Goal: Information Seeking & Learning: Compare options

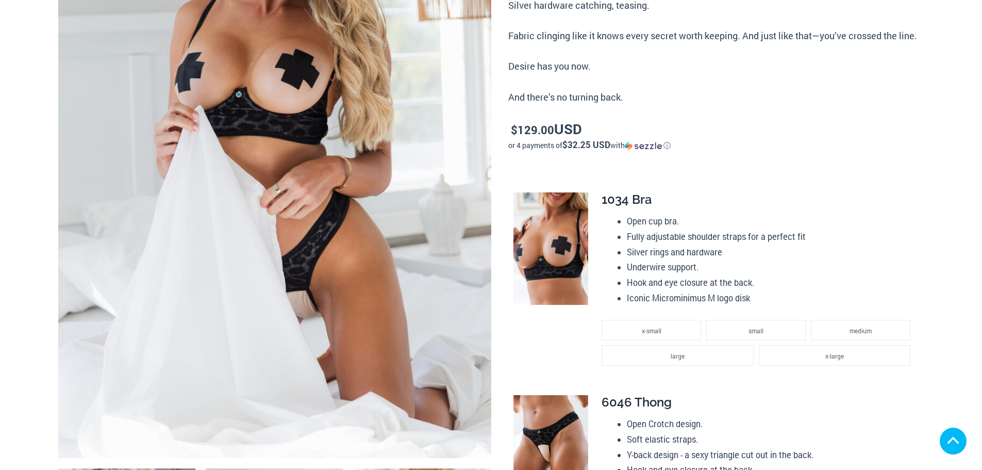
scroll to position [309, 0]
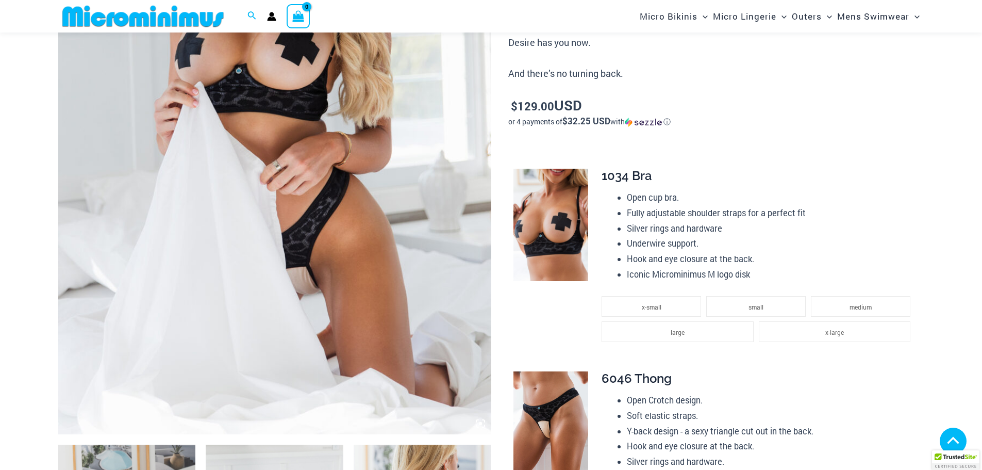
click at [320, 184] on img at bounding box center [274, 109] width 433 height 650
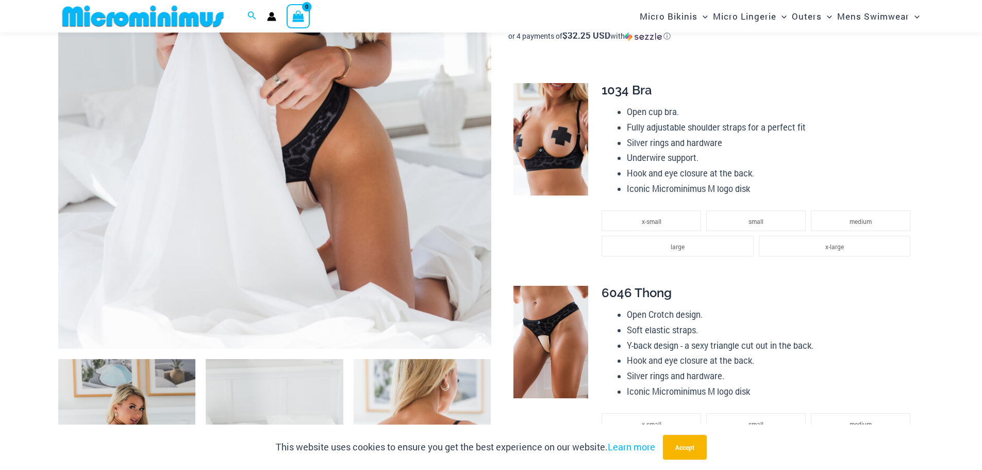
scroll to position [516, 0]
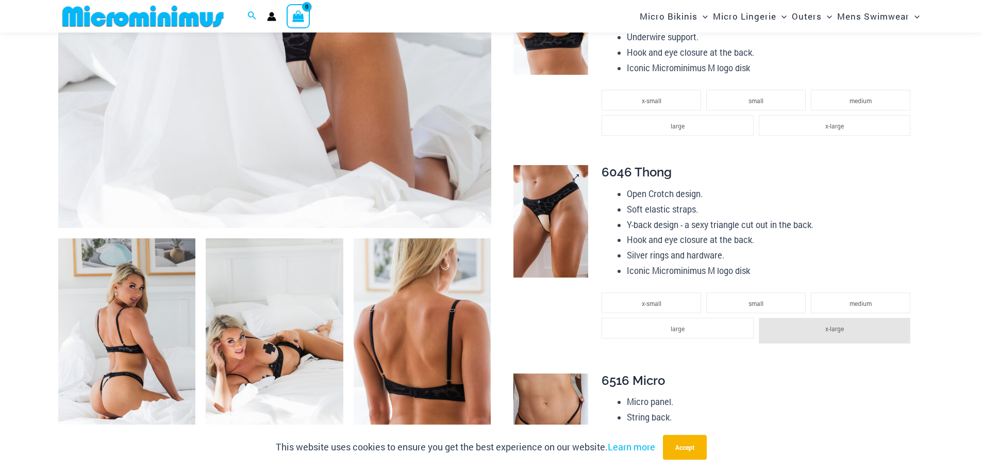
click at [557, 206] on img at bounding box center [551, 221] width 75 height 112
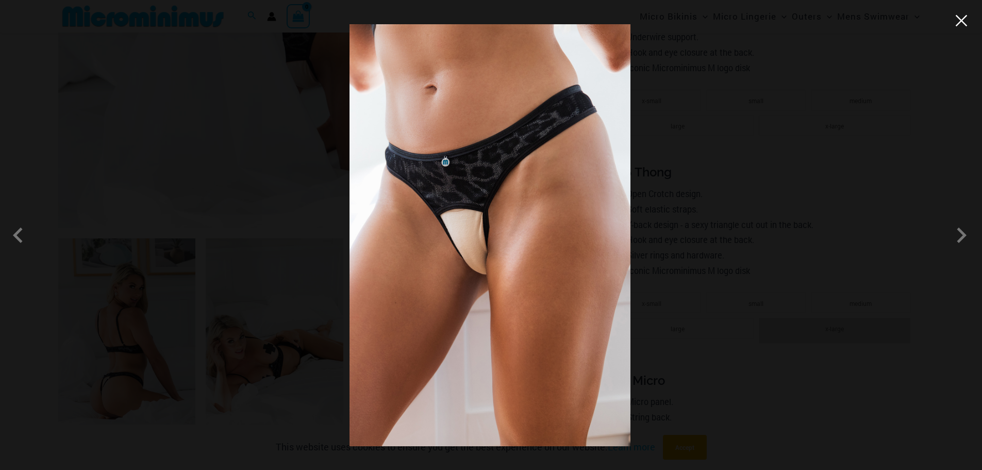
click at [962, 24] on button "Close" at bounding box center [961, 20] width 15 height 15
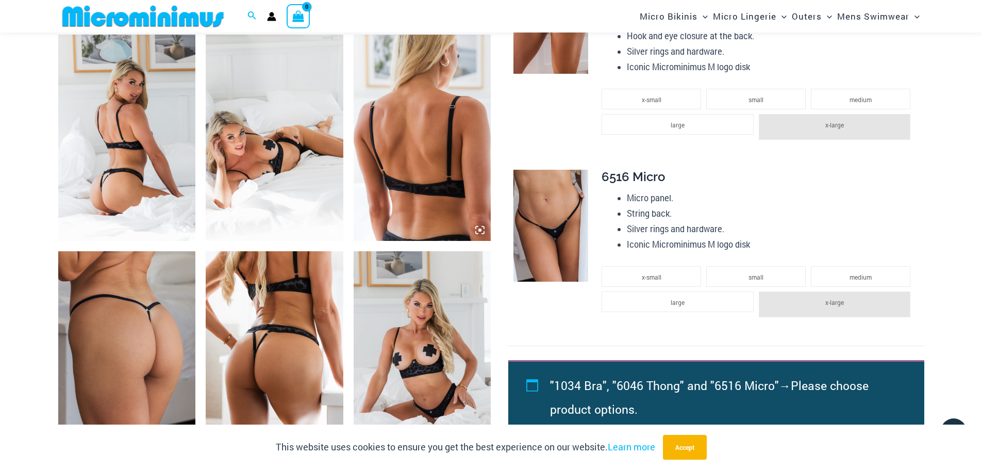
scroll to position [722, 0]
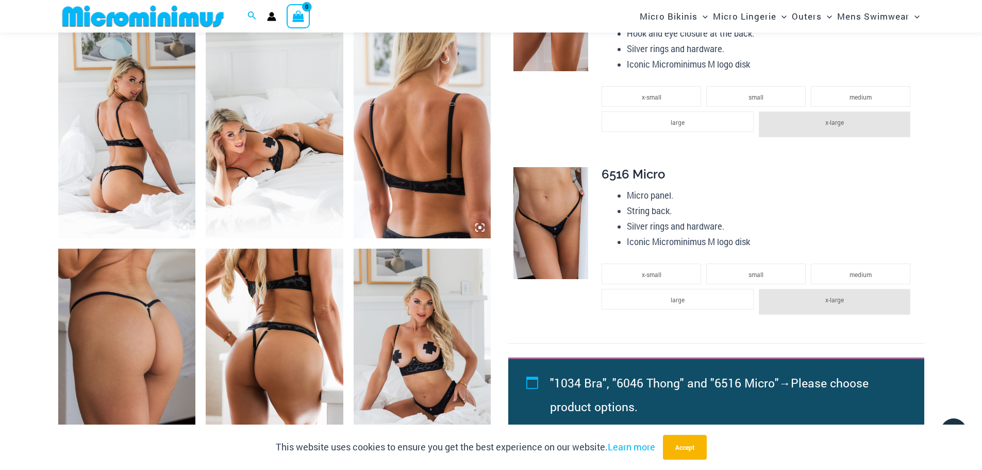
click at [550, 215] on img at bounding box center [551, 223] width 75 height 112
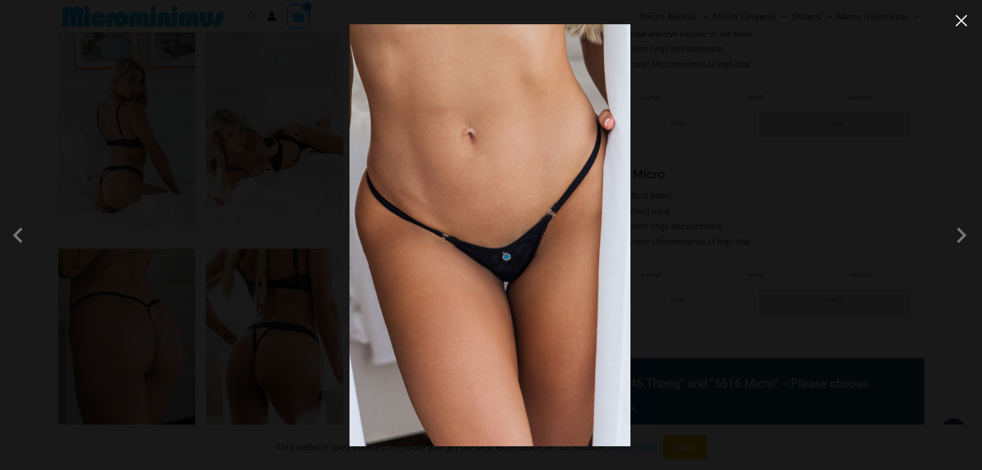
click at [967, 23] on button "Close" at bounding box center [961, 20] width 15 height 15
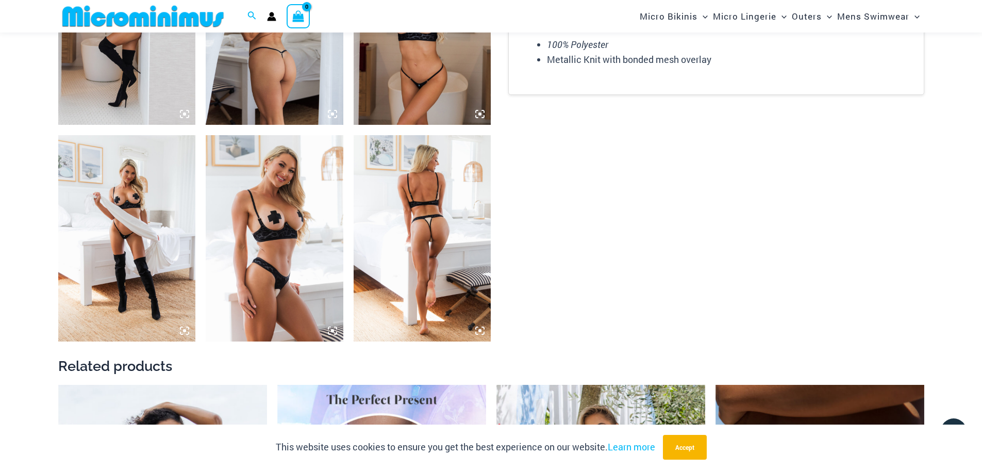
scroll to position [1495, 0]
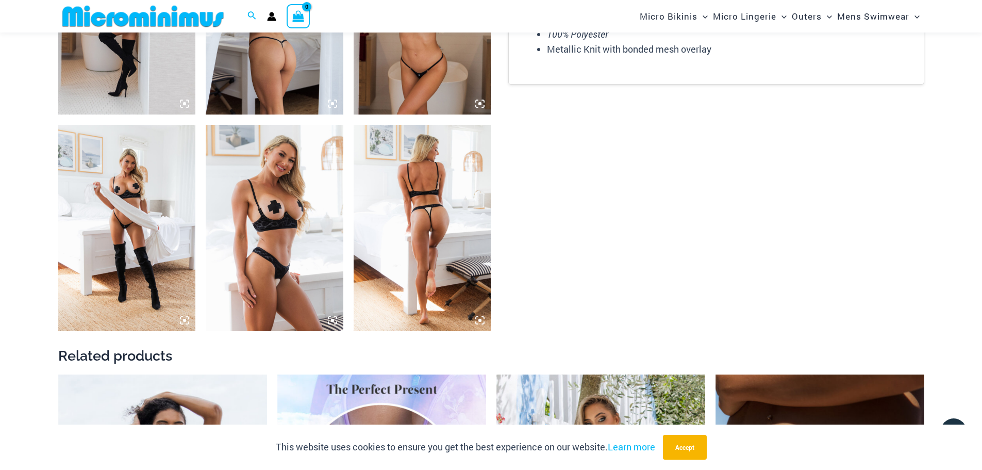
click at [127, 237] on img at bounding box center [127, 228] width 138 height 206
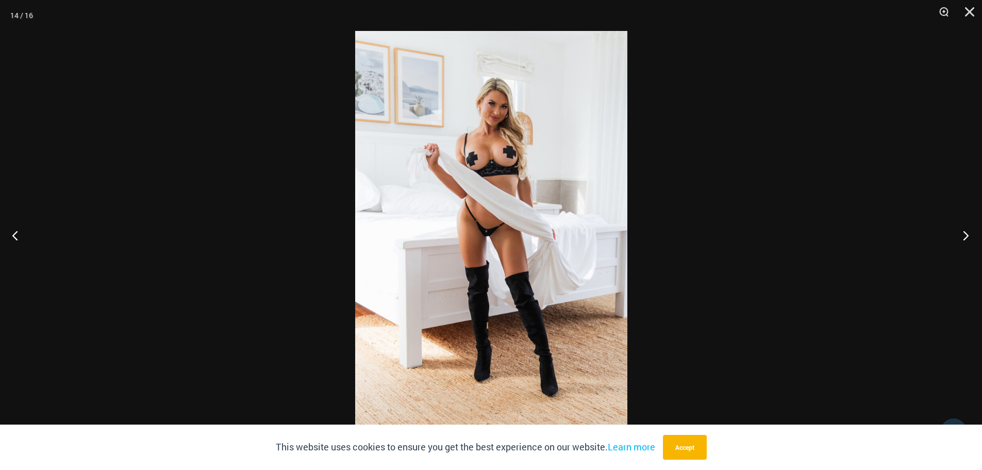
click at [969, 233] on button "Next" at bounding box center [963, 235] width 39 height 52
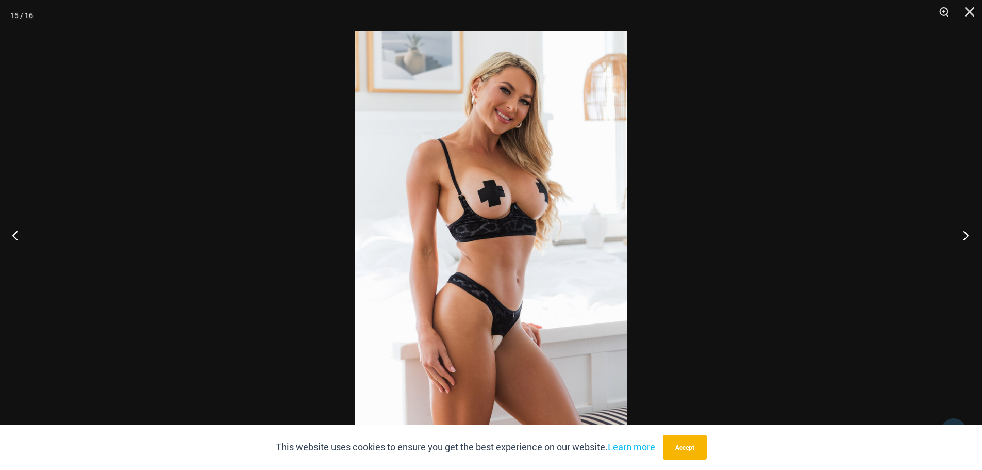
click at [959, 232] on button "Next" at bounding box center [963, 235] width 39 height 52
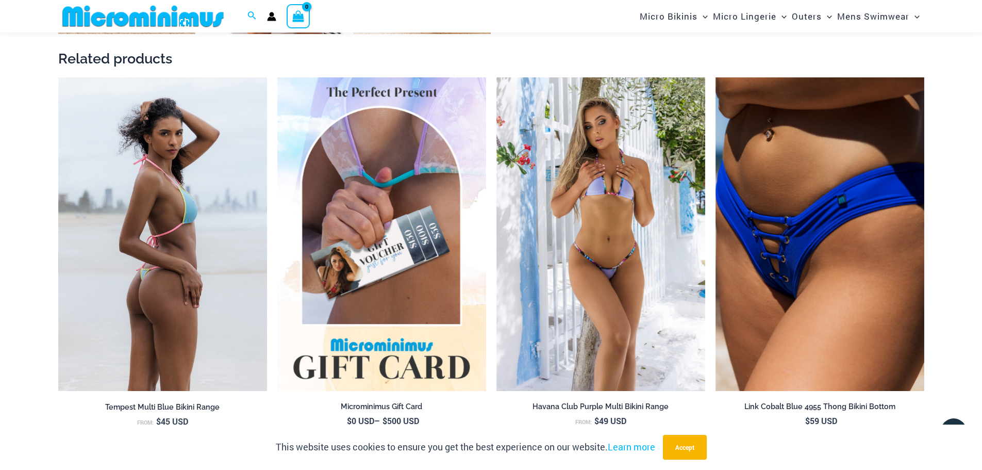
scroll to position [1805, 0]
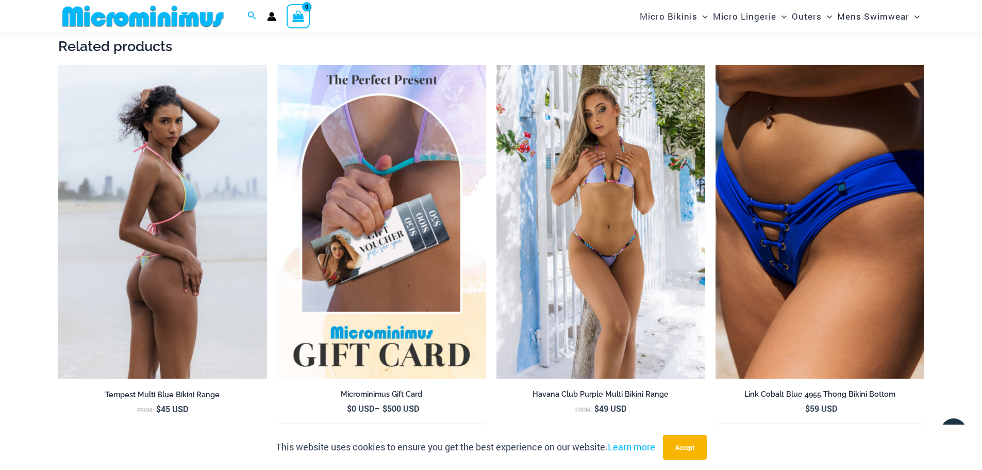
click at [186, 185] on img at bounding box center [162, 222] width 209 height 314
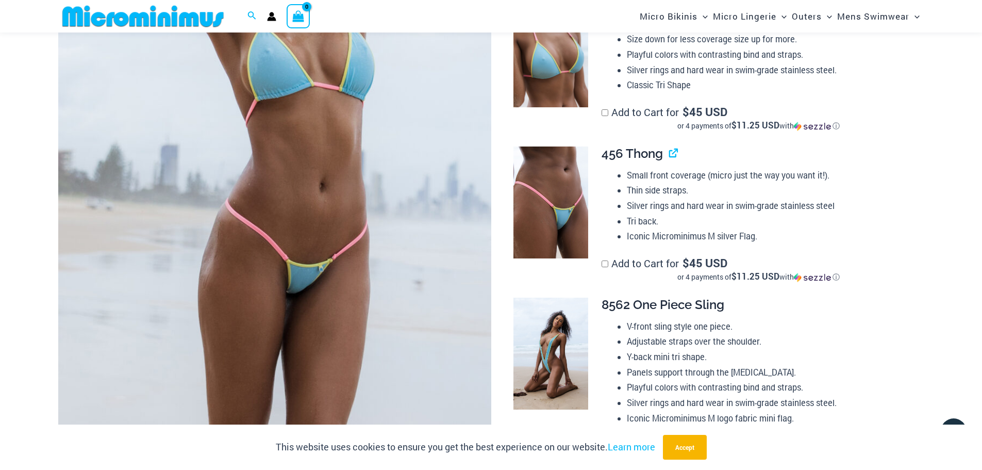
scroll to position [301, 0]
click at [559, 180] on img at bounding box center [551, 202] width 75 height 112
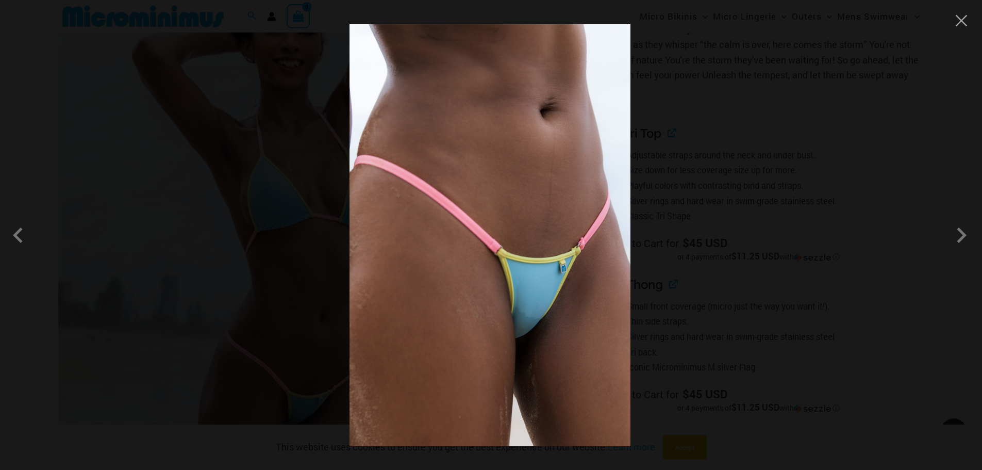
scroll to position [95, 0]
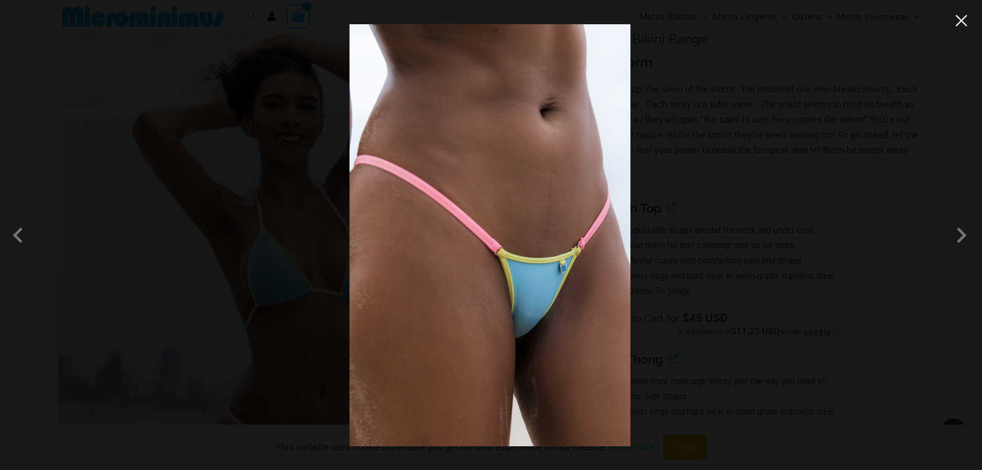
click at [958, 28] on button "Close" at bounding box center [961, 20] width 15 height 15
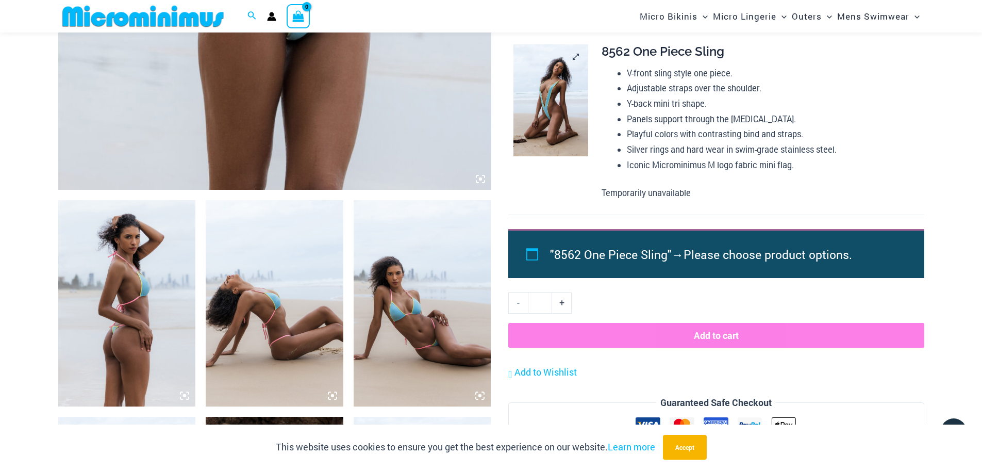
scroll to position [558, 0]
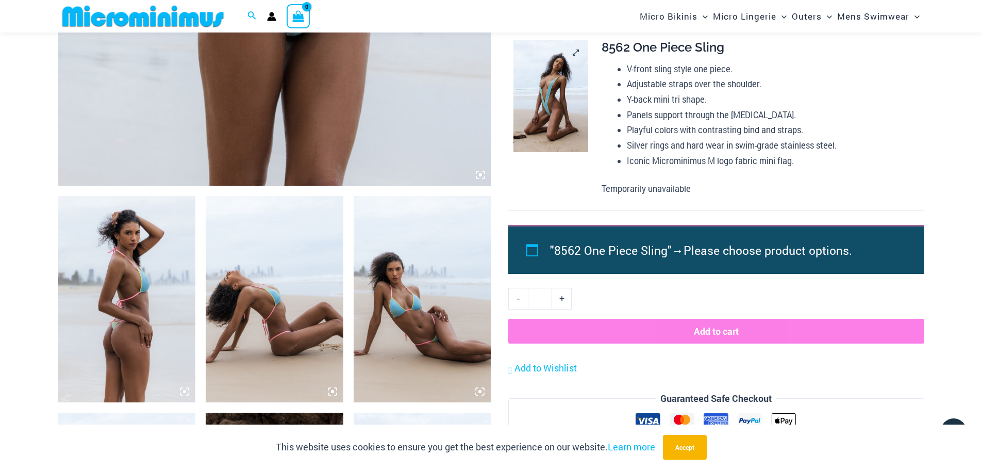
click at [566, 104] on img at bounding box center [551, 96] width 75 height 112
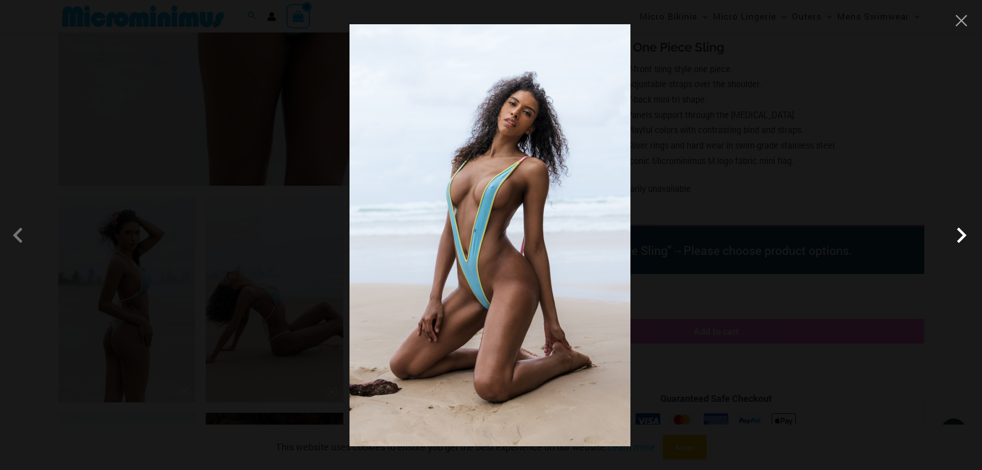
click at [965, 232] on span at bounding box center [961, 235] width 31 height 31
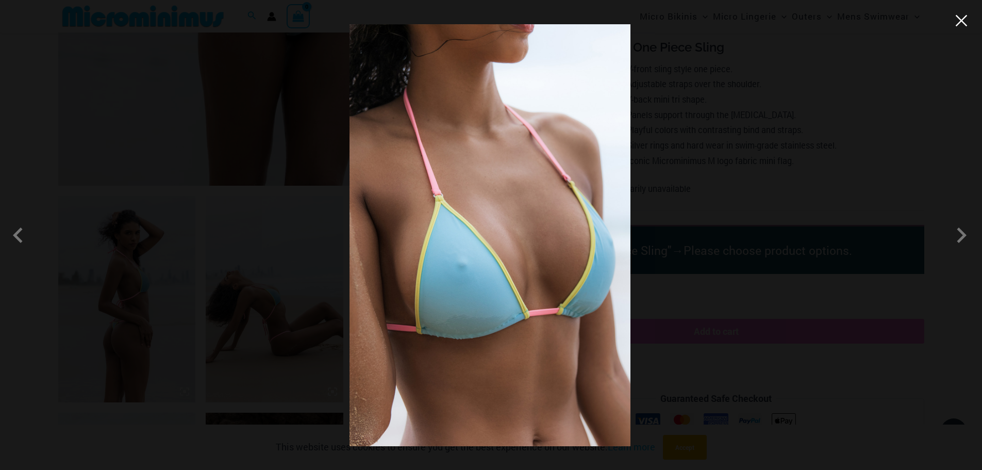
click at [959, 25] on button "Close" at bounding box center [961, 20] width 15 height 15
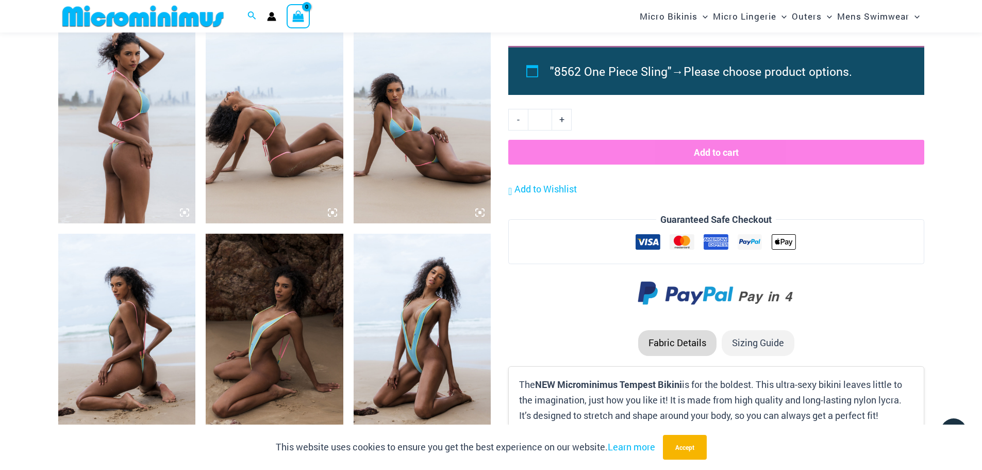
scroll to position [816, 0]
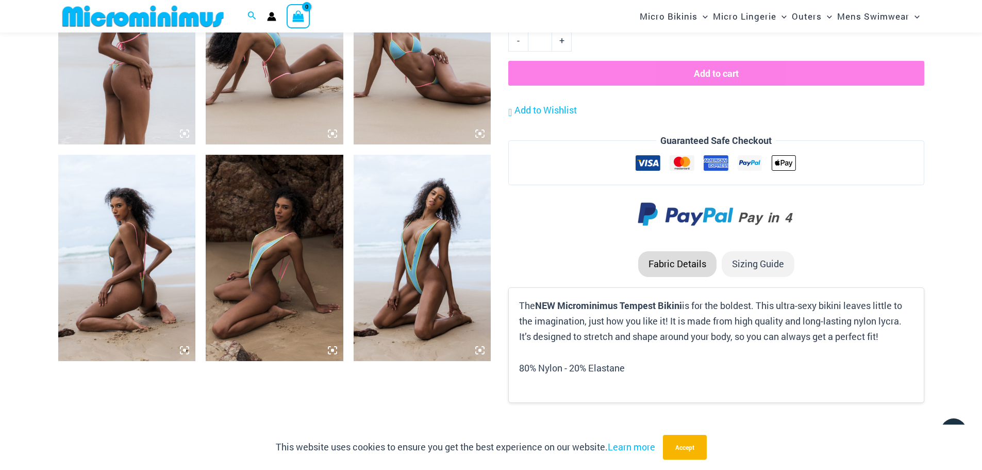
click at [416, 69] on img at bounding box center [423, 41] width 138 height 206
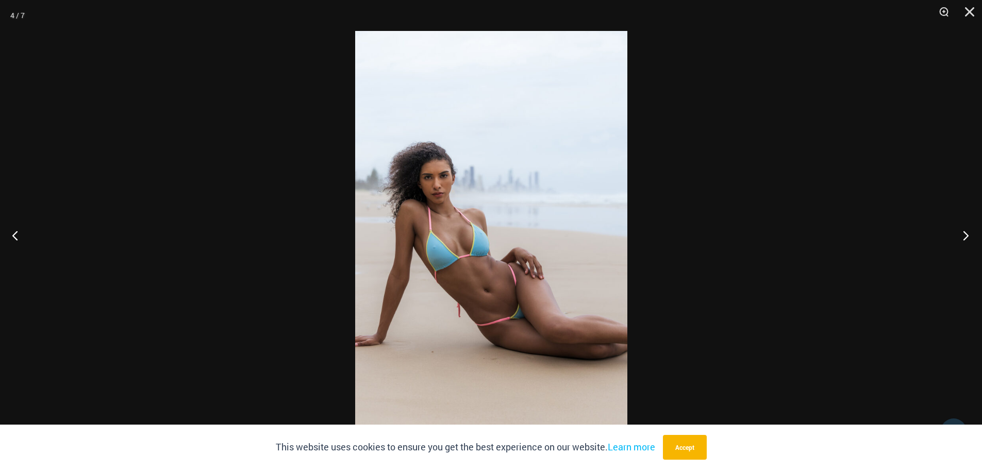
click at [968, 235] on button "Next" at bounding box center [963, 235] width 39 height 52
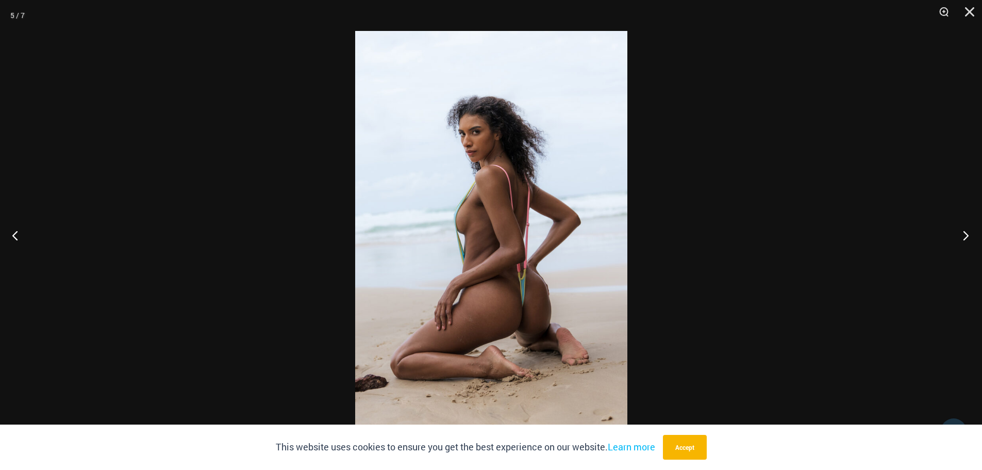
click at [968, 235] on button "Next" at bounding box center [963, 235] width 39 height 52
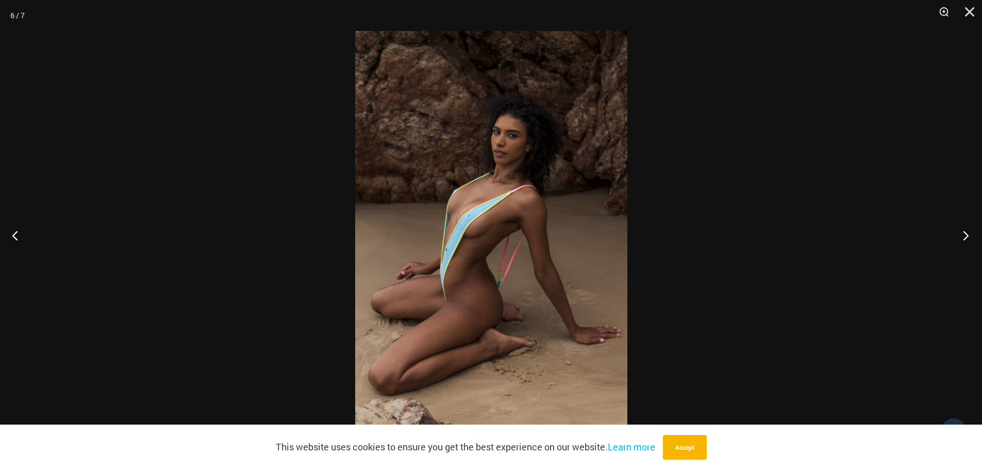
click at [968, 235] on button "Next" at bounding box center [963, 235] width 39 height 52
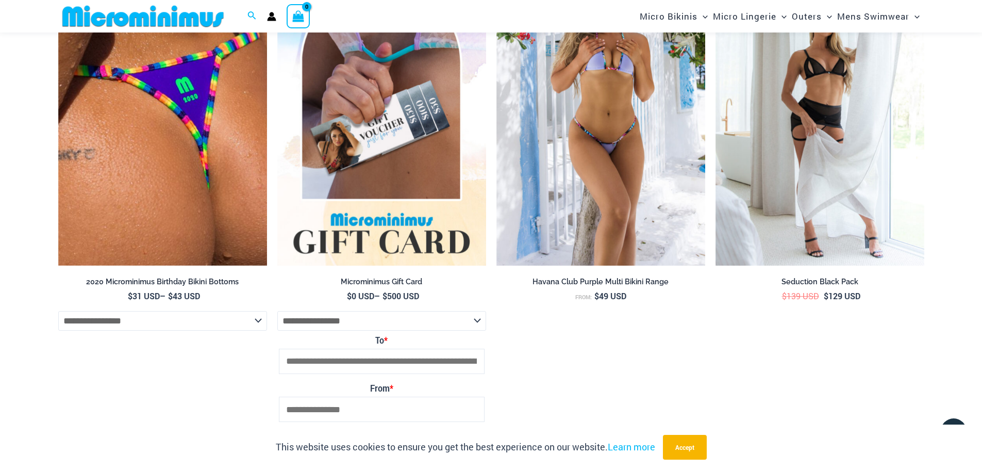
scroll to position [2517, 0]
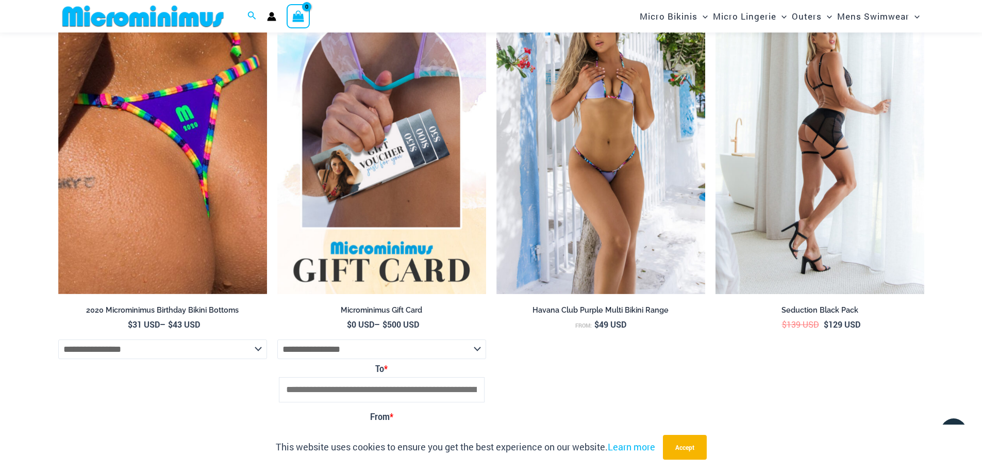
click at [817, 122] on img at bounding box center [820, 138] width 209 height 314
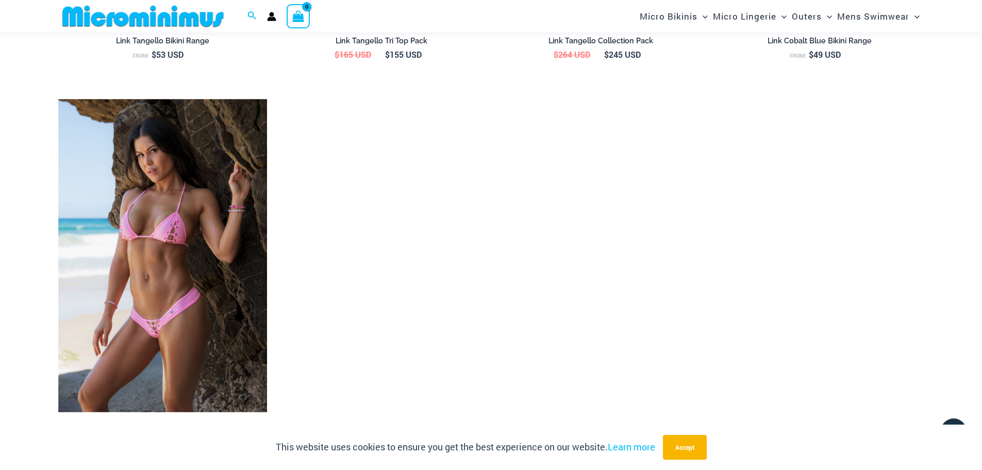
scroll to position [1899, 0]
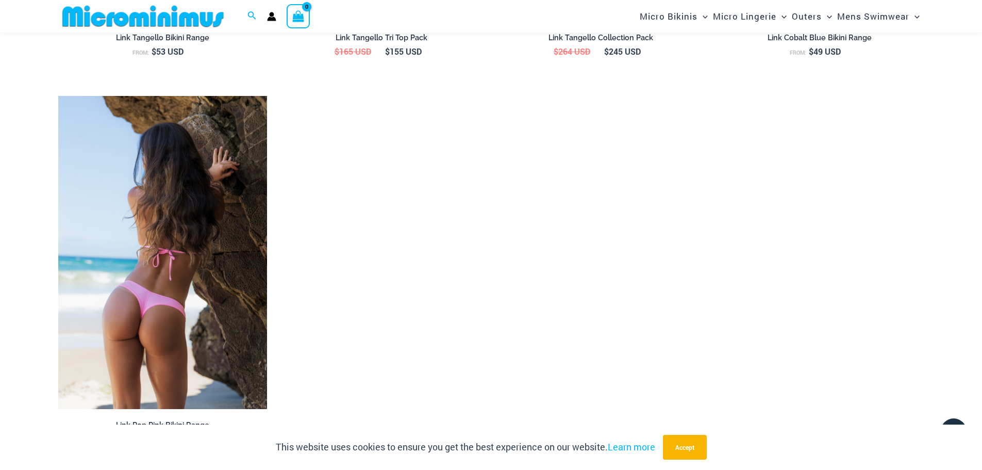
click at [168, 211] on img at bounding box center [162, 253] width 209 height 314
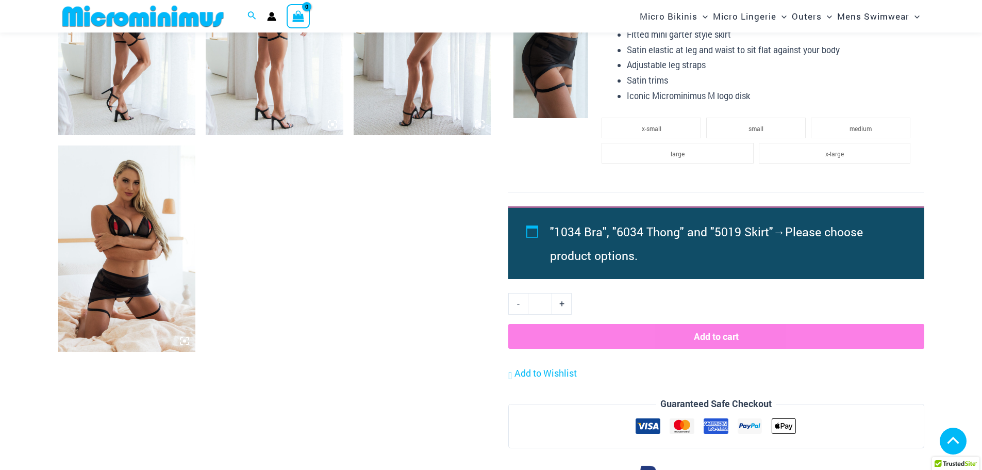
scroll to position [825, 0]
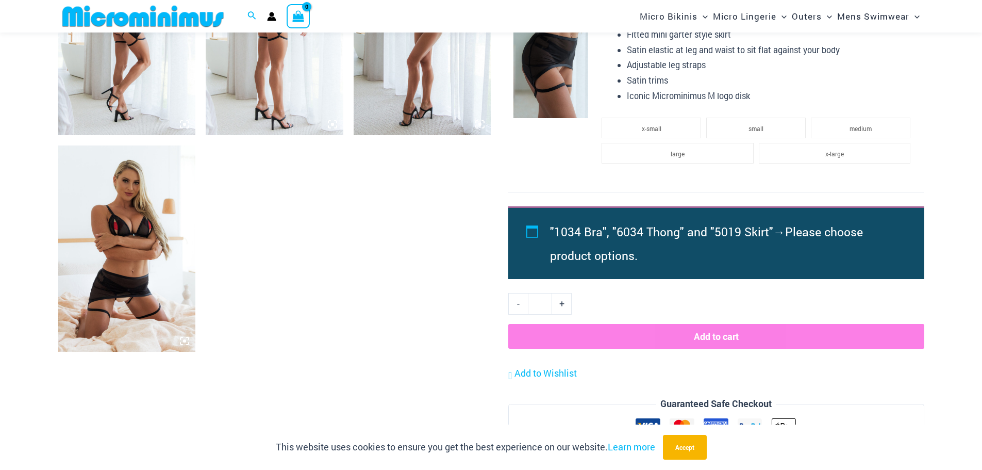
click at [138, 237] on img at bounding box center [127, 248] width 138 height 206
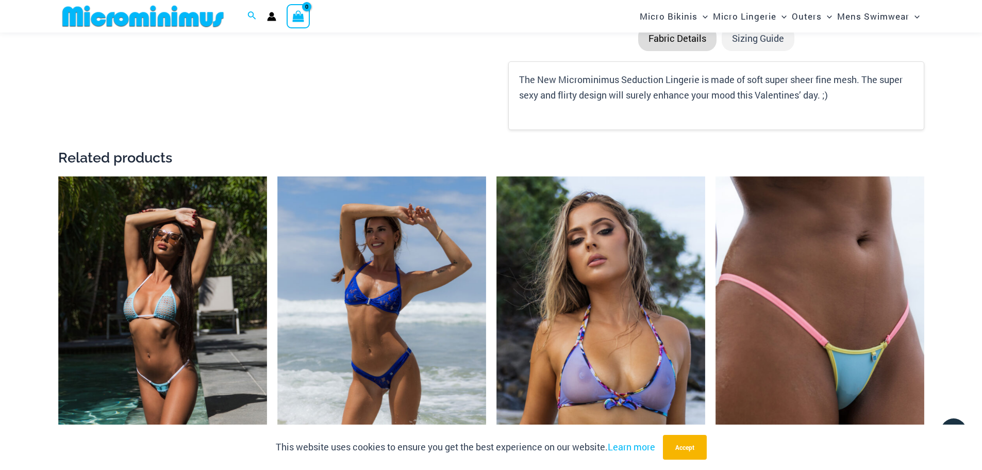
scroll to position [1341, 0]
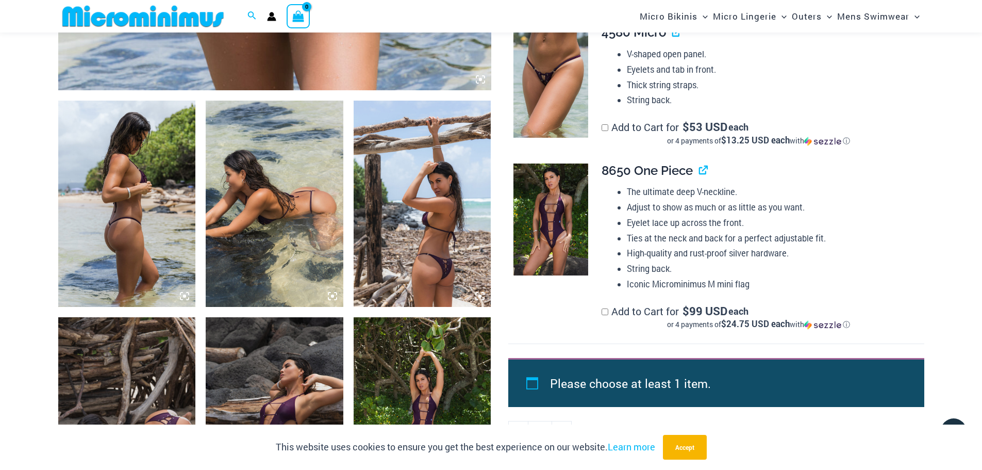
scroll to position [661, 0]
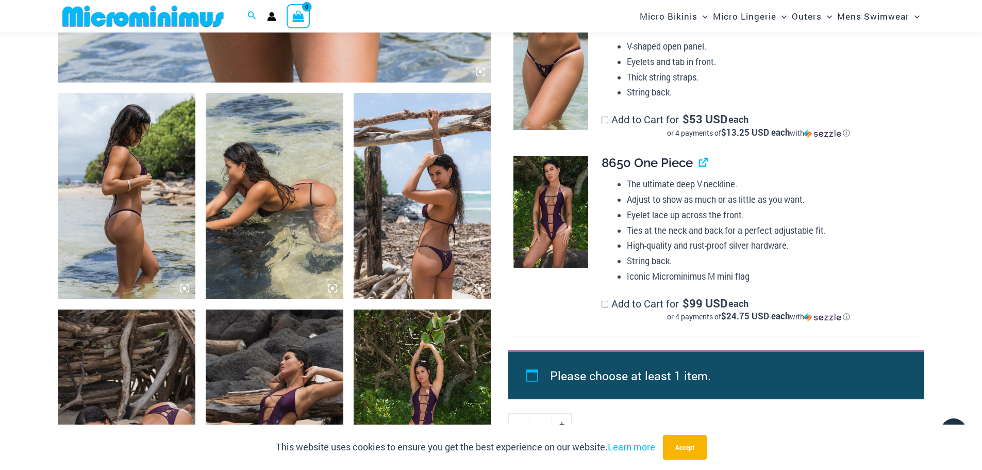
click at [559, 211] on img at bounding box center [551, 212] width 75 height 112
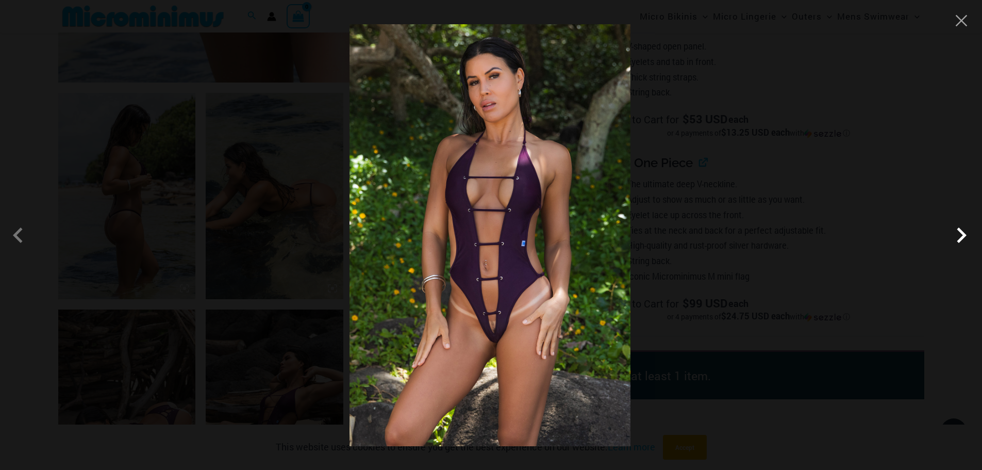
click at [971, 244] on span at bounding box center [961, 235] width 31 height 31
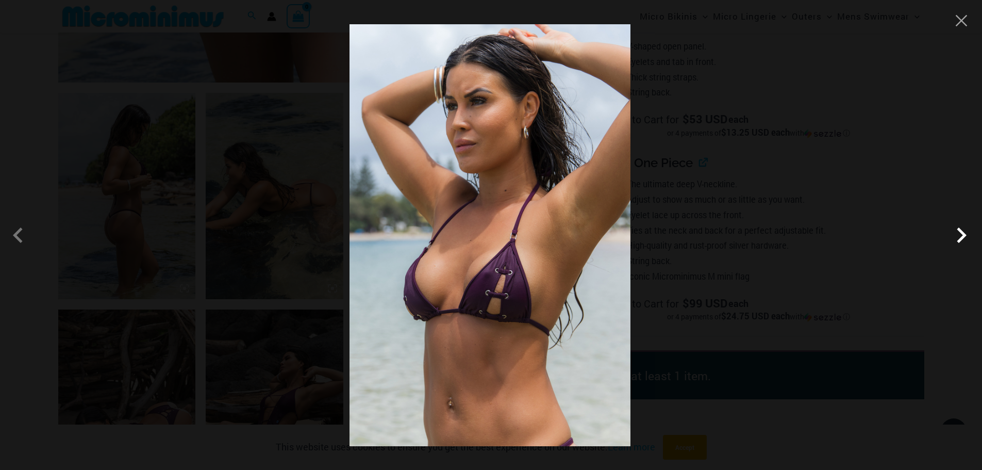
click at [968, 239] on span at bounding box center [961, 235] width 31 height 31
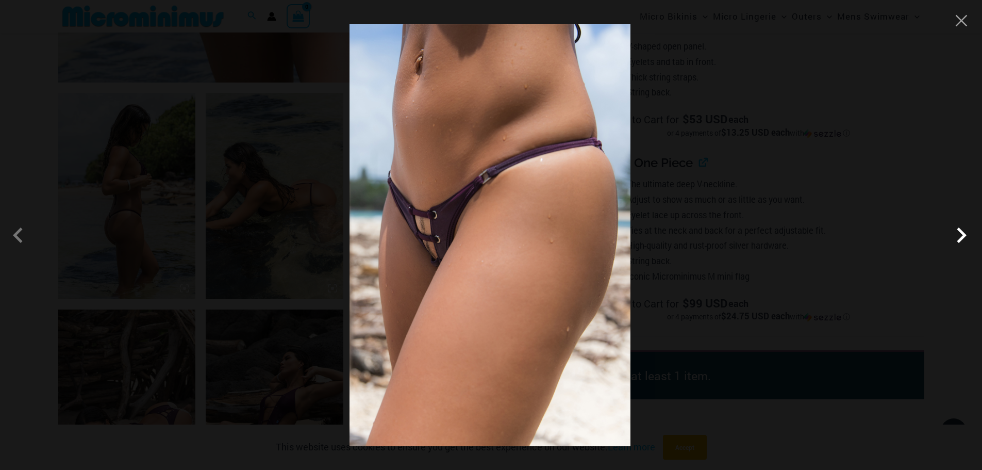
click at [968, 239] on span at bounding box center [961, 235] width 31 height 31
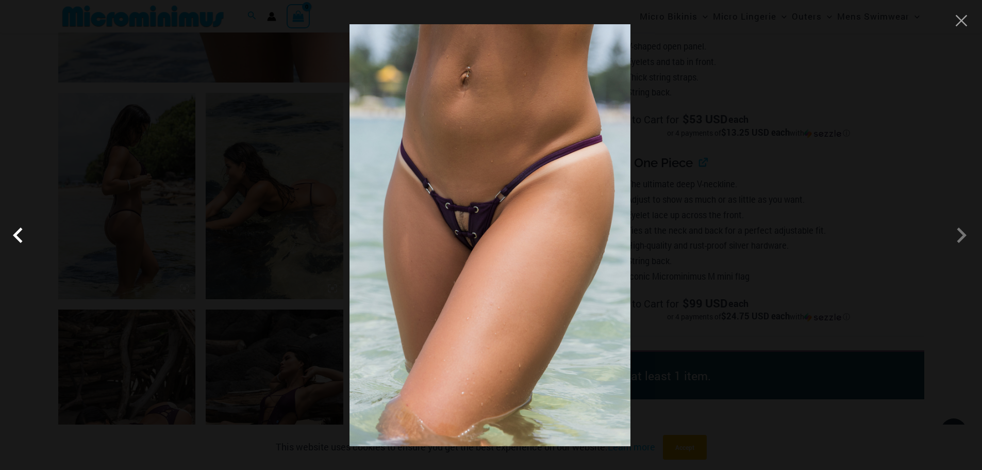
click at [24, 232] on span at bounding box center [20, 235] width 31 height 31
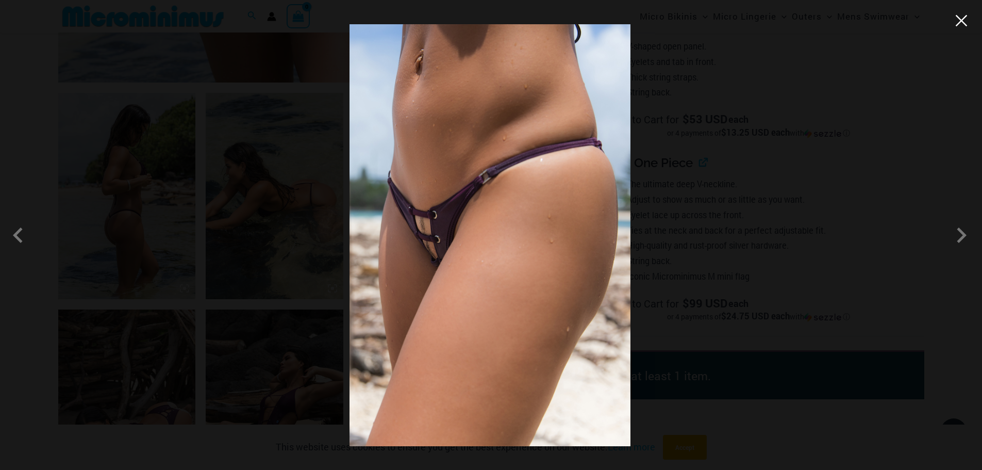
click at [967, 19] on button "Close" at bounding box center [961, 20] width 15 height 15
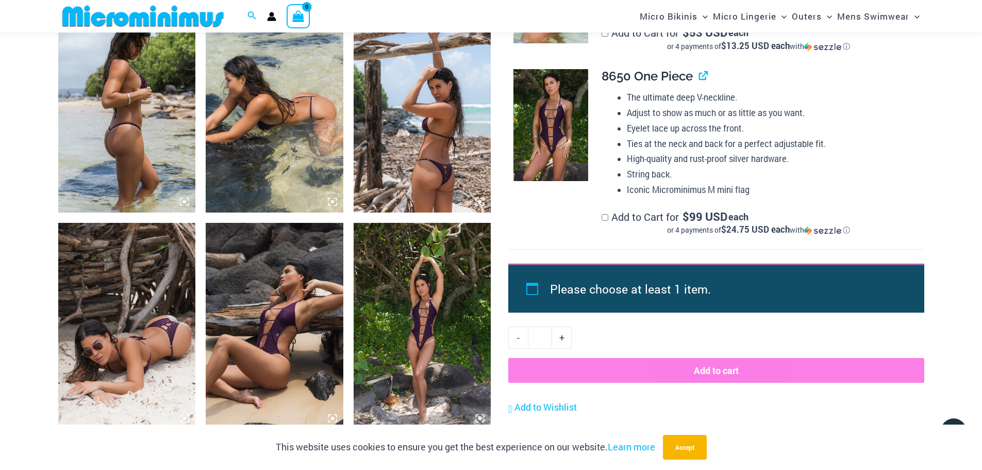
scroll to position [764, 0]
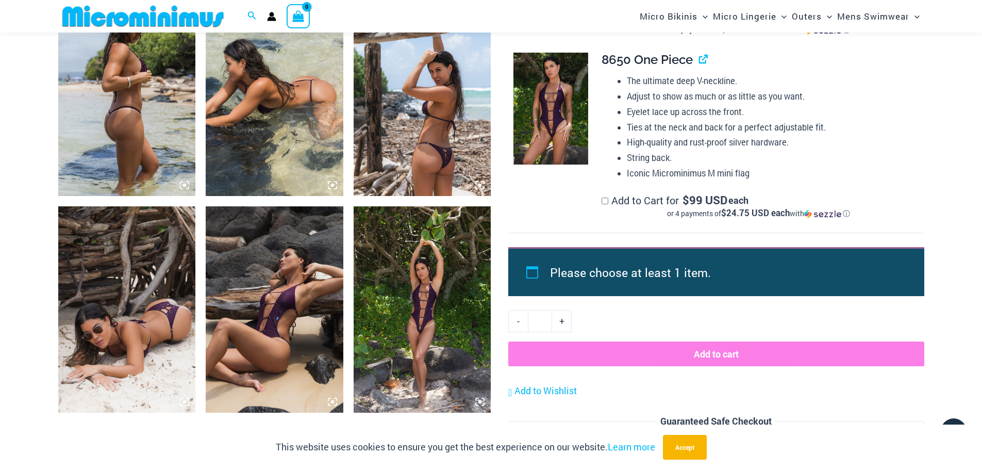
click at [139, 116] on img at bounding box center [127, 93] width 138 height 206
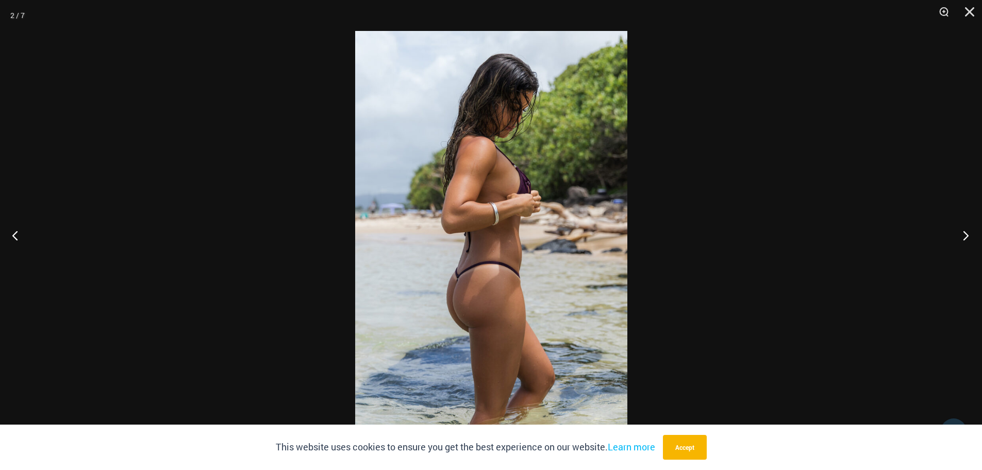
click at [967, 238] on button "Next" at bounding box center [963, 235] width 39 height 52
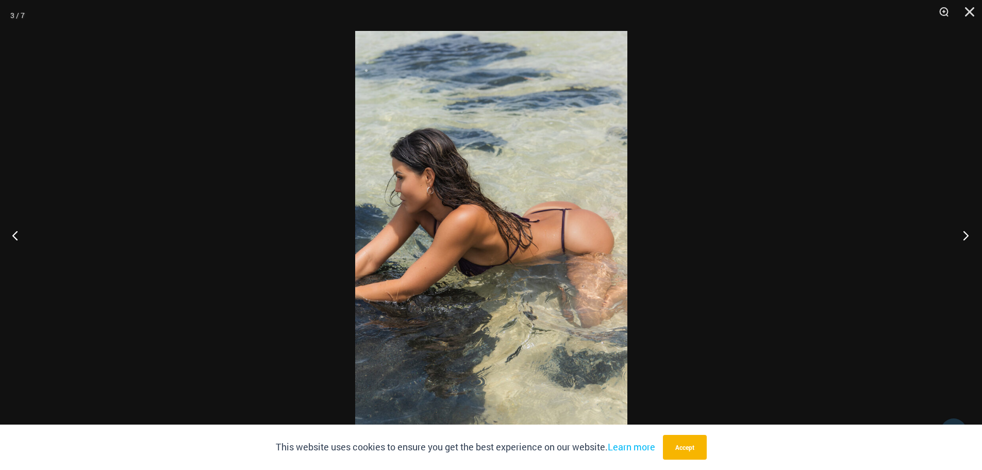
click at [980, 225] on button "Next" at bounding box center [963, 235] width 39 height 52
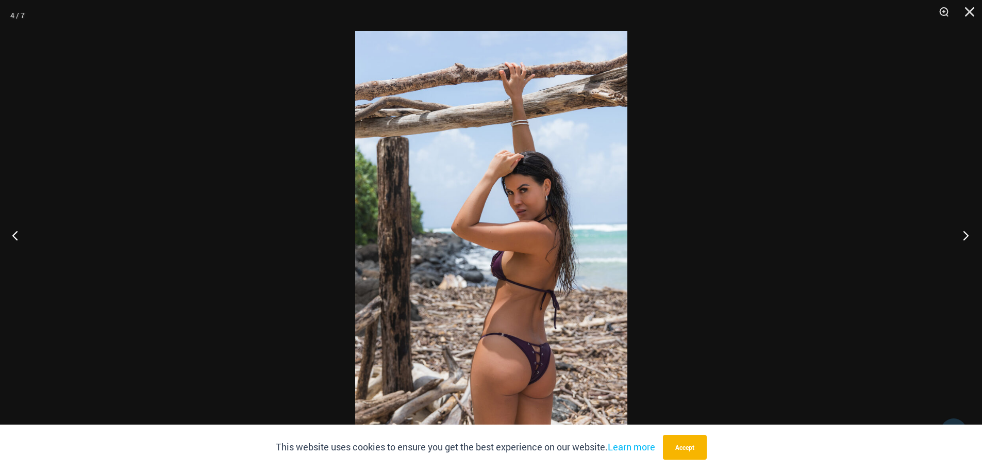
click at [972, 226] on button "Next" at bounding box center [963, 235] width 39 height 52
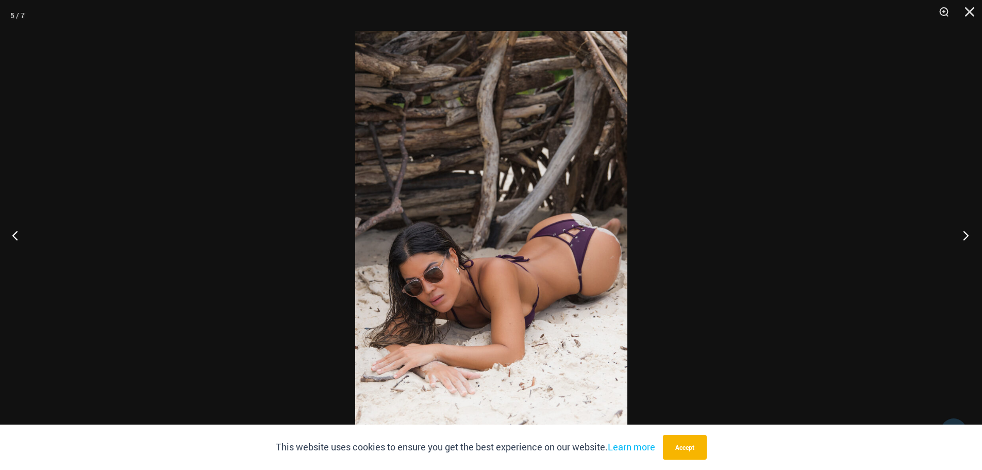
click at [965, 233] on button "Next" at bounding box center [963, 235] width 39 height 52
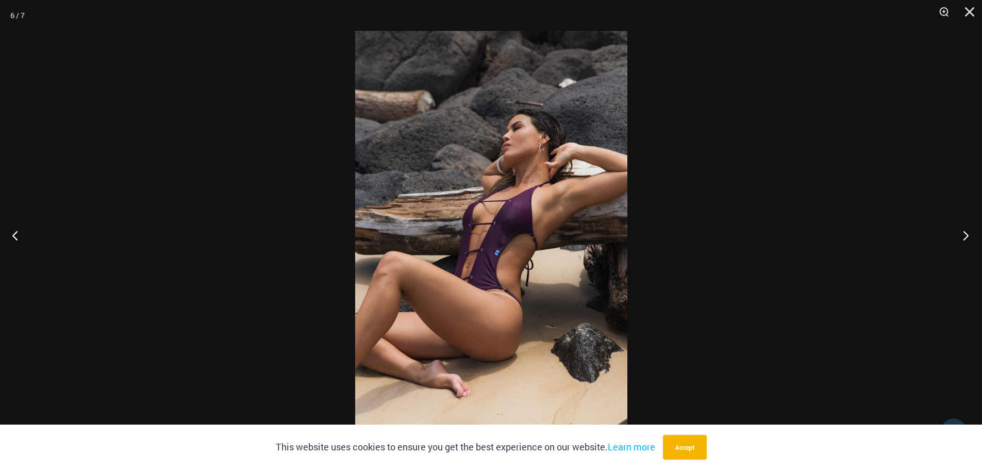
click at [960, 233] on button "Next" at bounding box center [963, 235] width 39 height 52
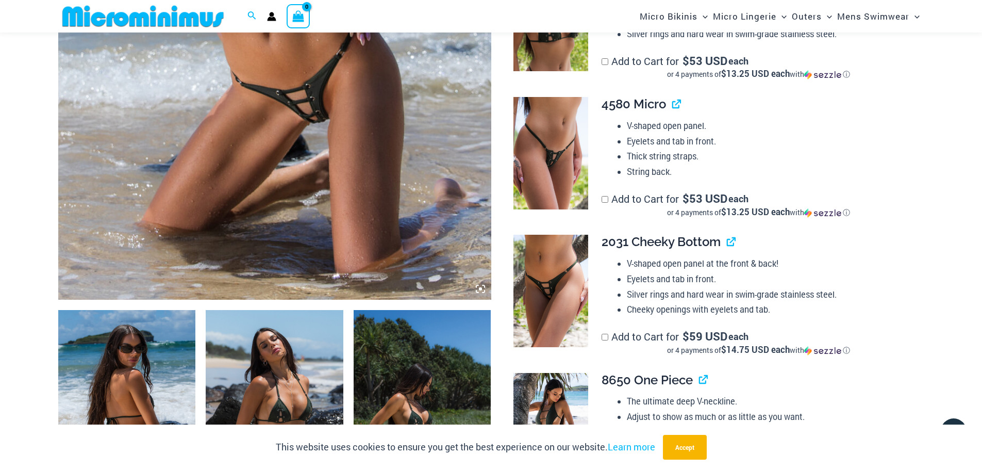
scroll to position [455, 0]
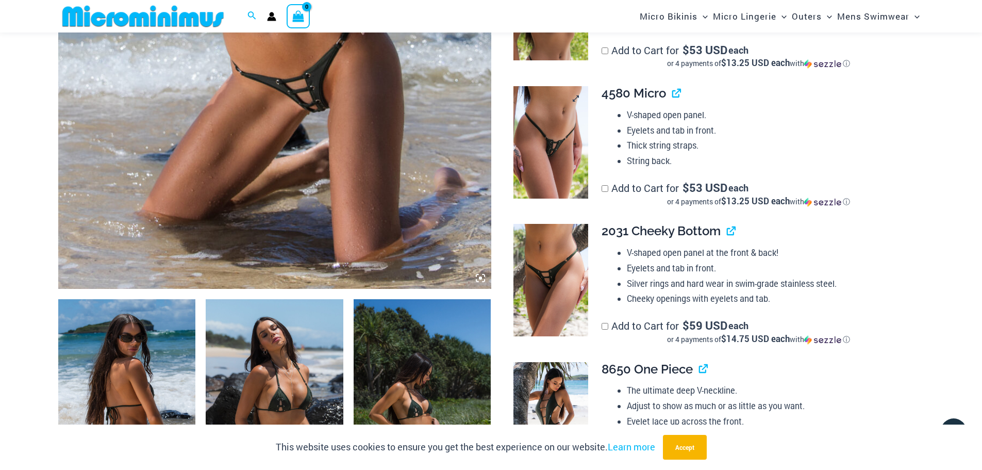
click at [561, 140] on img at bounding box center [551, 142] width 75 height 112
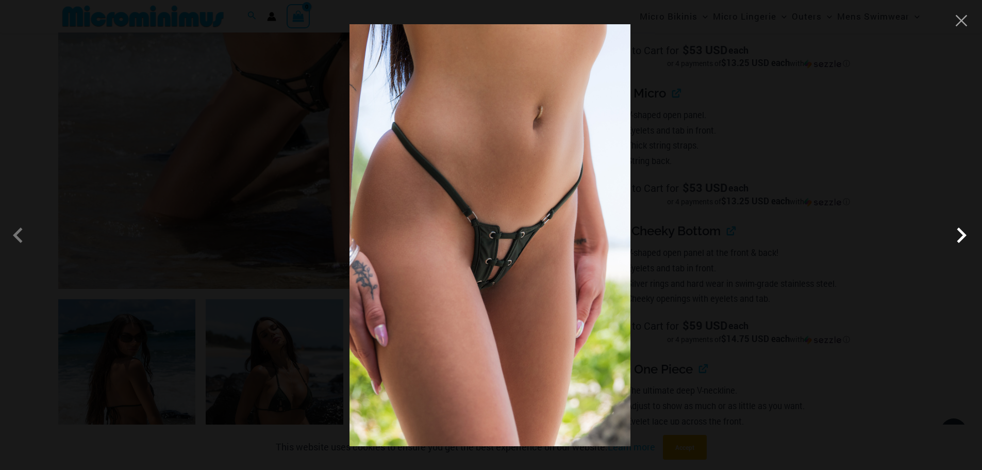
click at [973, 236] on span at bounding box center [961, 235] width 31 height 31
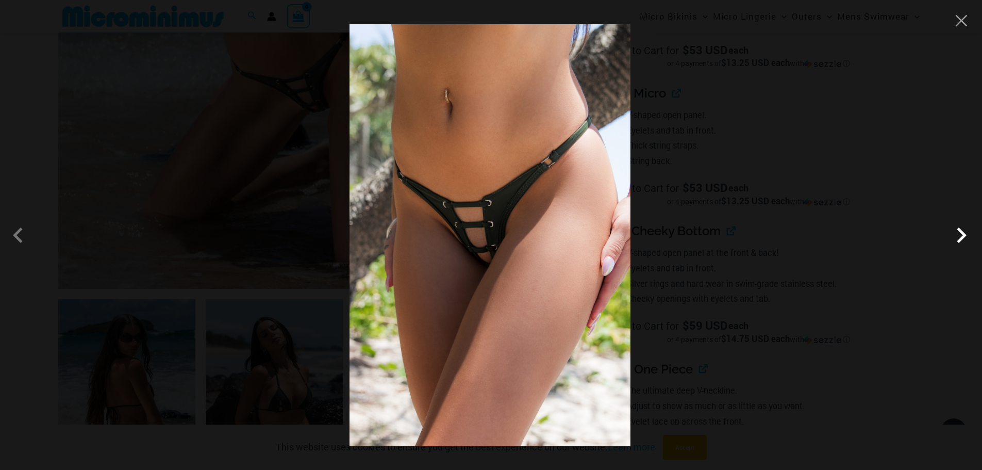
click at [968, 240] on span at bounding box center [961, 235] width 31 height 31
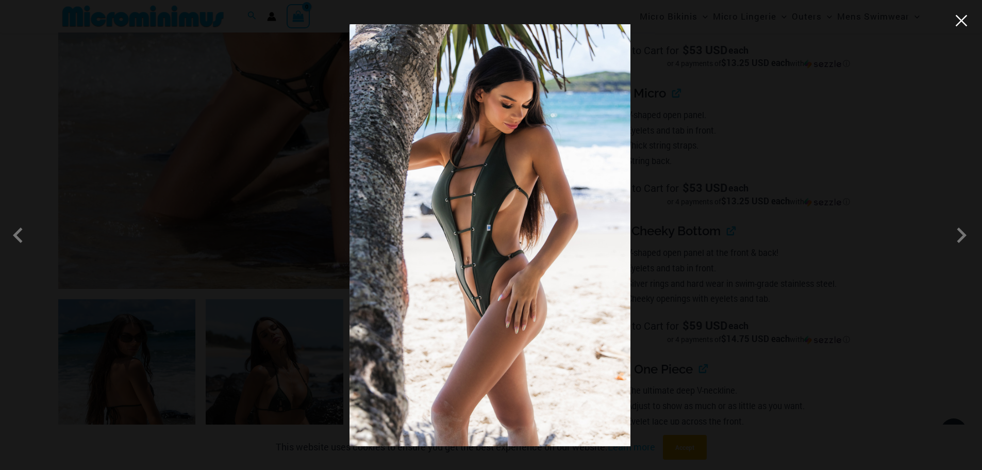
click at [961, 20] on button "Close" at bounding box center [961, 20] width 15 height 15
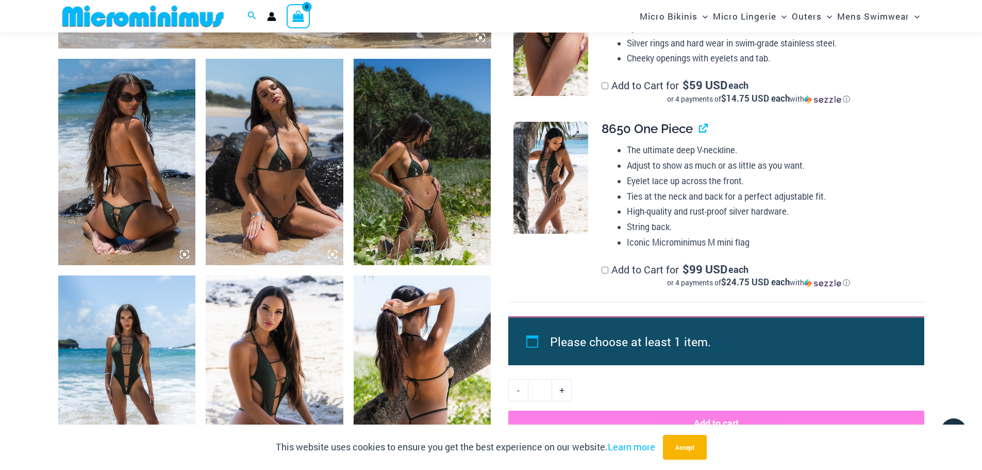
scroll to position [713, 0]
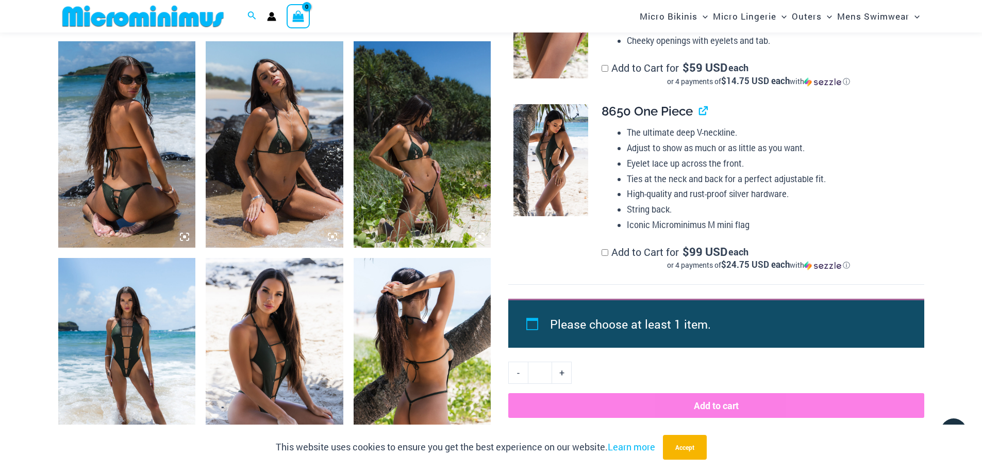
click at [558, 166] on img at bounding box center [551, 160] width 75 height 112
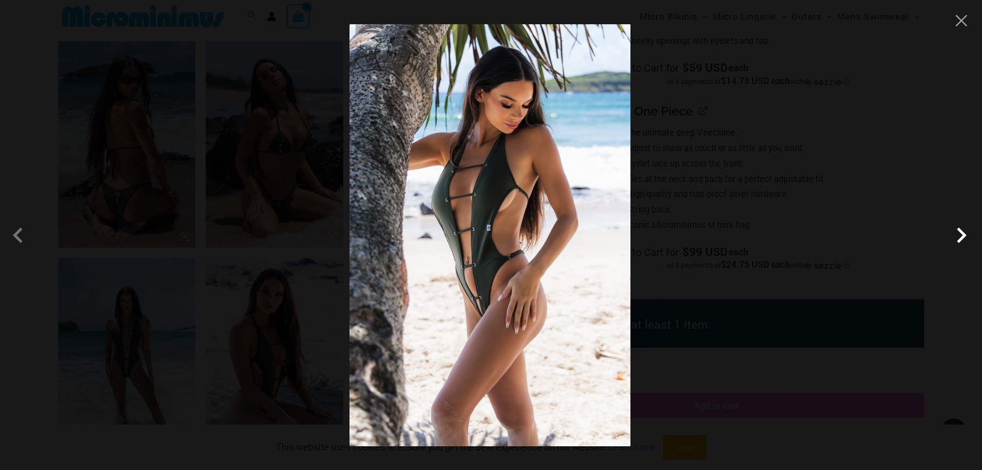
click at [962, 228] on span at bounding box center [961, 235] width 31 height 31
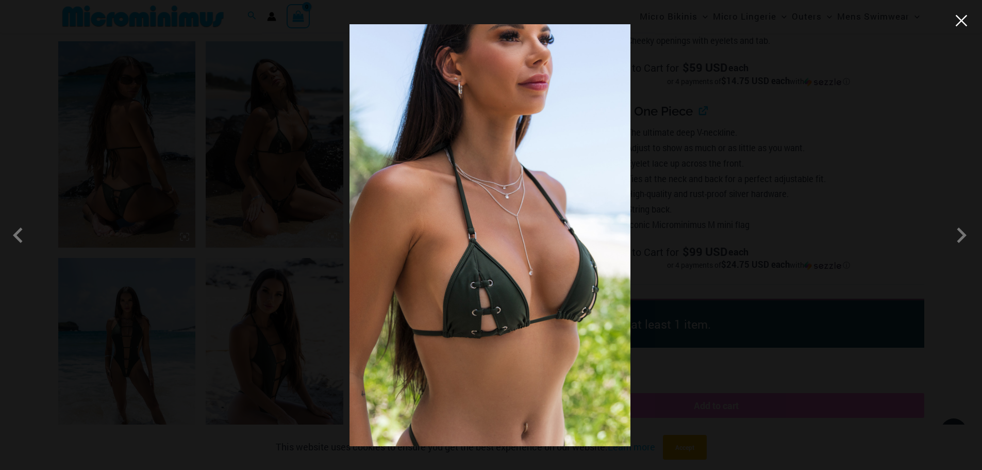
click at [964, 26] on button "Close" at bounding box center [961, 20] width 15 height 15
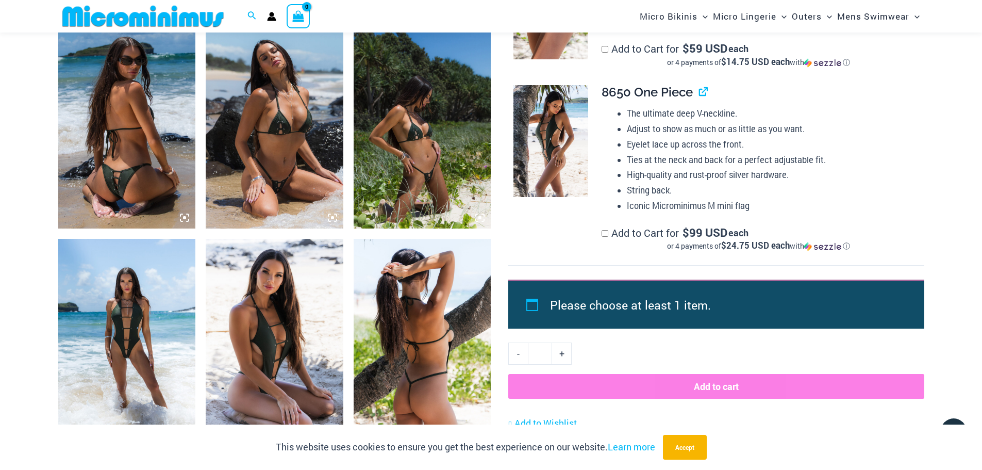
scroll to position [764, 0]
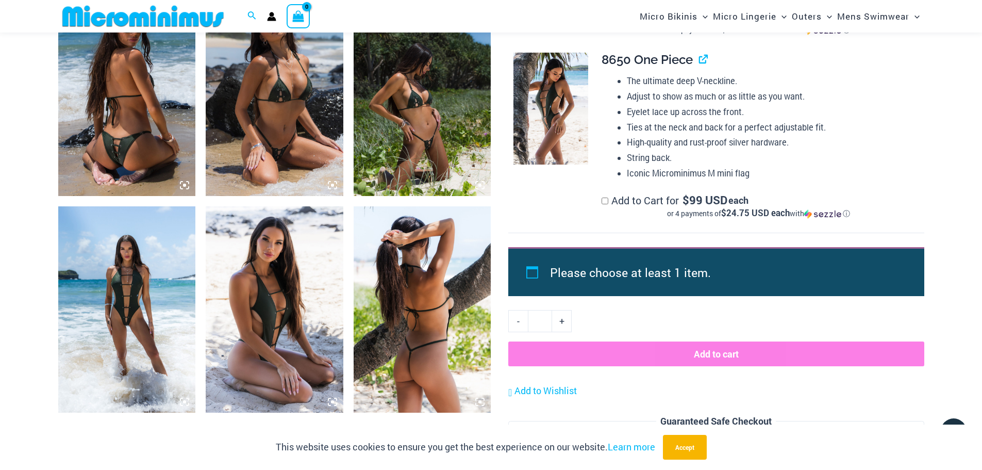
click at [139, 122] on img at bounding box center [127, 93] width 138 height 206
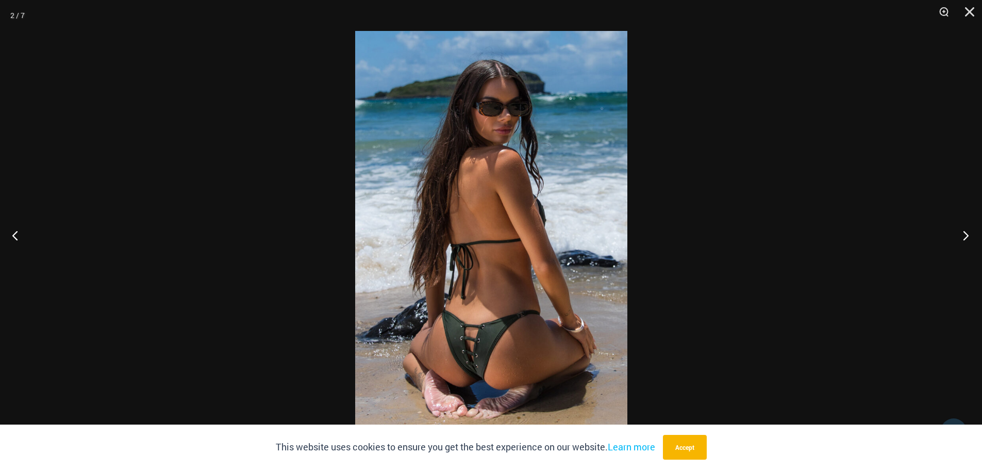
click at [962, 232] on button "Next" at bounding box center [963, 235] width 39 height 52
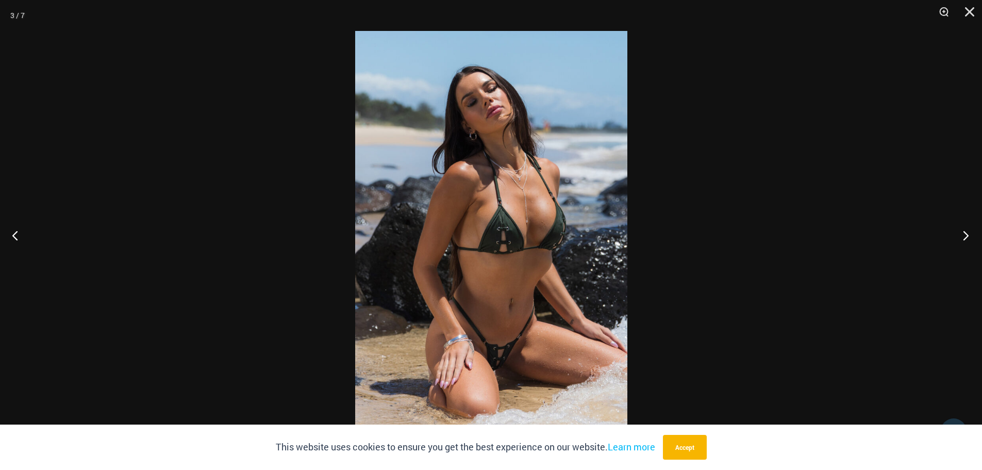
click at [967, 231] on button "Next" at bounding box center [963, 235] width 39 height 52
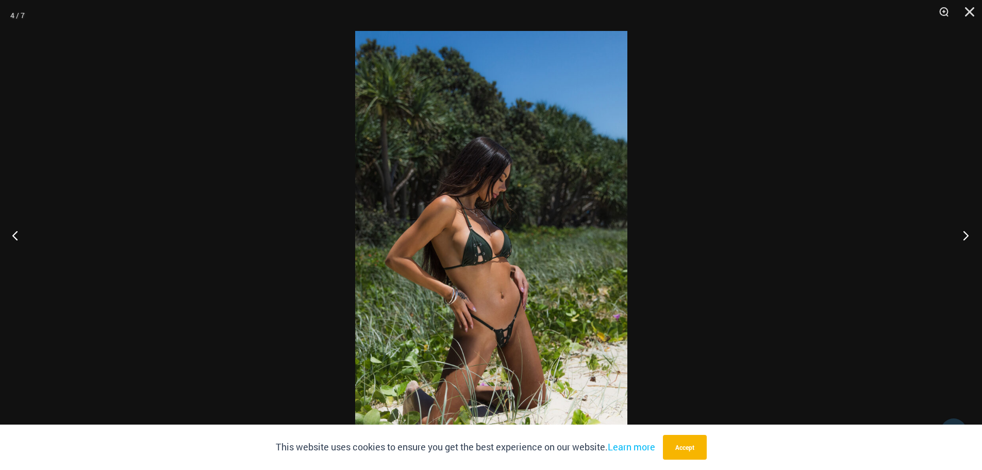
click at [962, 227] on button "Next" at bounding box center [963, 235] width 39 height 52
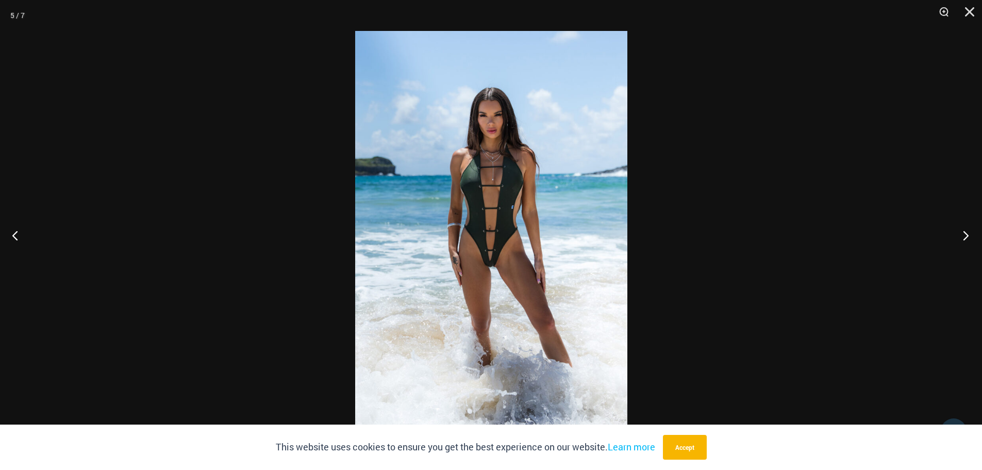
click at [967, 235] on button "Next" at bounding box center [963, 235] width 39 height 52
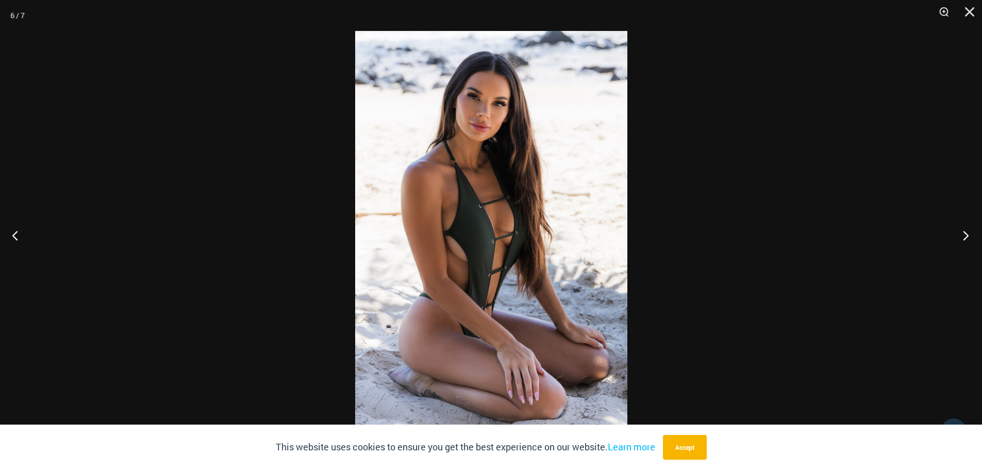
click at [967, 234] on button "Next" at bounding box center [963, 235] width 39 height 52
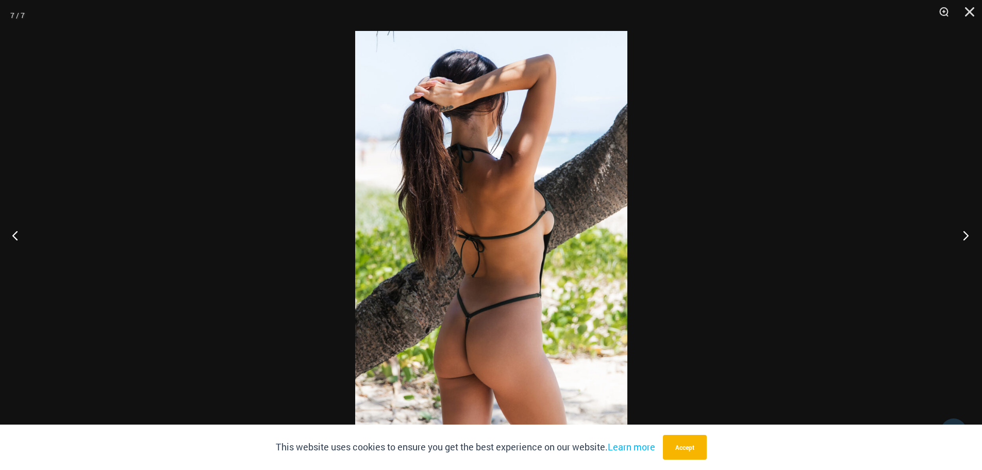
click at [967, 233] on button "Next" at bounding box center [963, 235] width 39 height 52
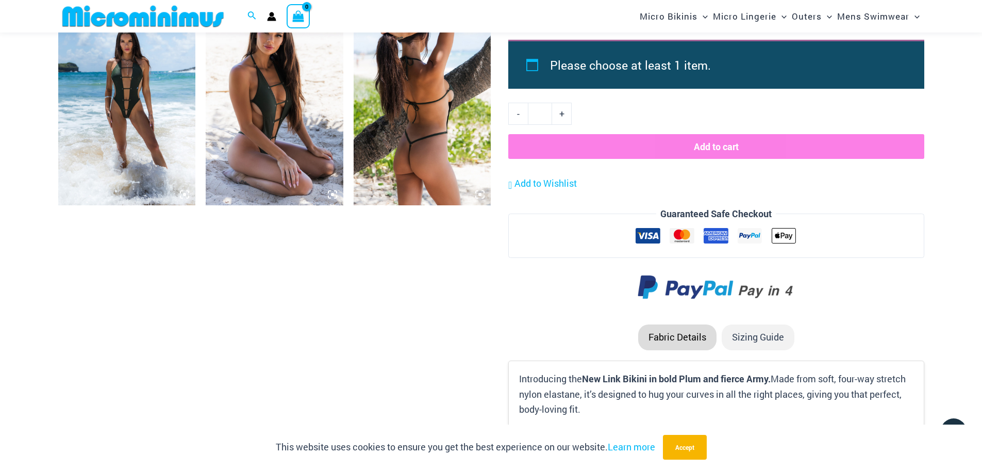
scroll to position [1074, 0]
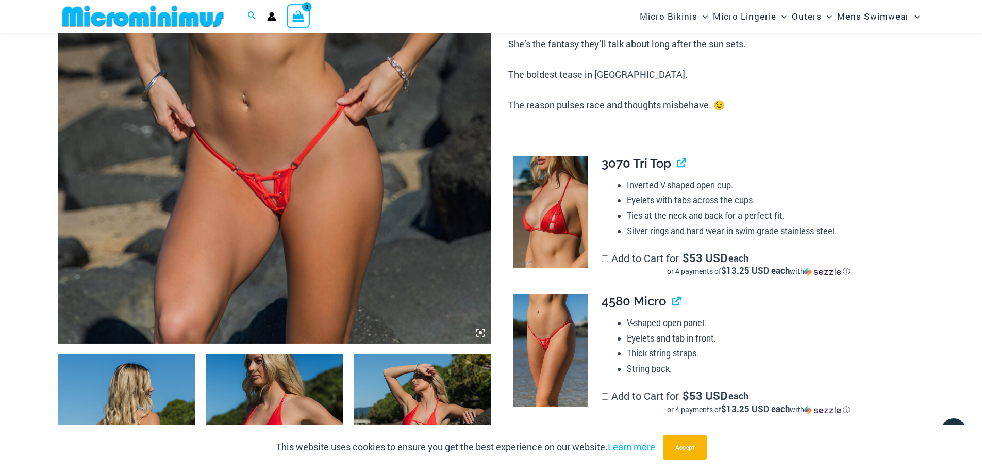
scroll to position [403, 0]
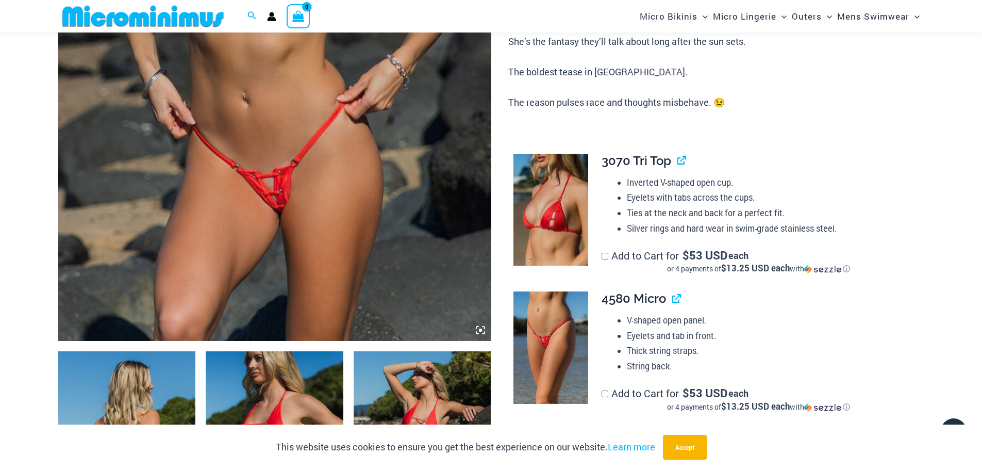
click at [320, 133] on img at bounding box center [274, 16] width 433 height 650
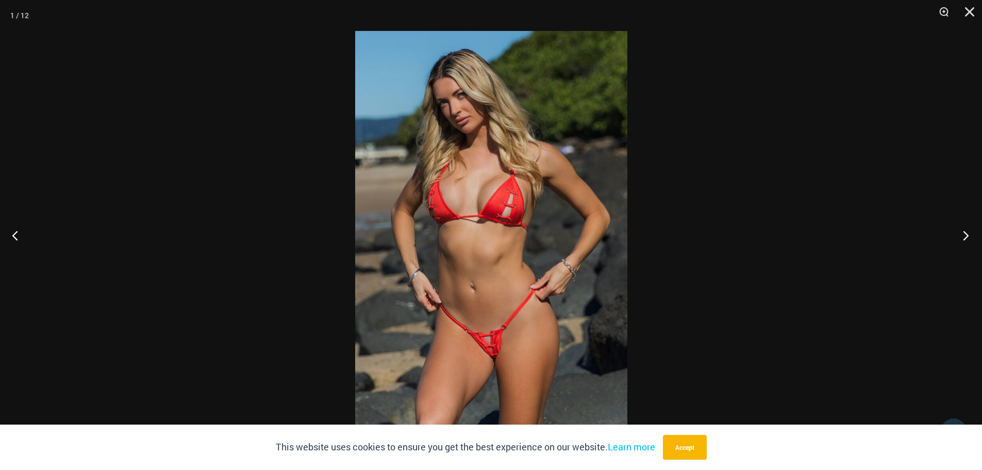
click at [966, 234] on button "Next" at bounding box center [963, 235] width 39 height 52
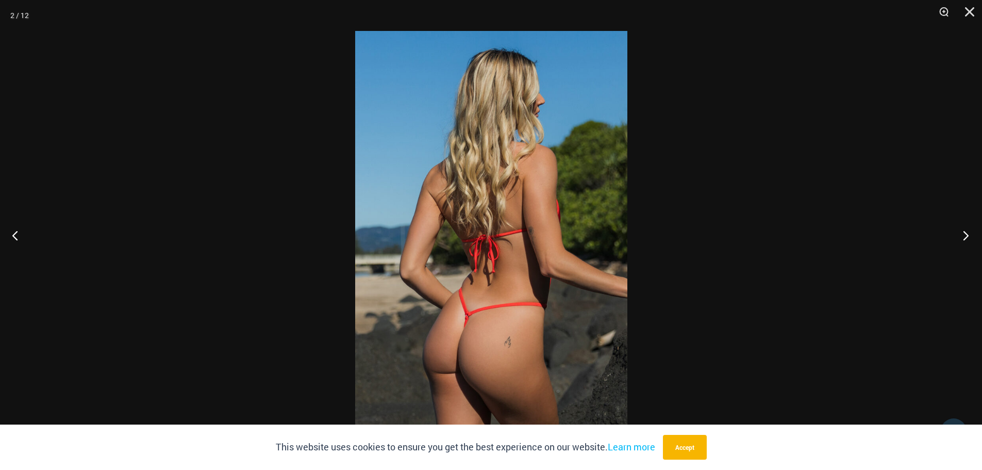
click at [966, 232] on button "Next" at bounding box center [963, 235] width 39 height 52
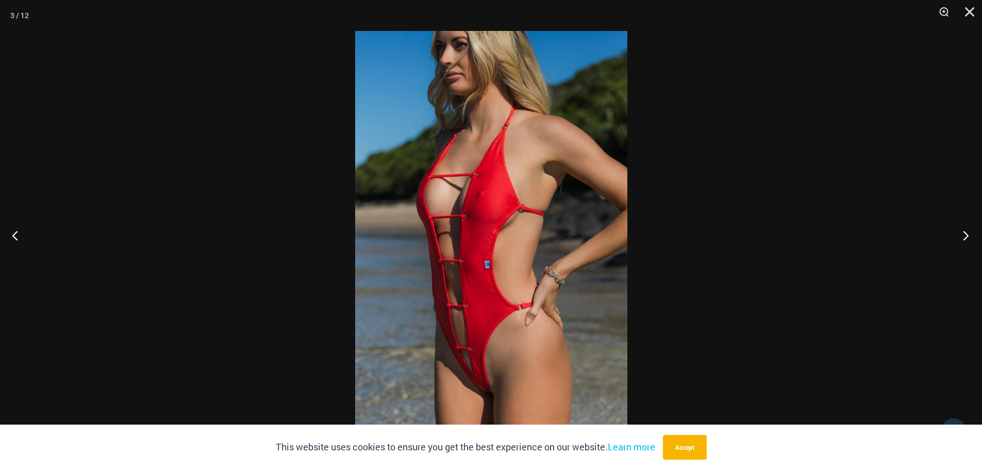
click at [971, 238] on button "Next" at bounding box center [963, 235] width 39 height 52
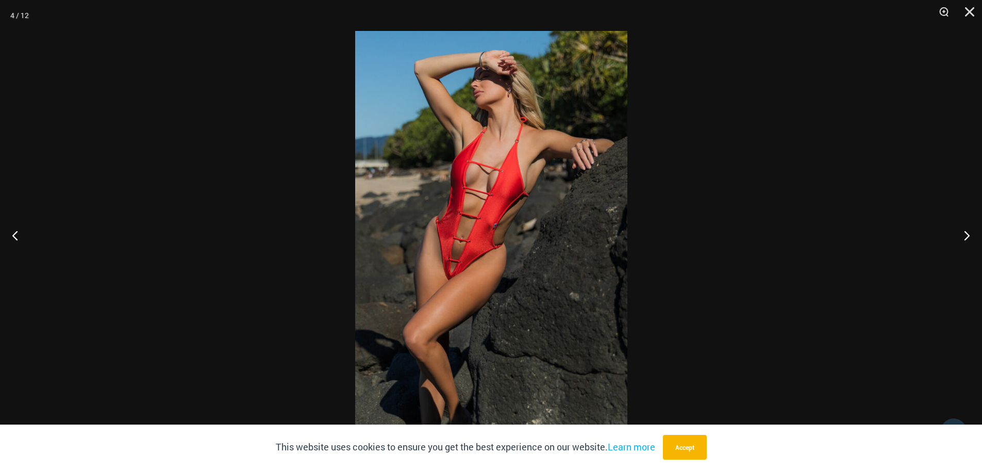
click at [496, 210] on img at bounding box center [491, 235] width 272 height 408
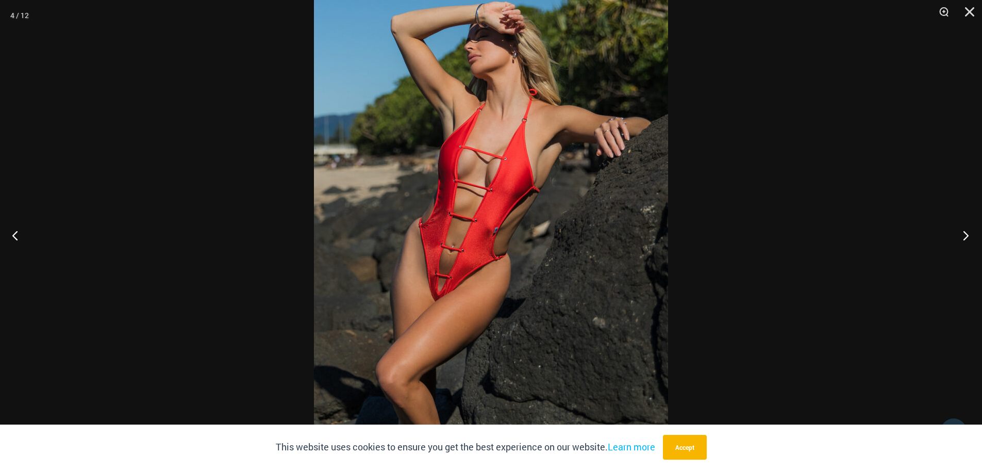
click at [972, 231] on button "Next" at bounding box center [963, 235] width 39 height 52
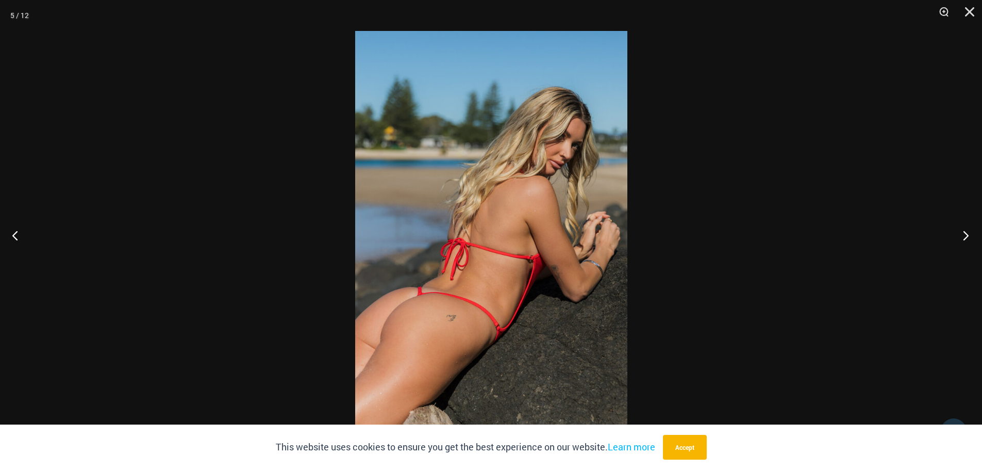
click at [972, 231] on button "Next" at bounding box center [963, 235] width 39 height 52
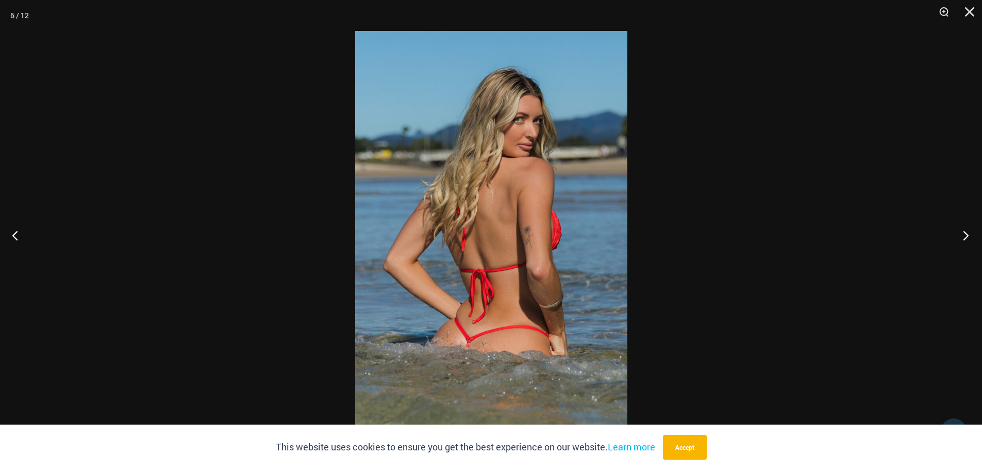
click at [960, 237] on button "Next" at bounding box center [963, 235] width 39 height 52
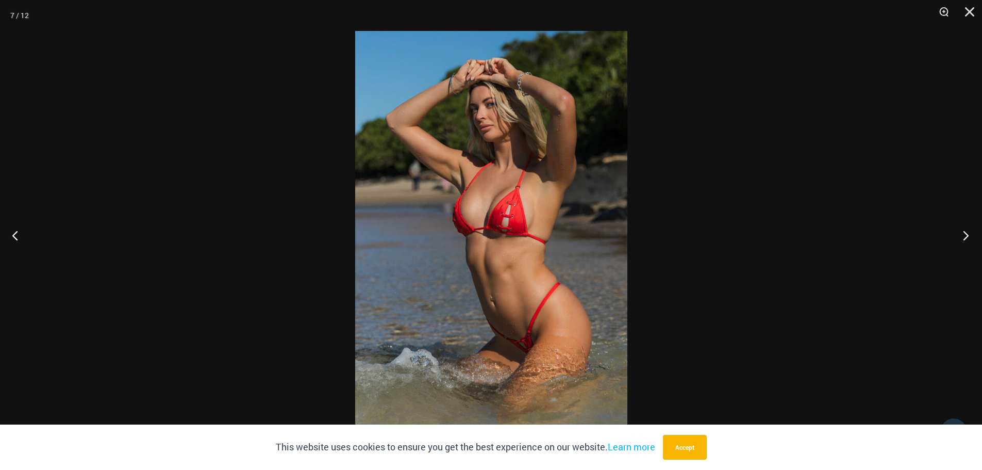
click at [963, 237] on button "Next" at bounding box center [963, 235] width 39 height 52
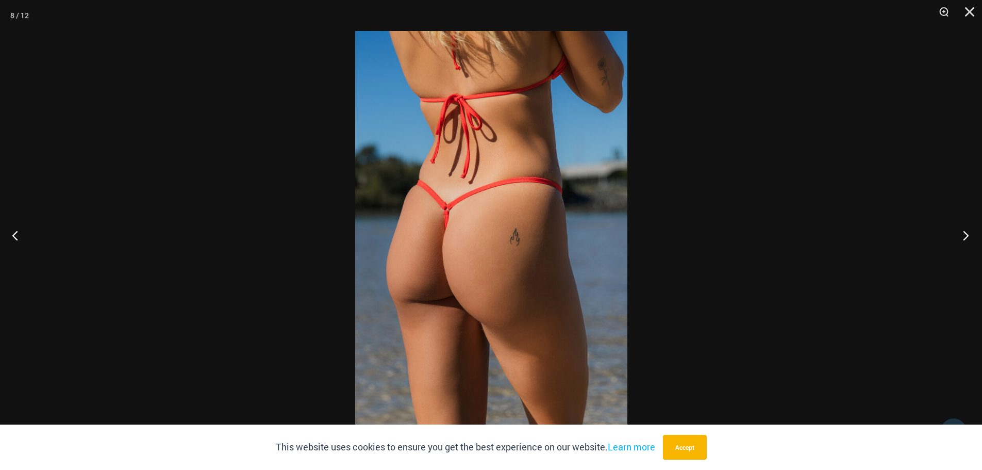
click at [964, 236] on button "Next" at bounding box center [963, 235] width 39 height 52
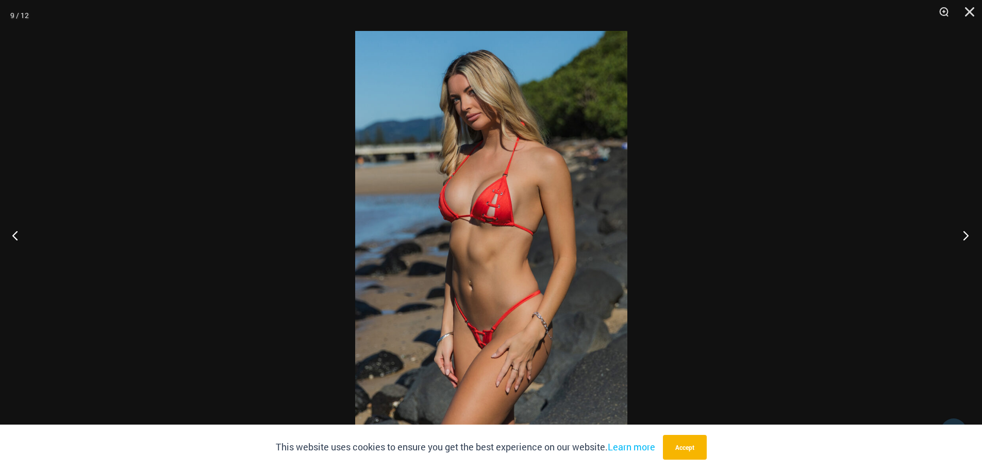
click at [964, 236] on button "Next" at bounding box center [963, 235] width 39 height 52
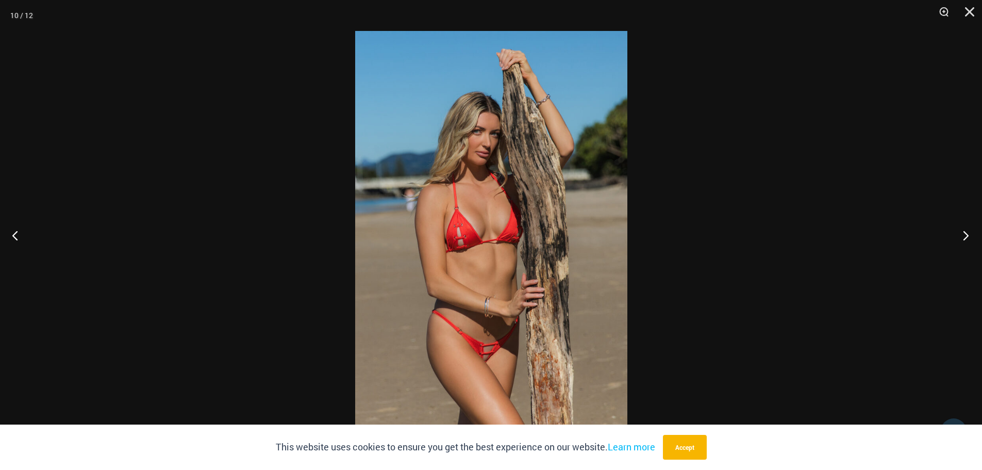
click at [952, 233] on button "Next" at bounding box center [963, 235] width 39 height 52
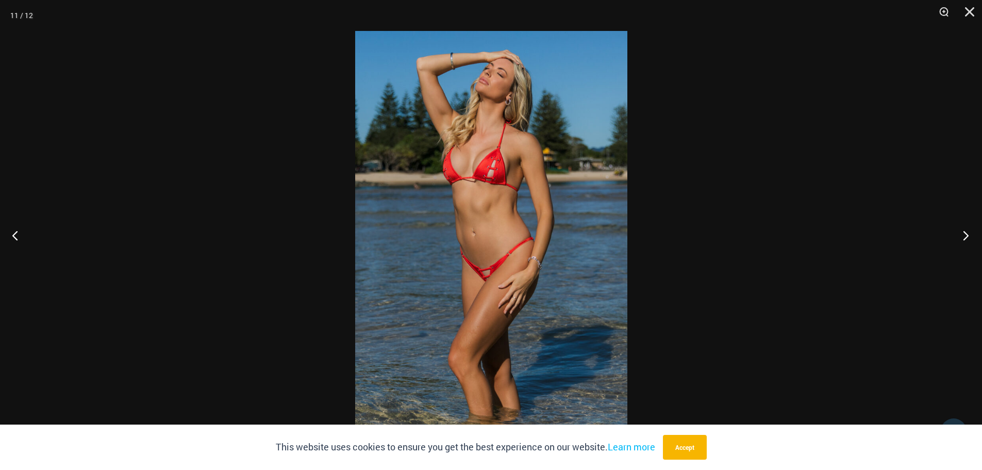
click at [956, 231] on button "Next" at bounding box center [963, 235] width 39 height 52
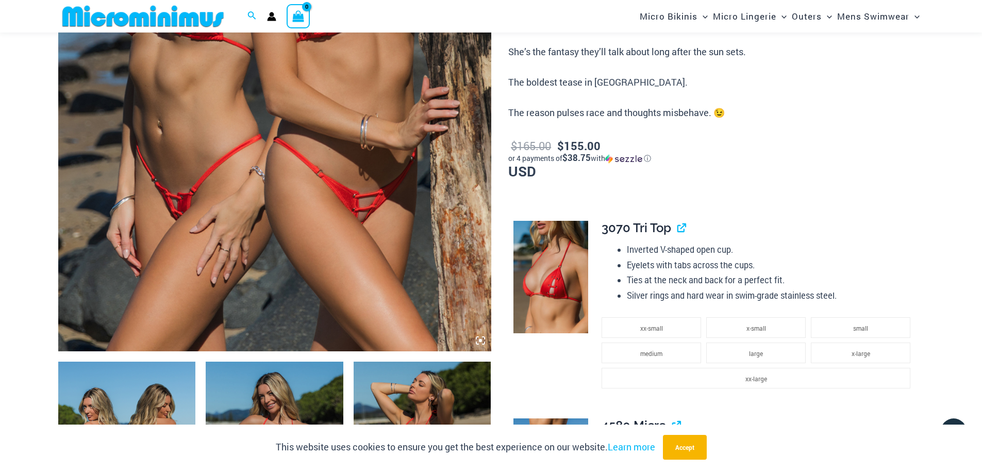
scroll to position [403, 0]
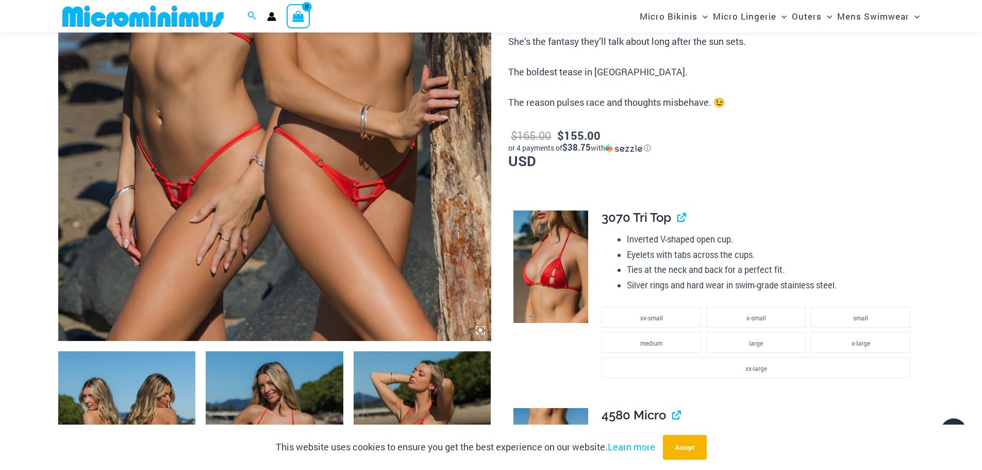
click at [286, 91] on img at bounding box center [274, 16] width 433 height 650
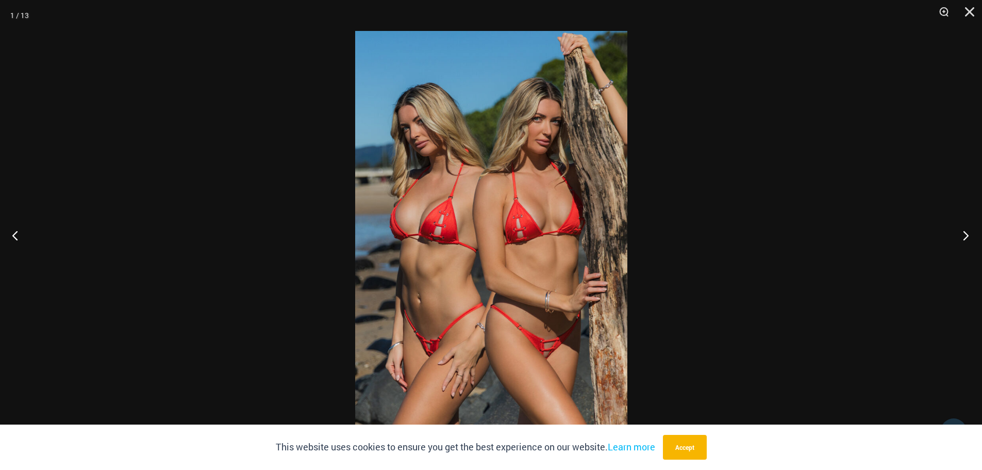
click at [965, 231] on button "Next" at bounding box center [963, 235] width 39 height 52
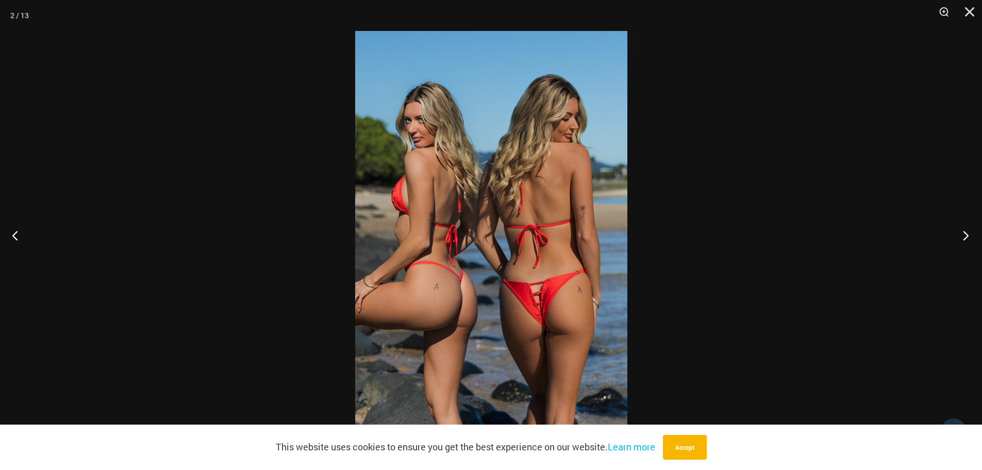
click at [965, 236] on button "Next" at bounding box center [963, 235] width 39 height 52
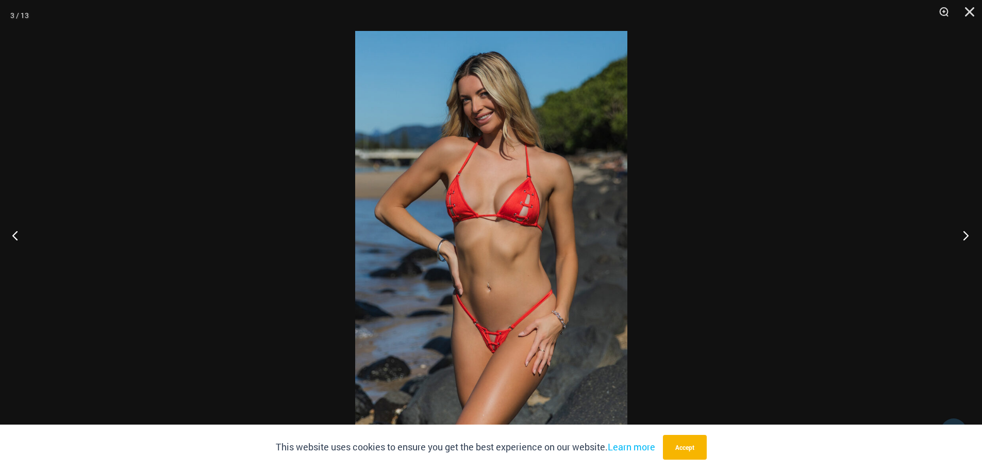
click at [965, 229] on button "Next" at bounding box center [963, 235] width 39 height 52
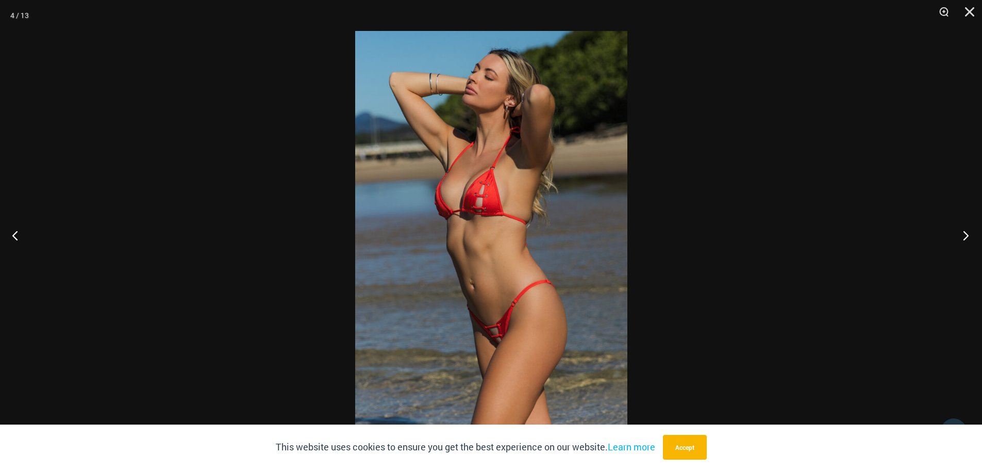
click at [965, 229] on button "Next" at bounding box center [963, 235] width 39 height 52
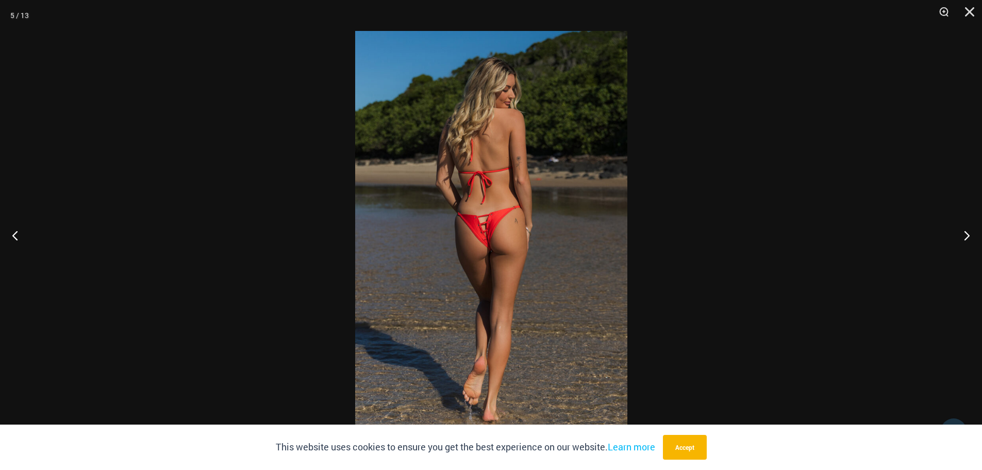
drag, startPoint x: 506, startPoint y: 199, endPoint x: 512, endPoint y: 199, distance: 5.7
click at [963, 226] on button "Next" at bounding box center [963, 235] width 39 height 52
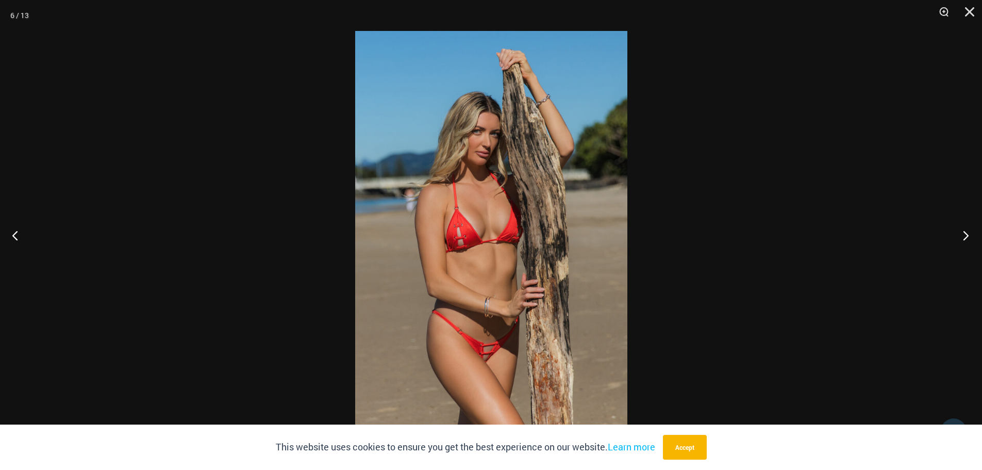
click at [971, 235] on button "Next" at bounding box center [963, 235] width 39 height 52
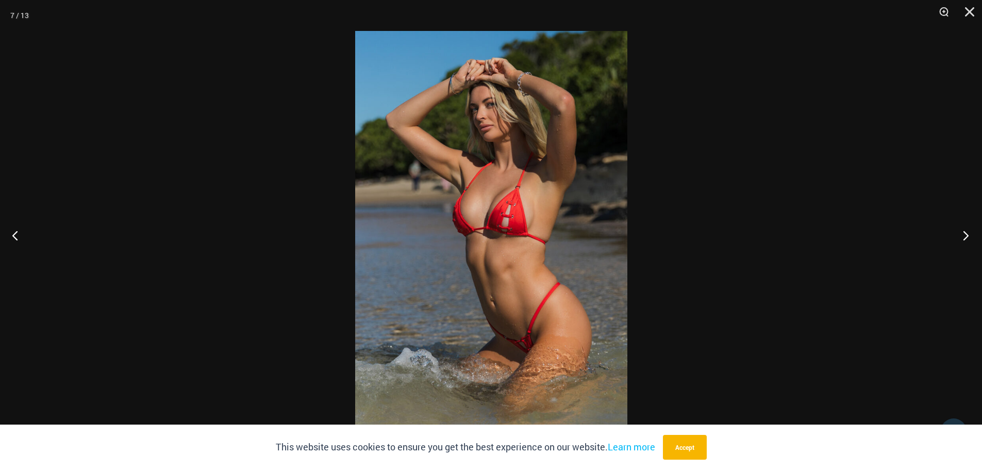
click at [969, 228] on button "Next" at bounding box center [963, 235] width 39 height 52
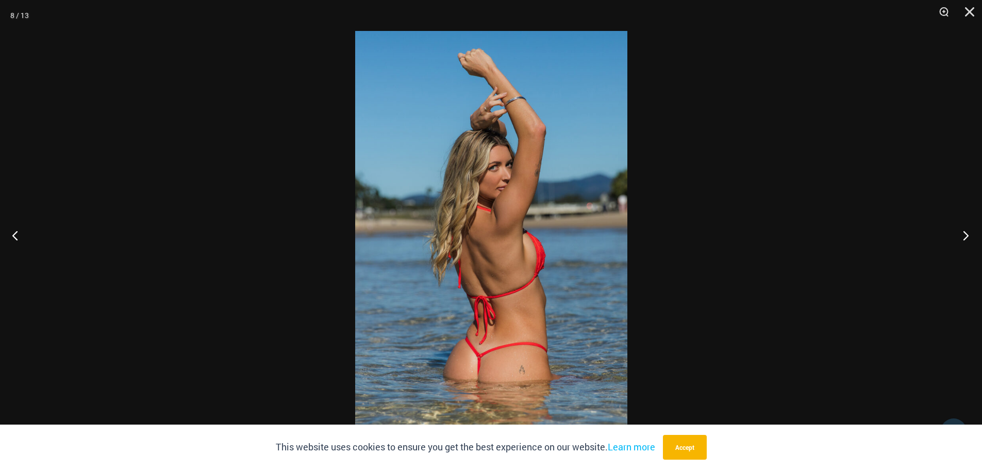
click at [968, 228] on button "Next" at bounding box center [963, 235] width 39 height 52
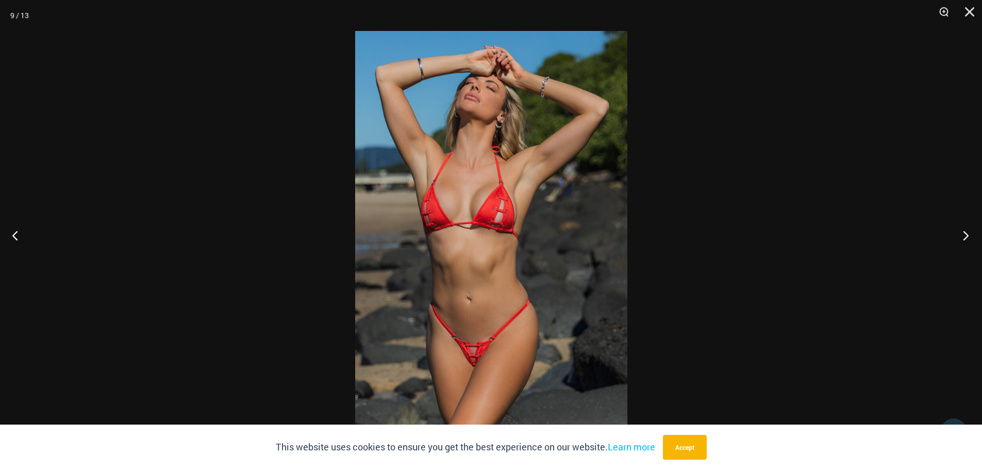
click at [970, 229] on button "Next" at bounding box center [963, 235] width 39 height 52
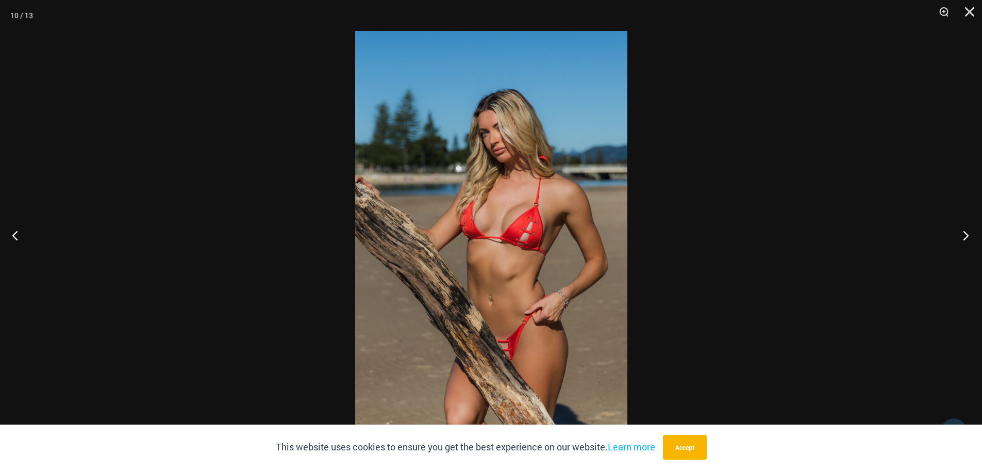
click at [970, 229] on button "Next" at bounding box center [963, 235] width 39 height 52
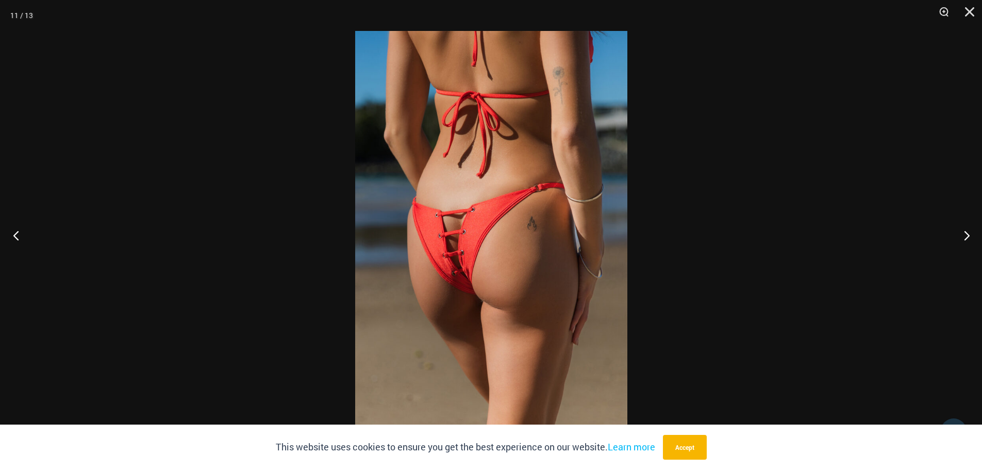
click at [10, 235] on button "Previous" at bounding box center [19, 235] width 39 height 52
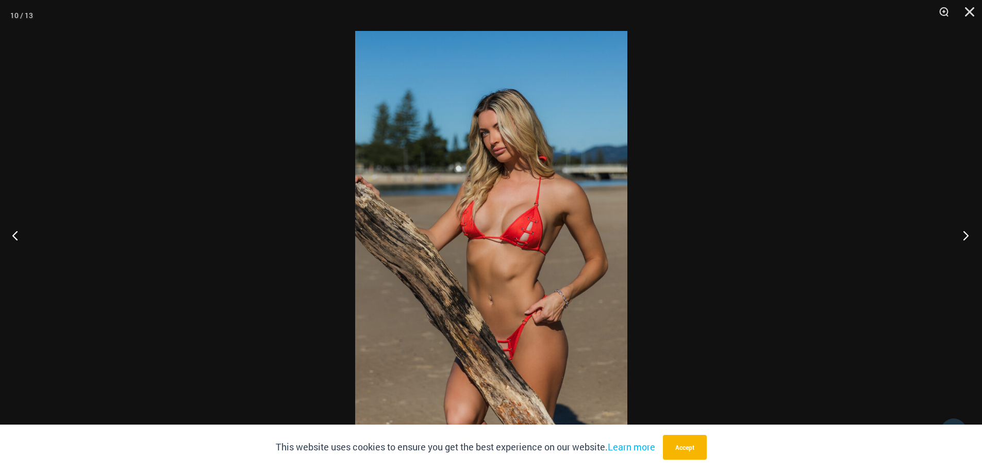
click at [961, 236] on button "Next" at bounding box center [963, 235] width 39 height 52
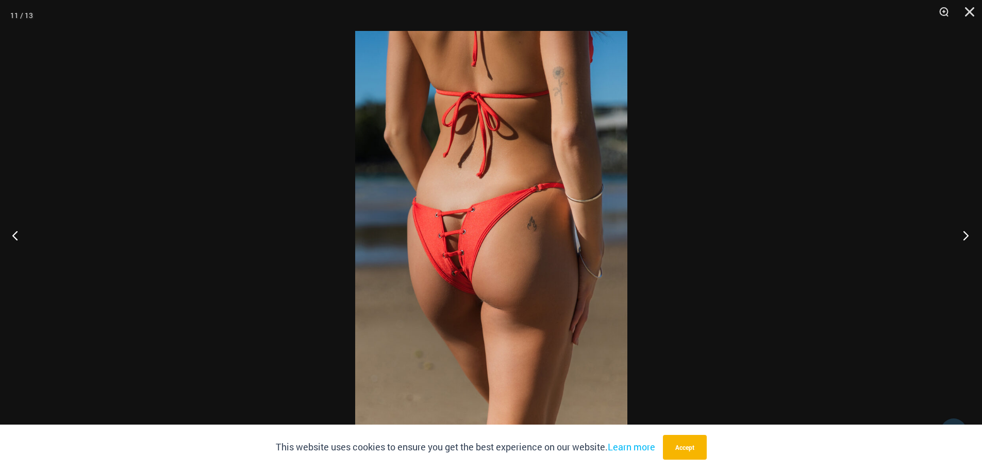
click at [961, 236] on button "Next" at bounding box center [963, 235] width 39 height 52
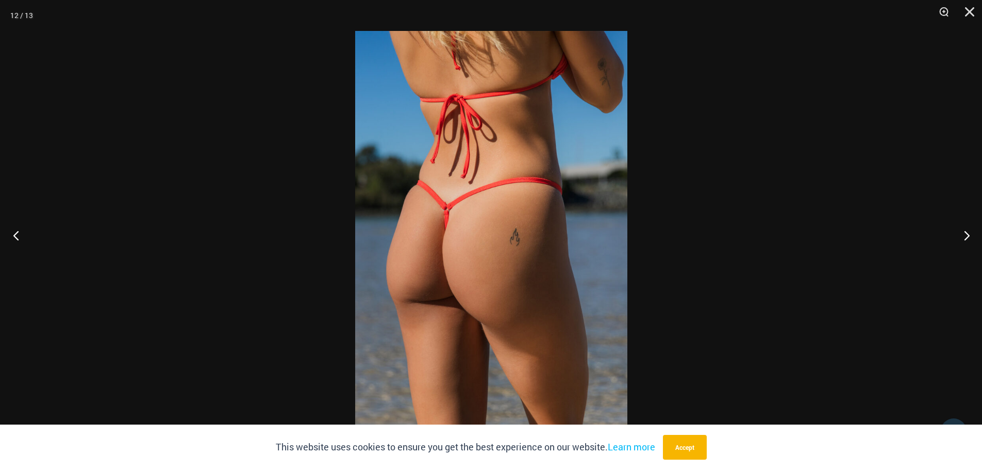
click at [13, 230] on button "Previous" at bounding box center [19, 235] width 39 height 52
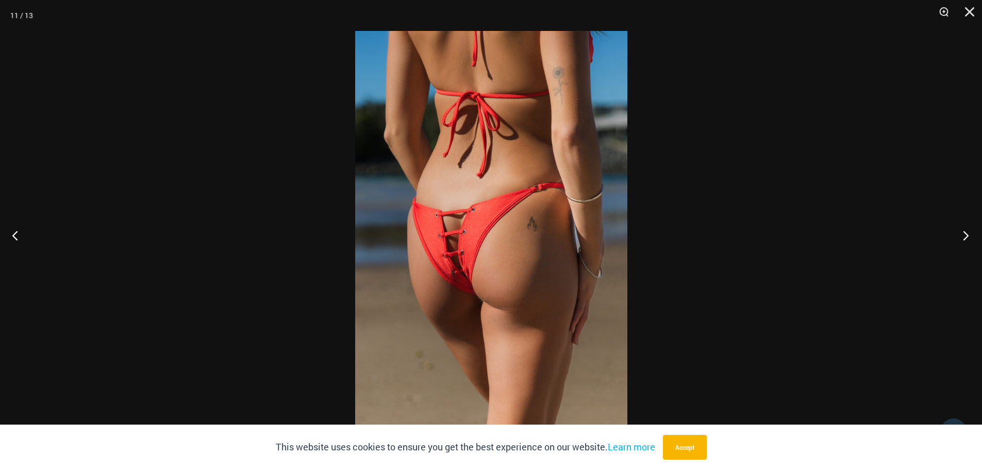
click at [965, 235] on button "Next" at bounding box center [963, 235] width 39 height 52
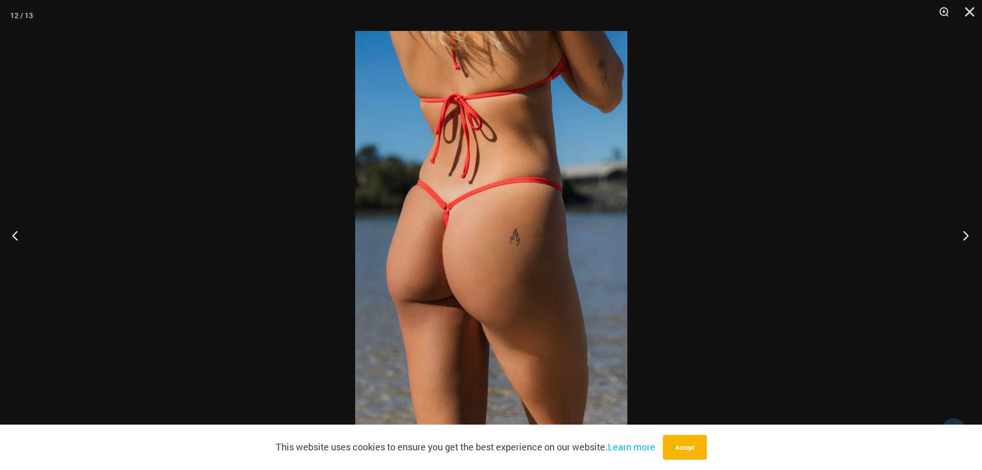
click at [965, 235] on button "Next" at bounding box center [963, 235] width 39 height 52
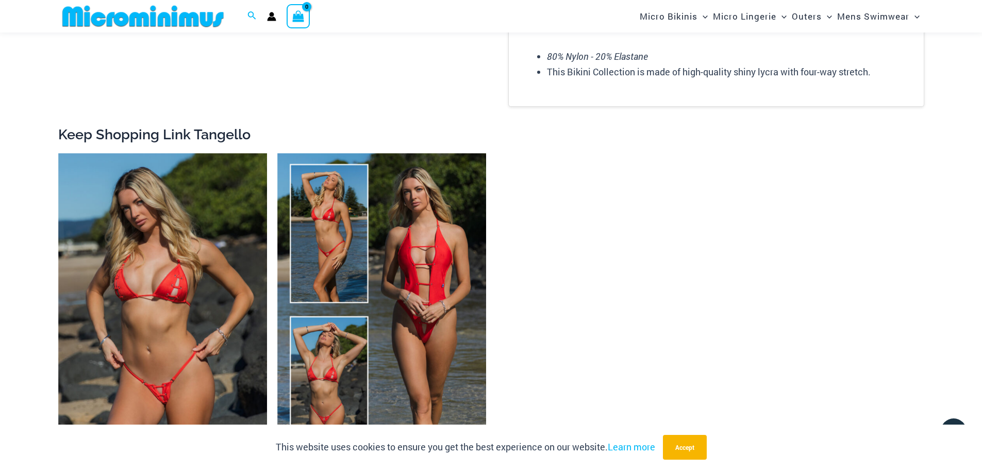
scroll to position [1640, 0]
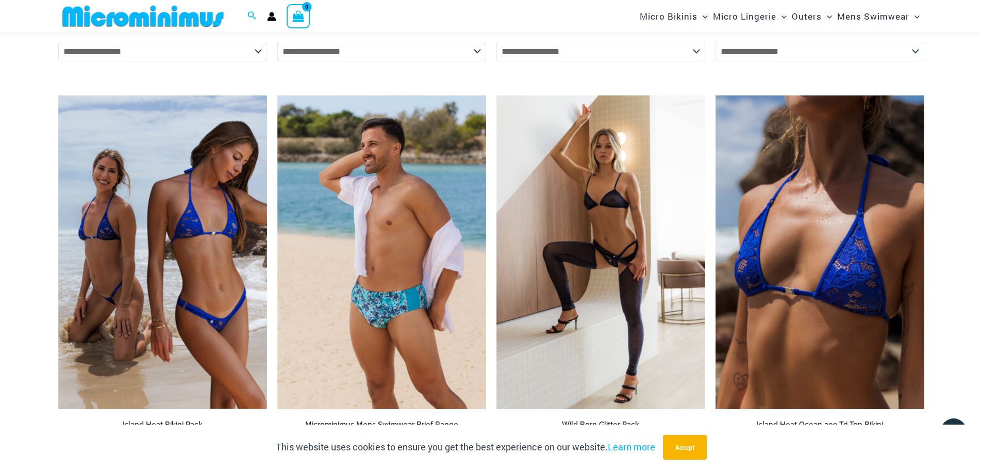
scroll to position [3961, 0]
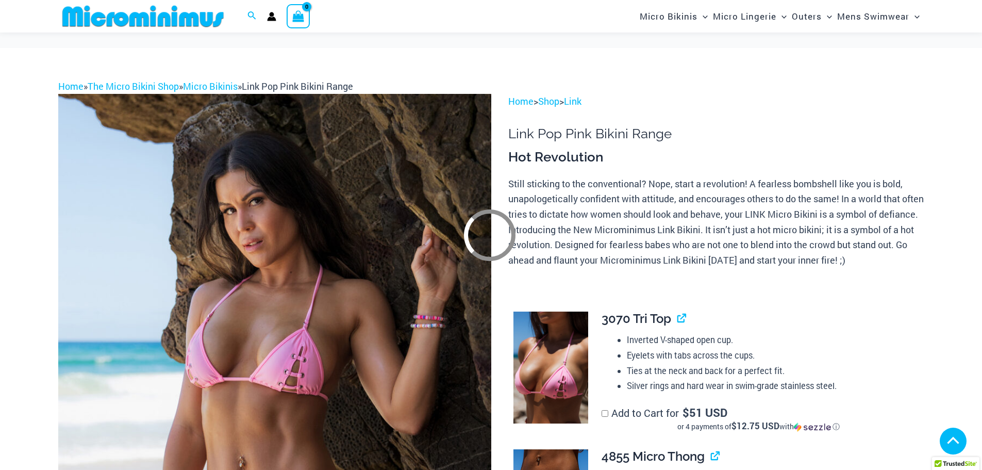
scroll to position [258, 0]
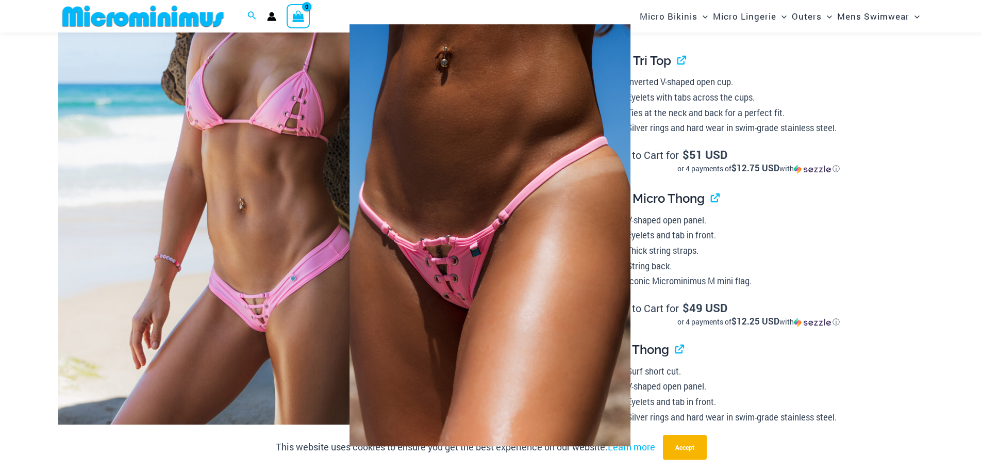
click at [836, 127] on div at bounding box center [491, 235] width 982 height 470
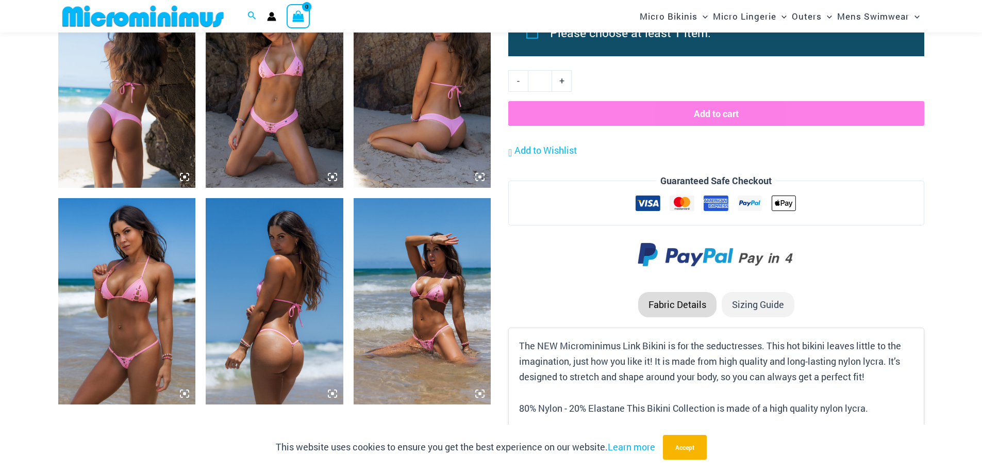
scroll to position [773, 0]
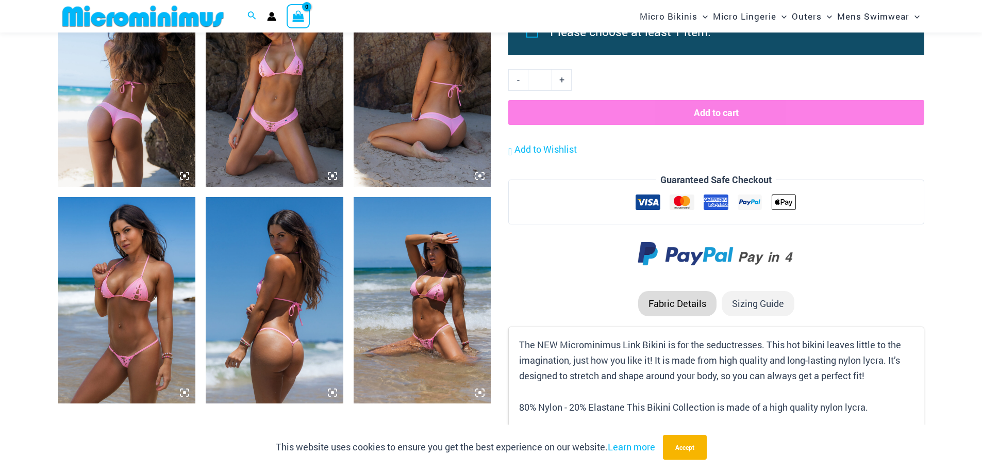
click at [151, 118] on img at bounding box center [127, 83] width 138 height 206
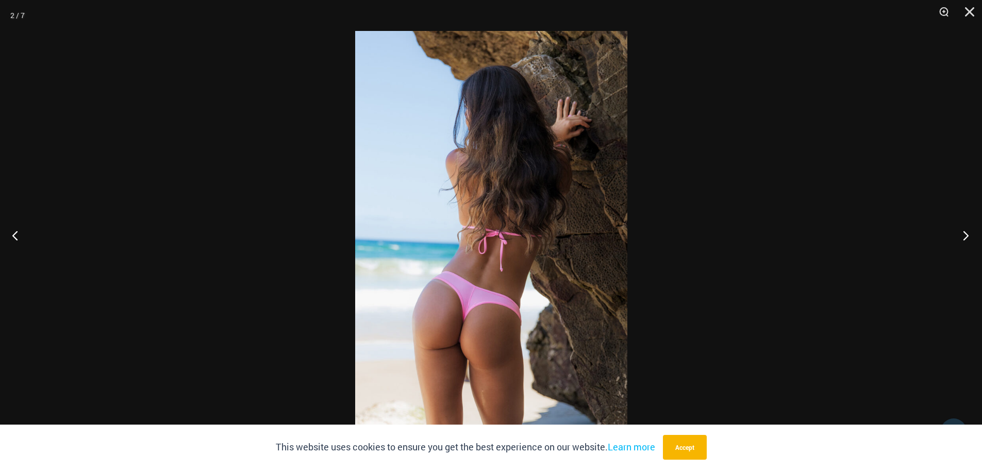
click at [972, 235] on button "Next" at bounding box center [963, 235] width 39 height 52
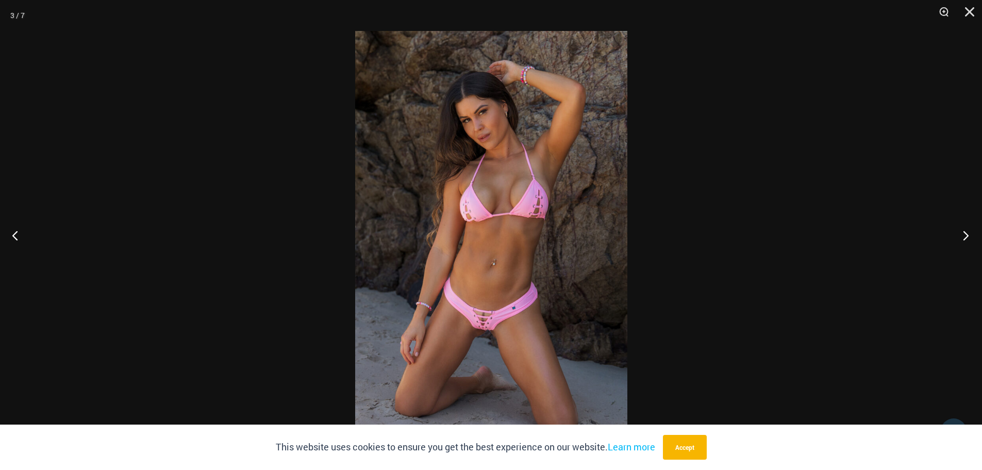
click at [963, 229] on button "Next" at bounding box center [963, 235] width 39 height 52
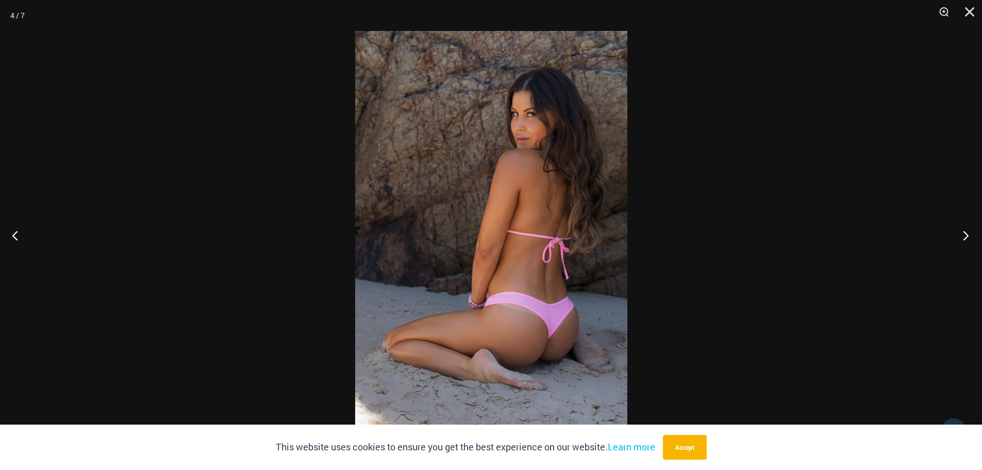
click at [963, 229] on button "Next" at bounding box center [963, 235] width 39 height 52
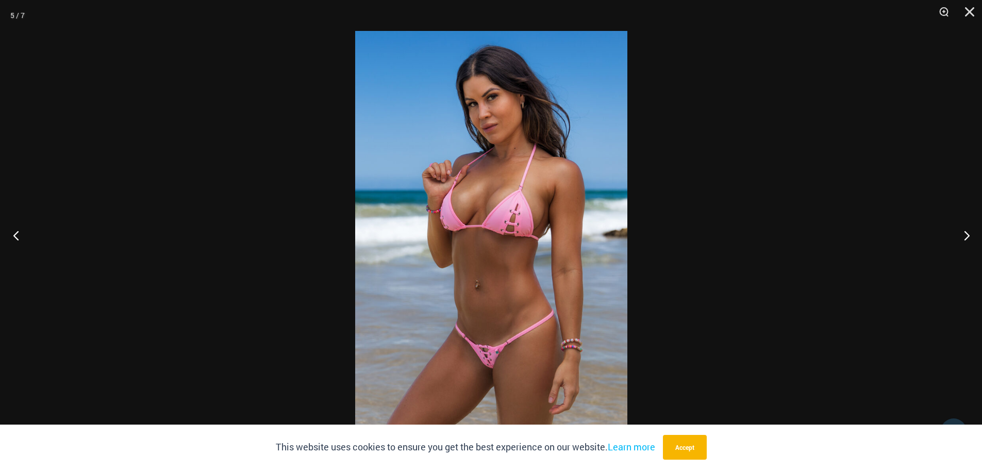
click at [10, 230] on button "Previous" at bounding box center [19, 235] width 39 height 52
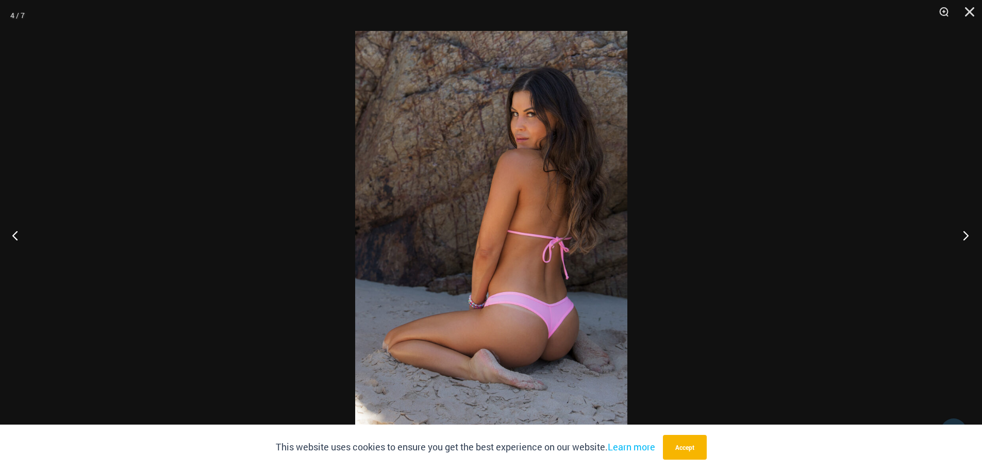
click at [953, 233] on button "Next" at bounding box center [963, 235] width 39 height 52
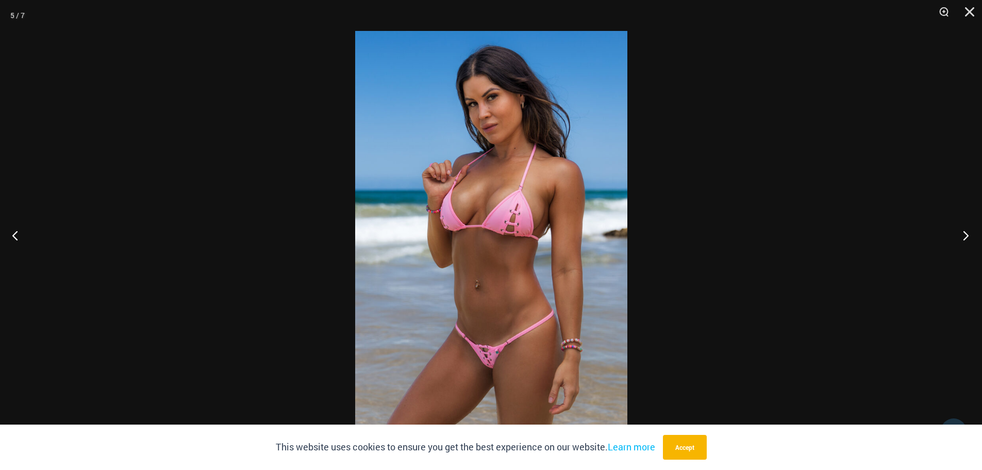
click at [957, 236] on button "Next" at bounding box center [963, 235] width 39 height 52
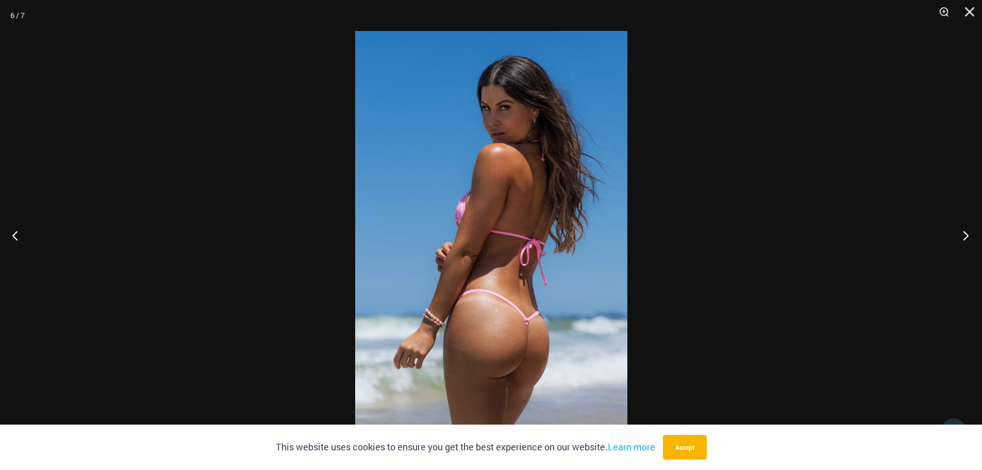
click at [957, 234] on button "Next" at bounding box center [963, 235] width 39 height 52
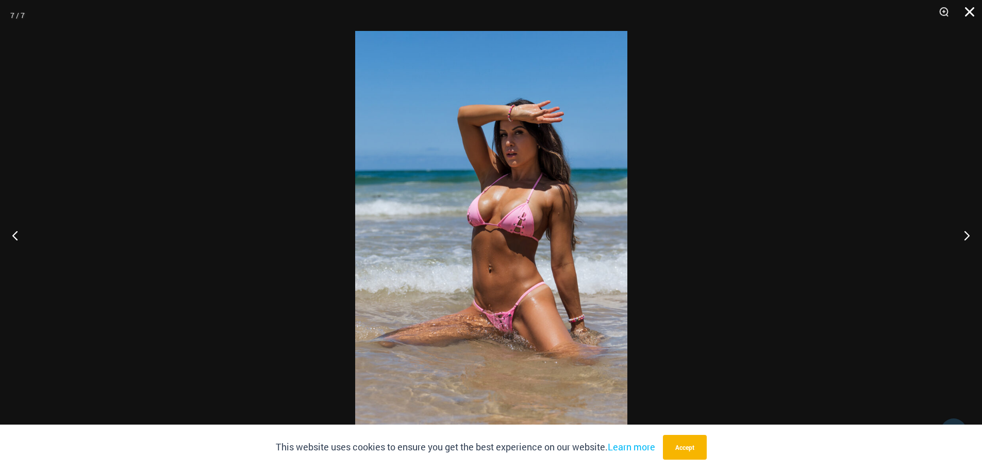
click at [977, 8] on button "Close" at bounding box center [966, 15] width 26 height 31
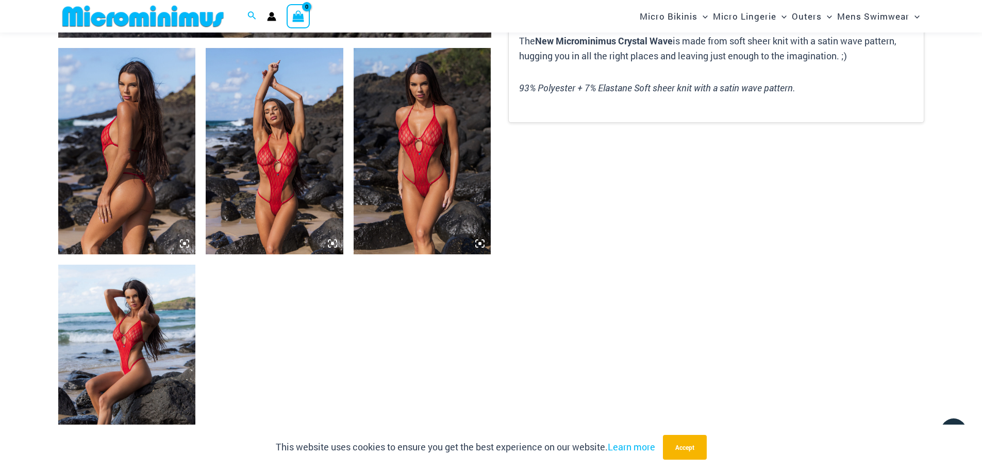
scroll to position [713, 0]
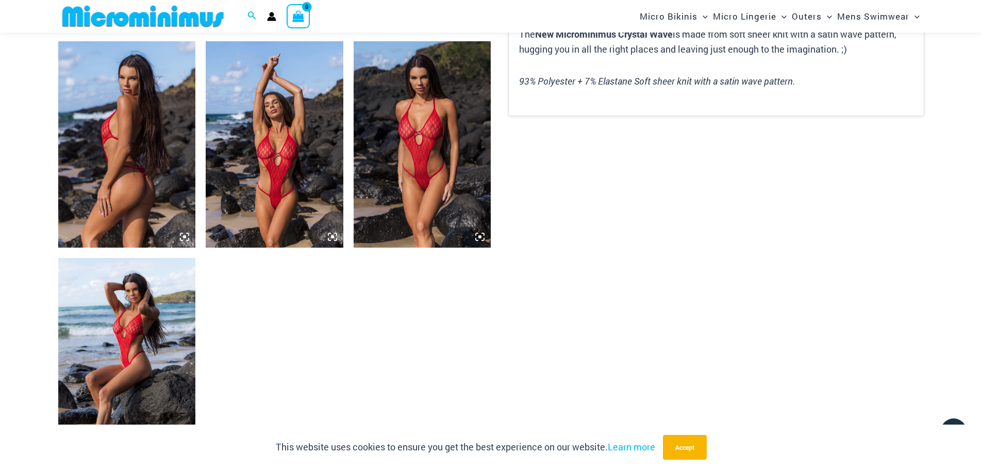
click at [267, 139] on img at bounding box center [275, 144] width 138 height 206
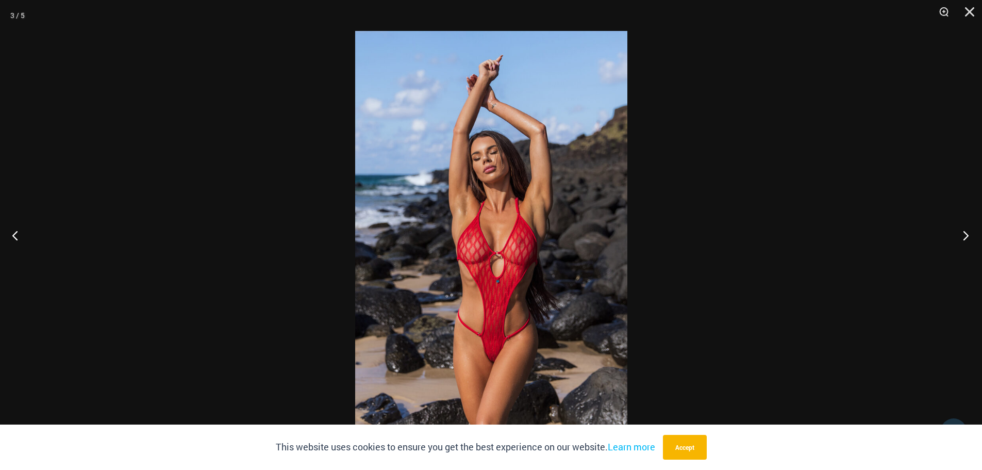
click at [958, 232] on button "Next" at bounding box center [963, 235] width 39 height 52
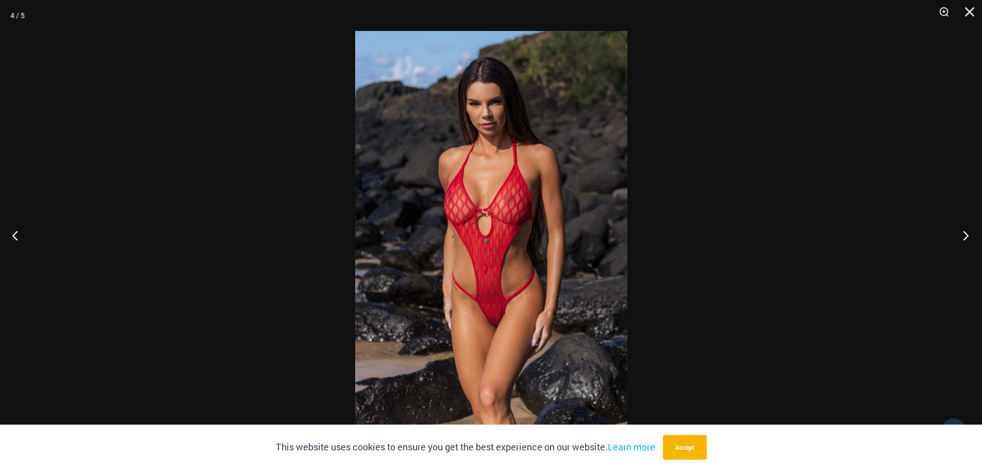
click at [963, 232] on button "Next" at bounding box center [963, 235] width 39 height 52
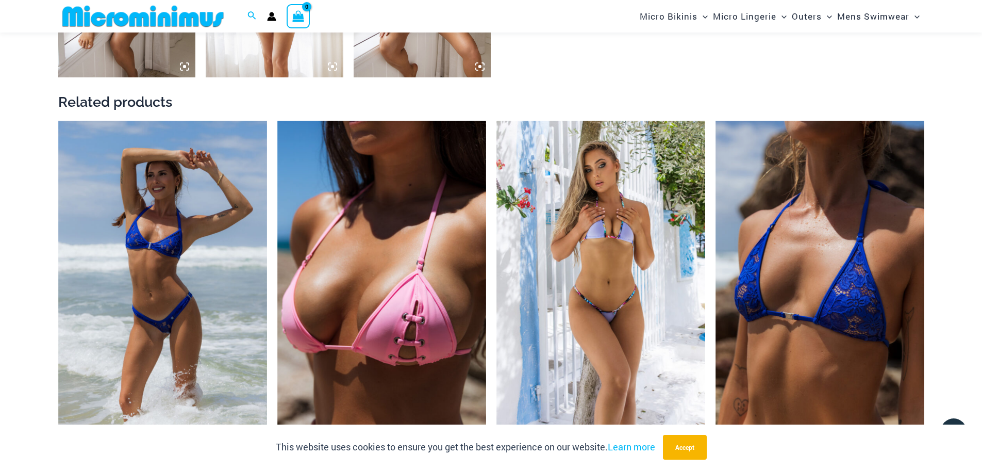
scroll to position [1229, 0]
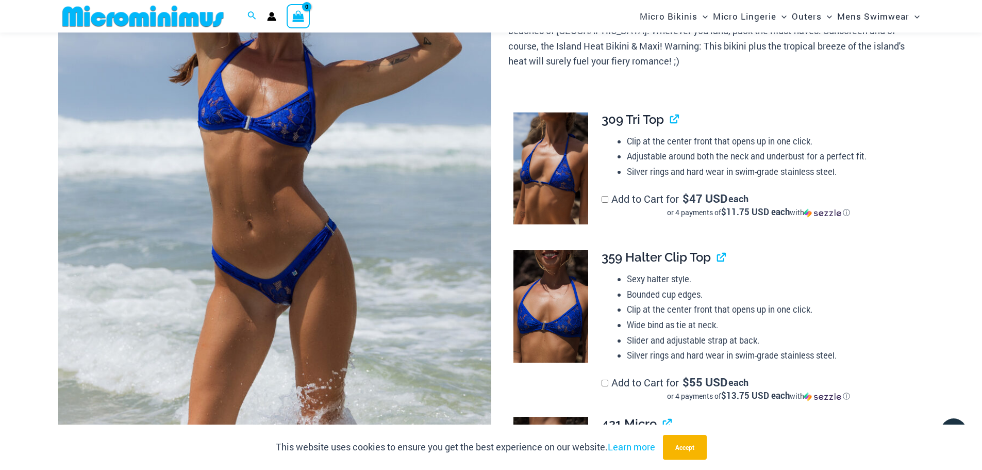
scroll to position [248, 0]
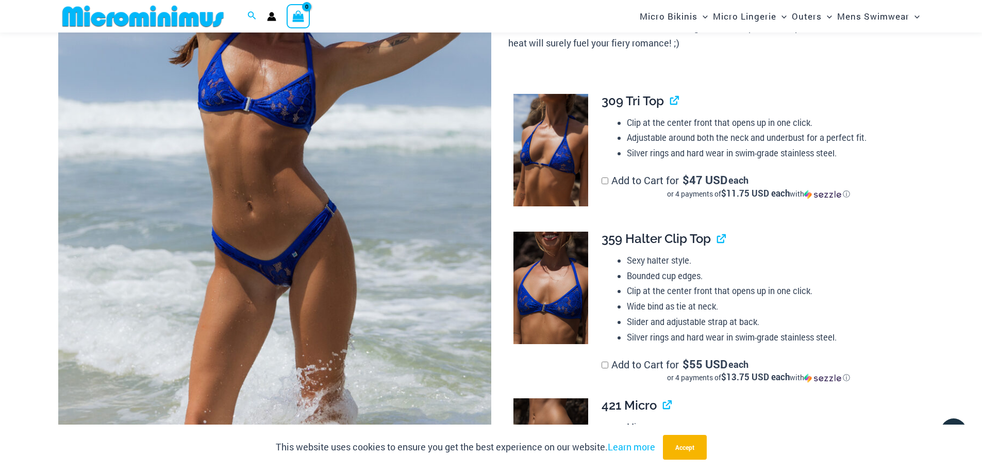
click at [320, 195] on img at bounding box center [274, 171] width 433 height 650
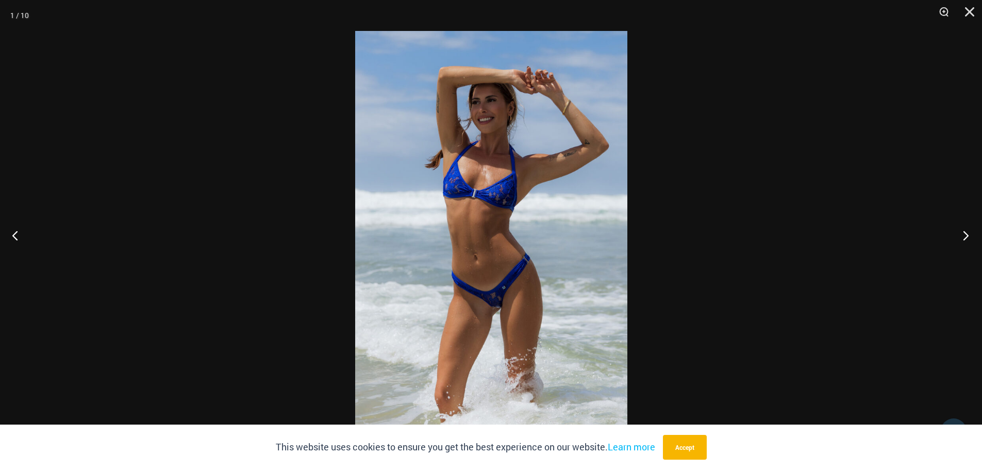
click at [965, 236] on button "Next" at bounding box center [963, 235] width 39 height 52
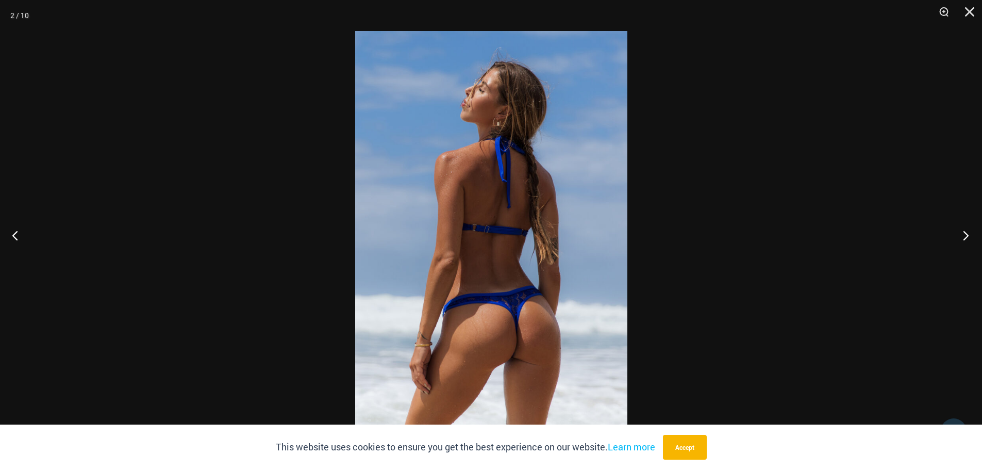
click at [966, 227] on button "Next" at bounding box center [963, 235] width 39 height 52
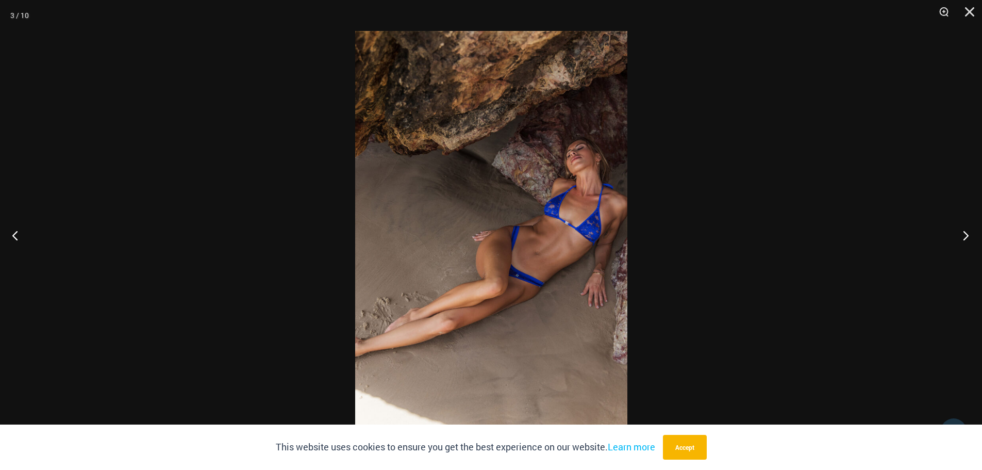
click at [966, 227] on button "Next" at bounding box center [963, 235] width 39 height 52
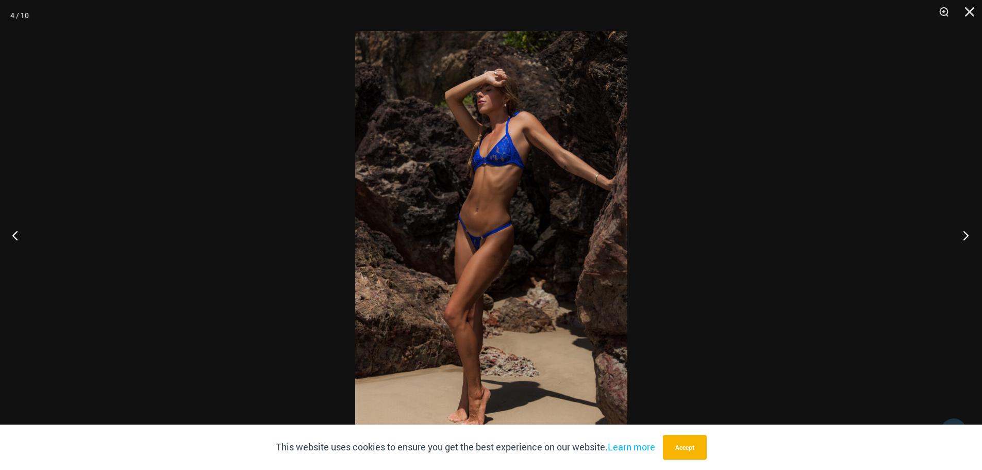
click at [960, 236] on button "Next" at bounding box center [963, 235] width 39 height 52
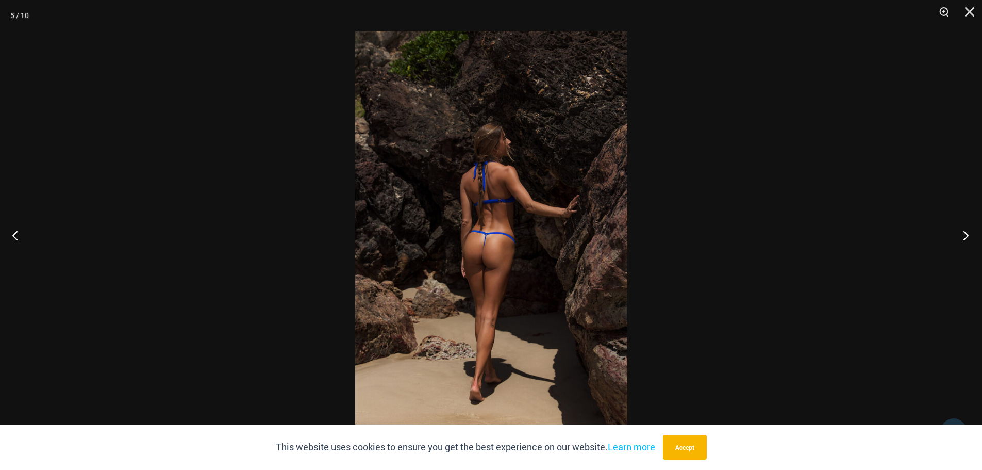
click at [960, 236] on button "Next" at bounding box center [963, 235] width 39 height 52
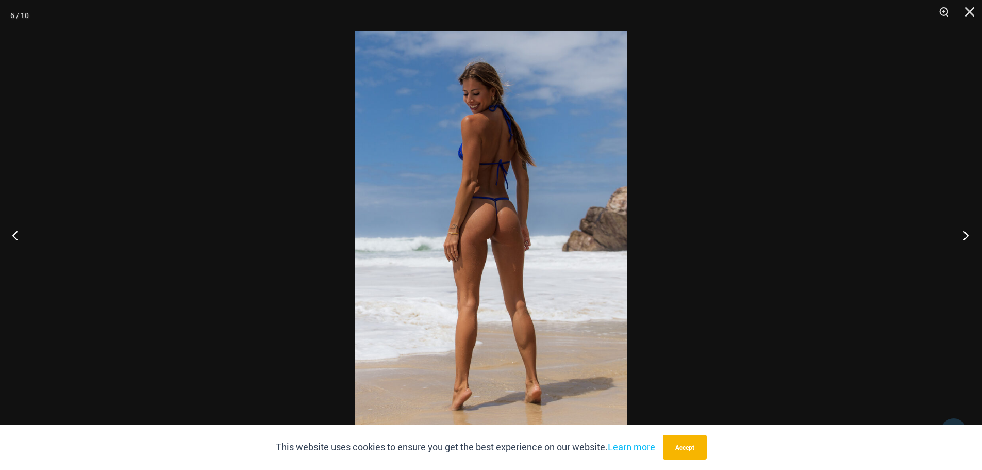
click at [960, 236] on button "Next" at bounding box center [963, 235] width 39 height 52
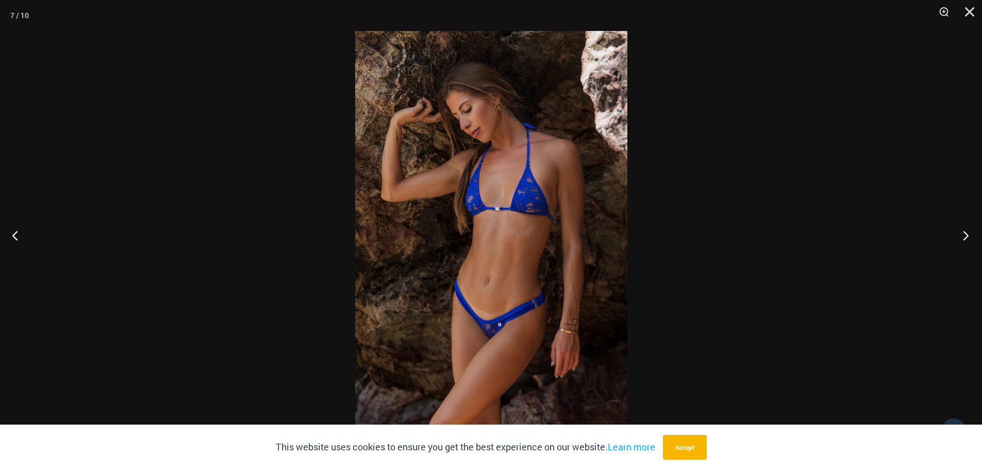
click at [969, 230] on button "Next" at bounding box center [963, 235] width 39 height 52
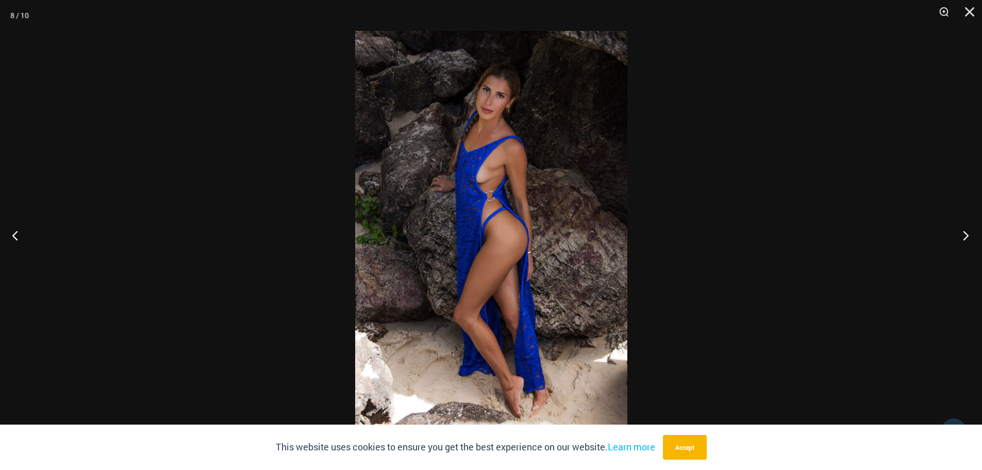
click at [967, 230] on button "Next" at bounding box center [963, 235] width 39 height 52
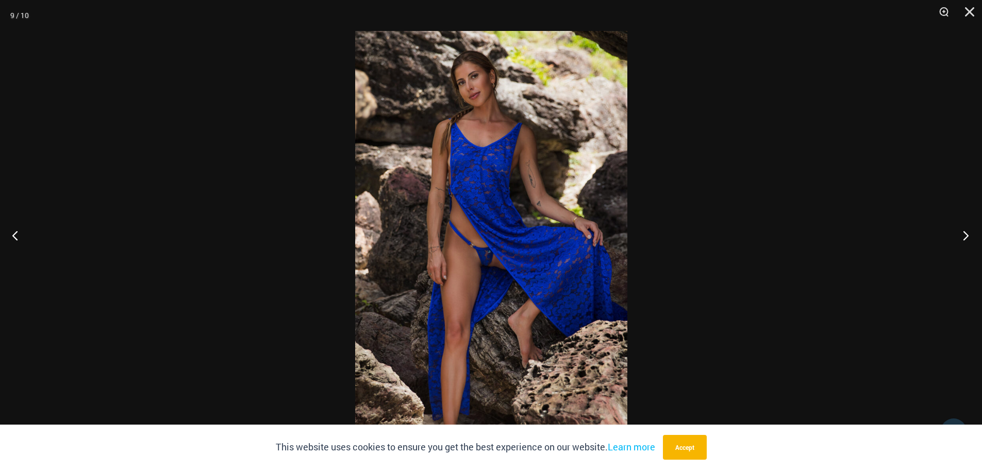
click at [960, 229] on button "Next" at bounding box center [963, 235] width 39 height 52
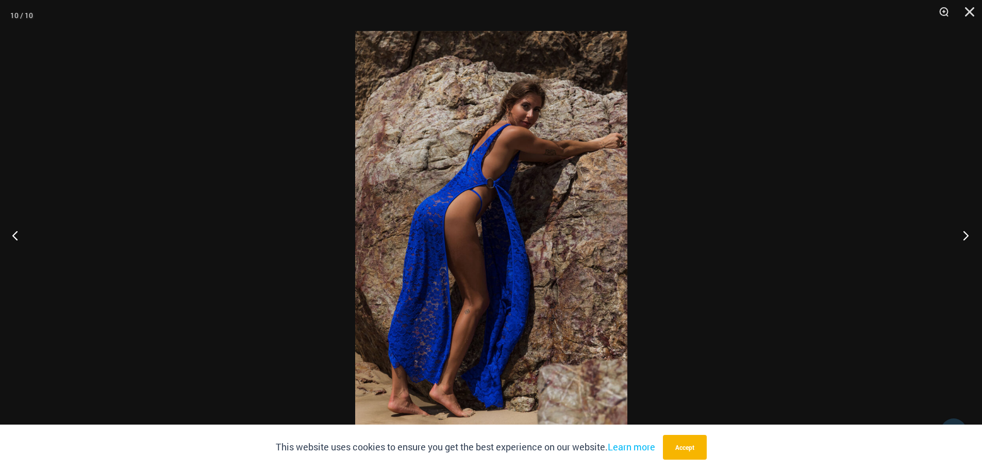
click at [960, 229] on button "Next" at bounding box center [963, 235] width 39 height 52
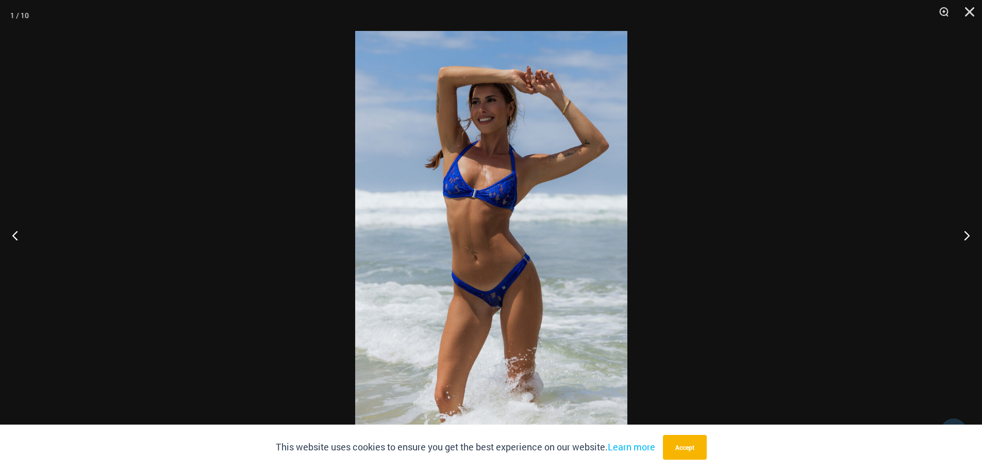
click at [965, 9] on button "Close" at bounding box center [966, 15] width 26 height 31
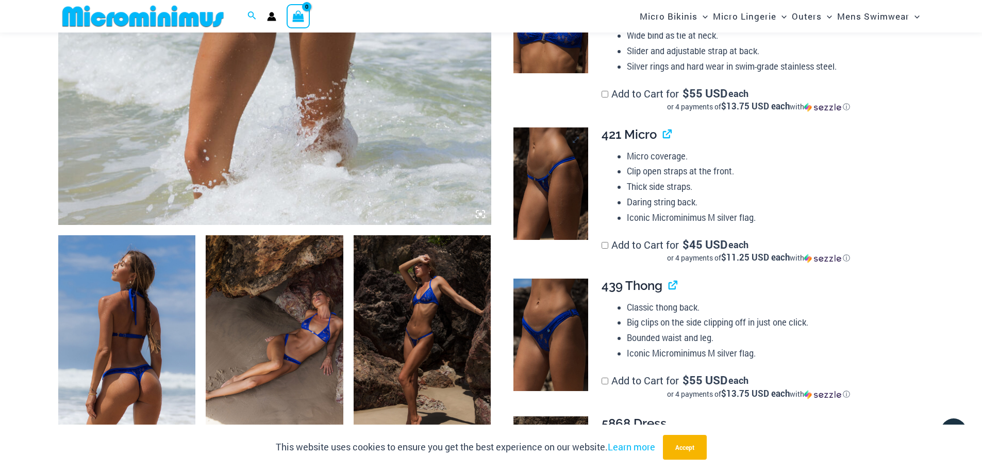
scroll to position [454, 0]
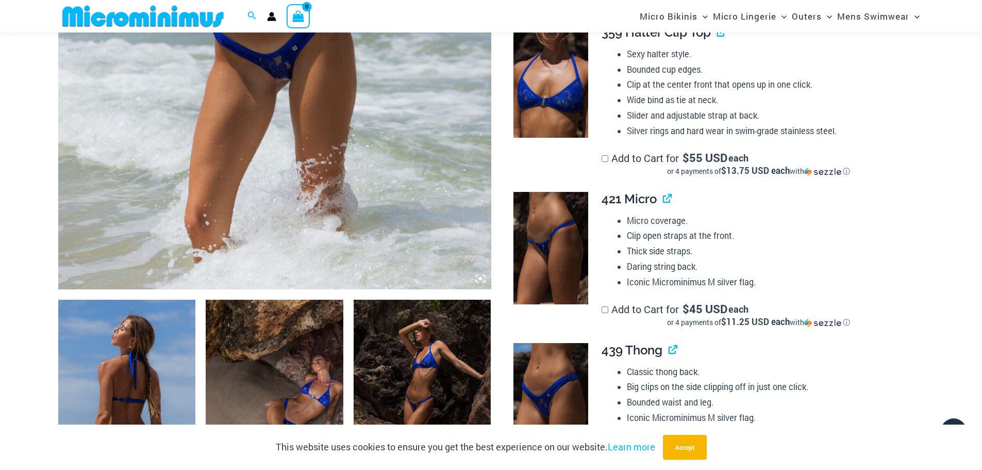
click at [541, 207] on img at bounding box center [551, 248] width 75 height 112
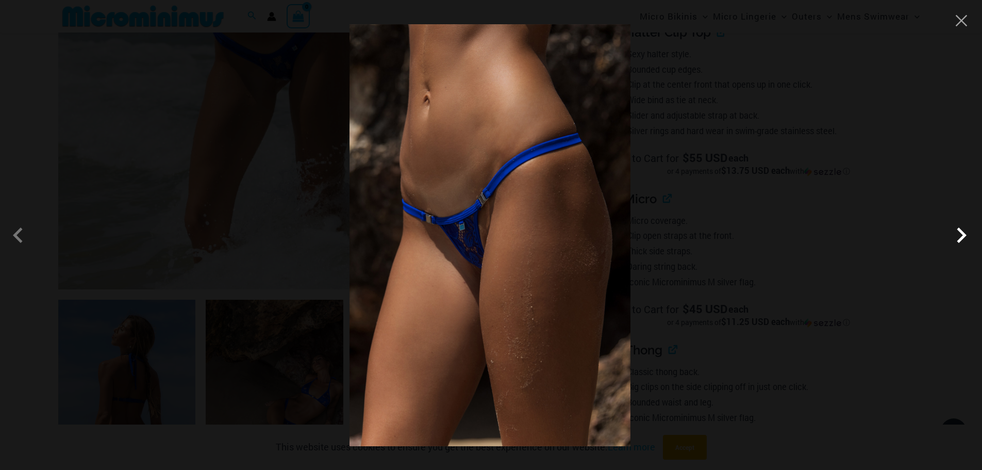
click at [955, 240] on span at bounding box center [961, 235] width 31 height 31
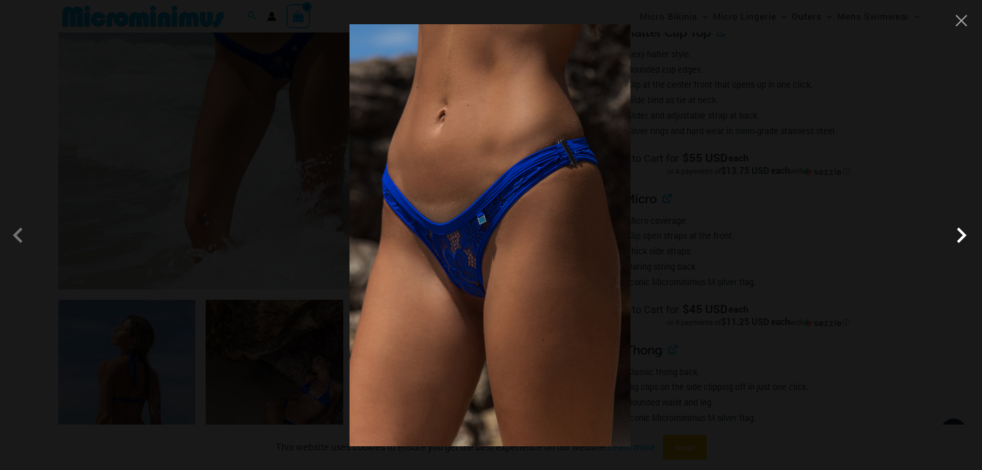
click at [962, 232] on span at bounding box center [961, 235] width 31 height 31
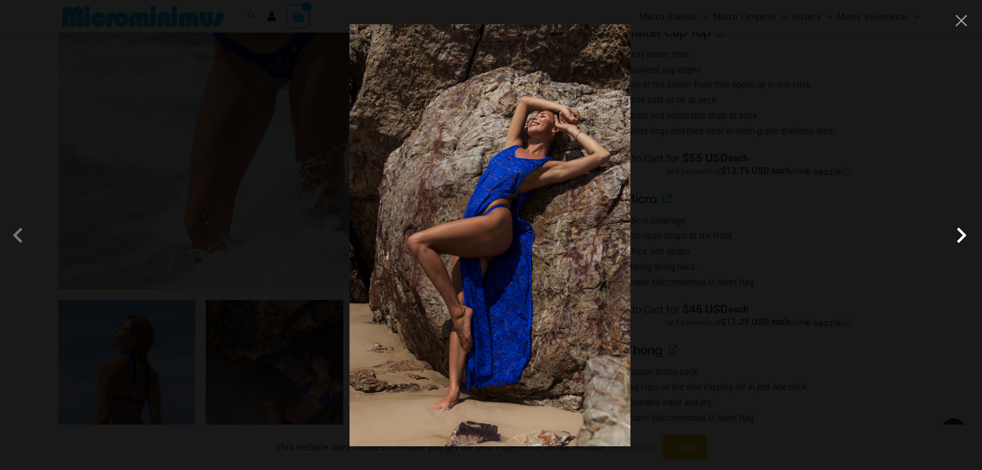
click at [961, 231] on span at bounding box center [961, 235] width 31 height 31
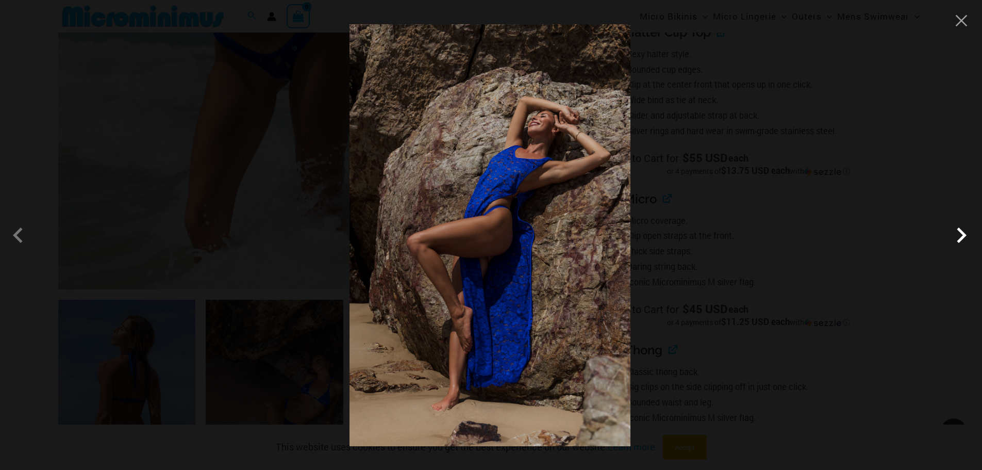
click at [961, 231] on span at bounding box center [961, 235] width 31 height 31
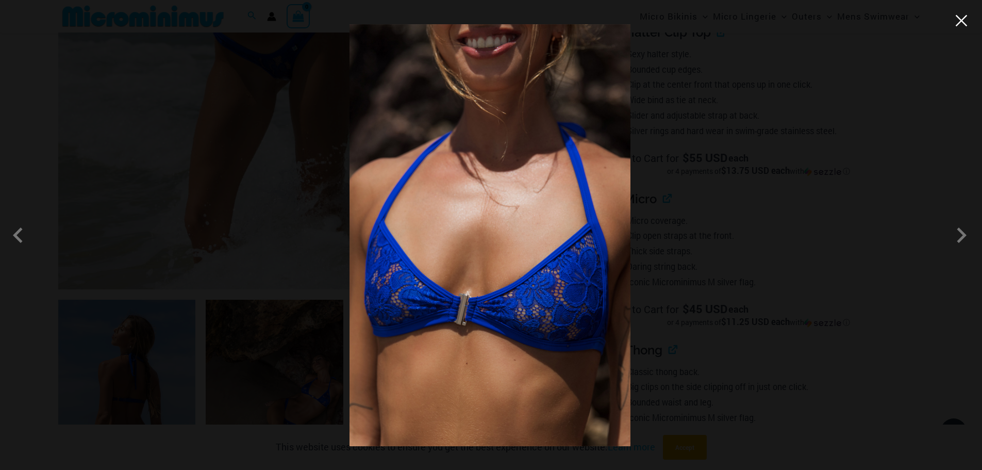
click at [963, 23] on button "Close" at bounding box center [961, 20] width 15 height 15
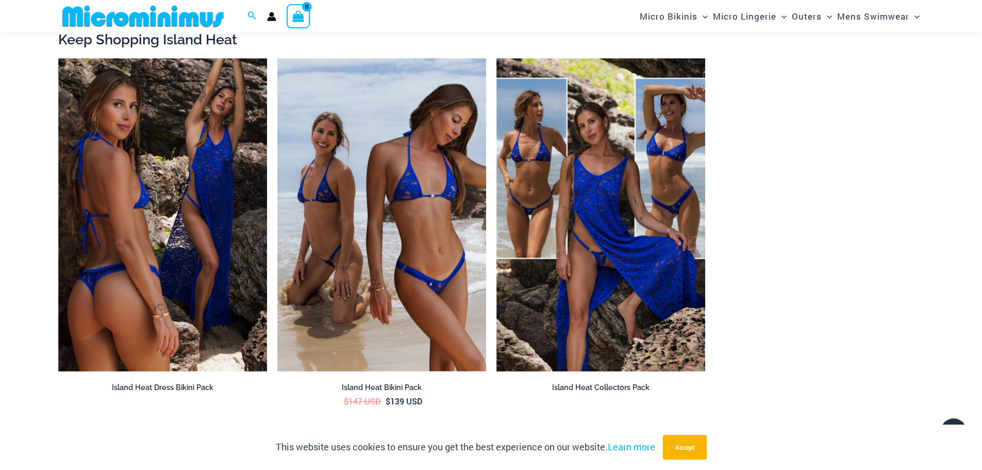
scroll to position [1537, 0]
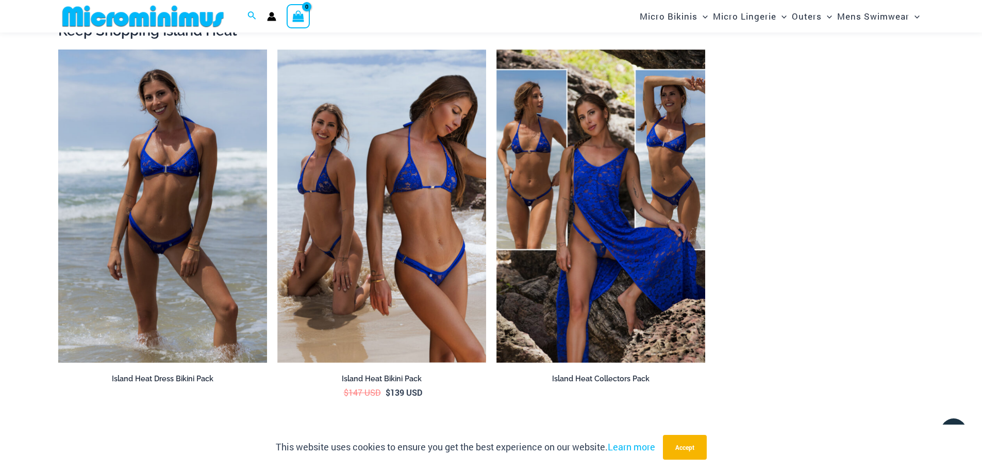
click at [178, 190] on img at bounding box center [162, 207] width 209 height 314
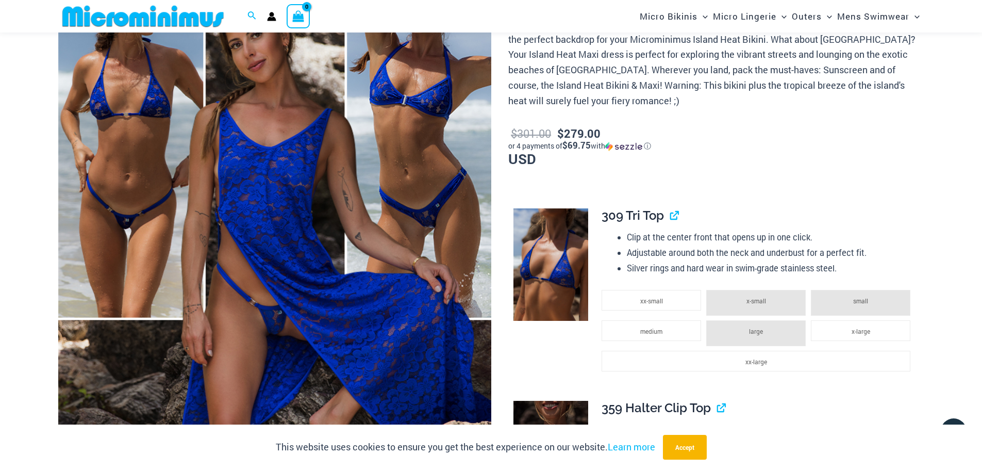
scroll to position [196, 0]
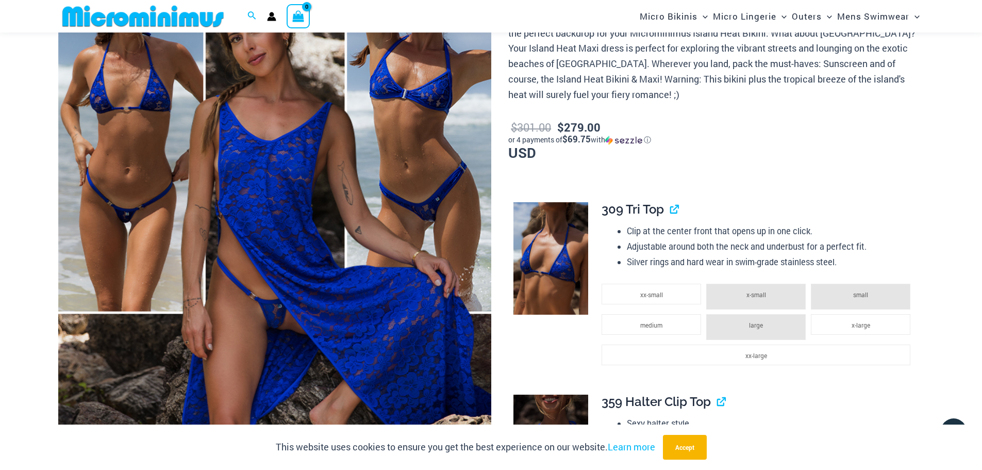
click at [310, 157] on img at bounding box center [274, 222] width 433 height 650
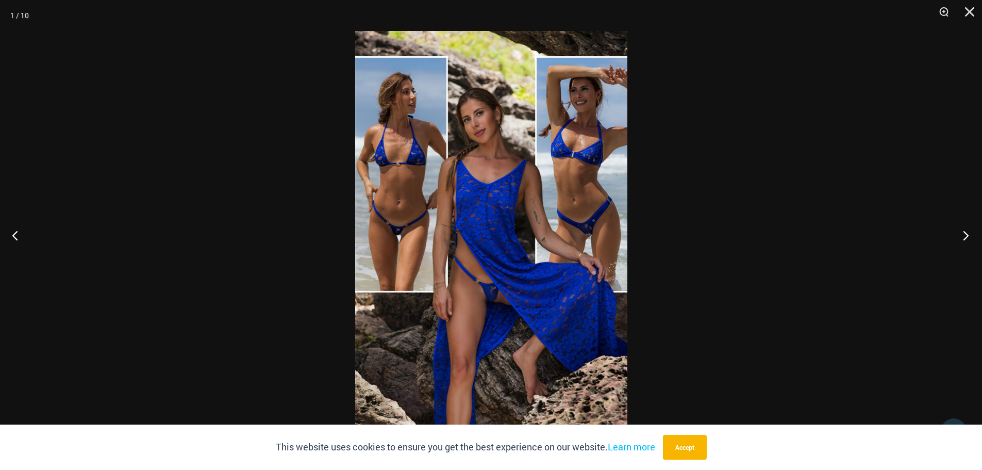
click at [967, 237] on button "Next" at bounding box center [963, 235] width 39 height 52
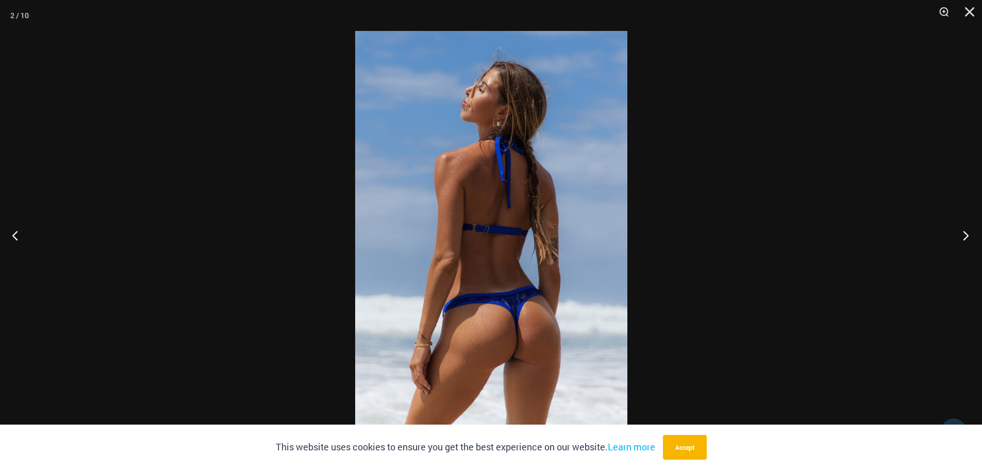
click at [960, 234] on button "Next" at bounding box center [963, 235] width 39 height 52
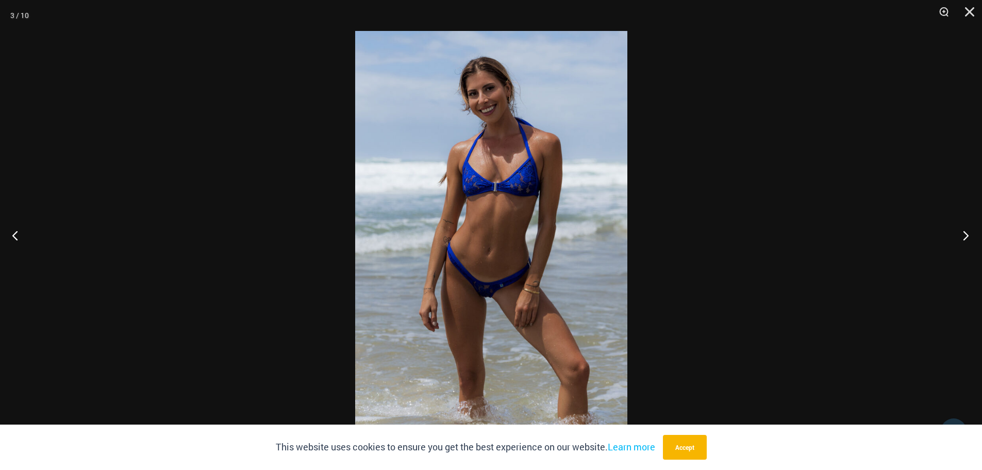
click at [960, 224] on button "Next" at bounding box center [963, 235] width 39 height 52
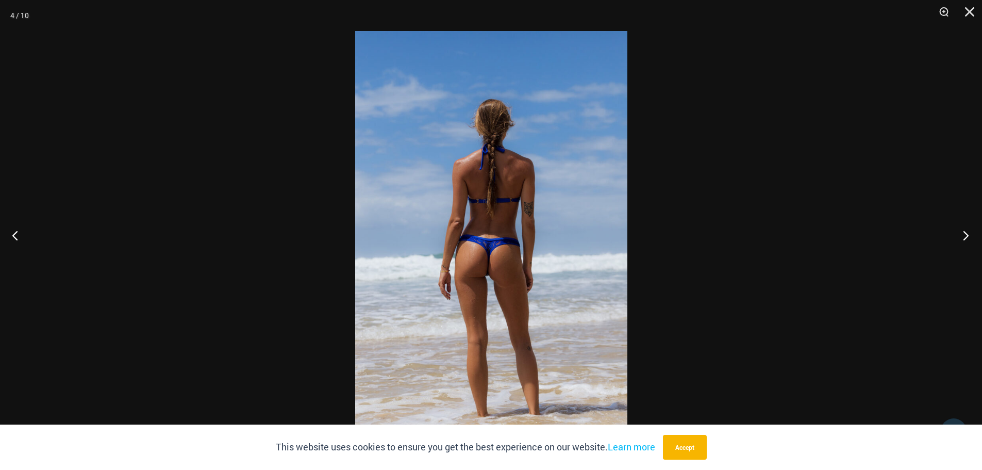
click at [960, 224] on button "Next" at bounding box center [963, 235] width 39 height 52
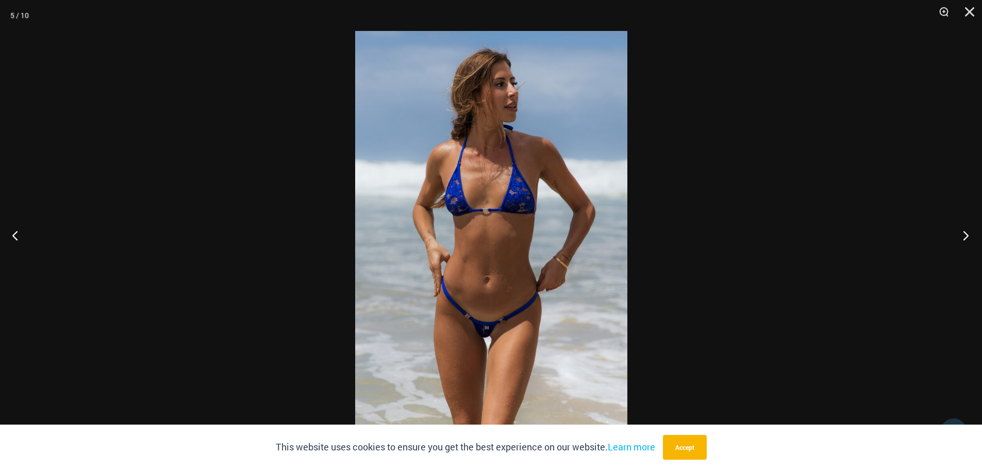
click at [968, 234] on button "Next" at bounding box center [963, 235] width 39 height 52
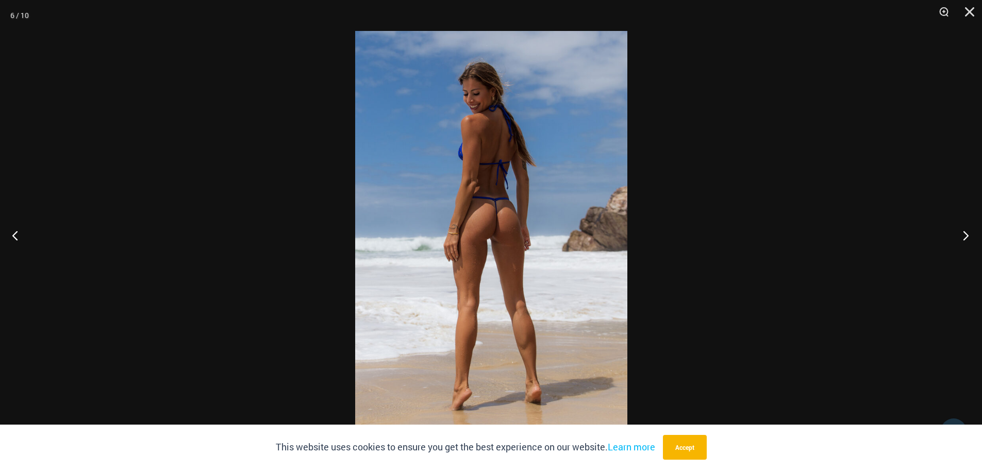
click at [957, 227] on button "Next" at bounding box center [963, 235] width 39 height 52
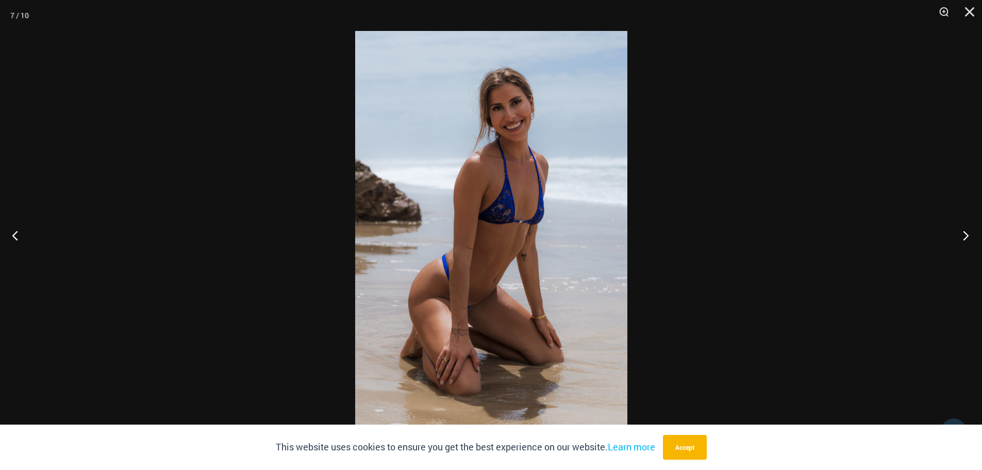
click at [957, 227] on button "Next" at bounding box center [963, 235] width 39 height 52
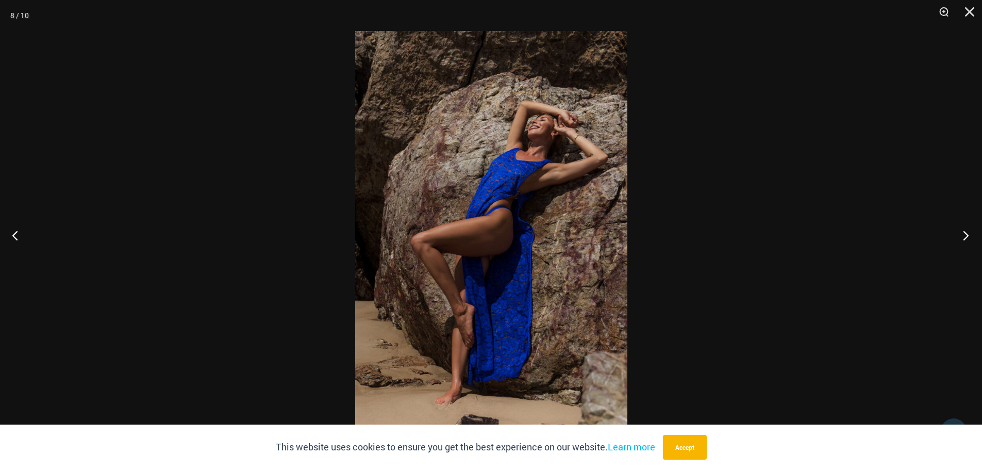
click at [957, 227] on button "Next" at bounding box center [963, 235] width 39 height 52
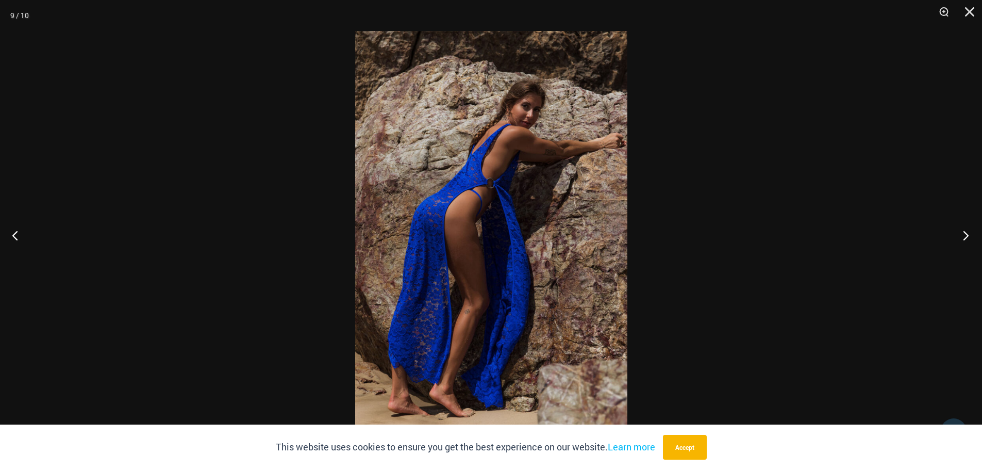
click at [957, 227] on button "Next" at bounding box center [963, 235] width 39 height 52
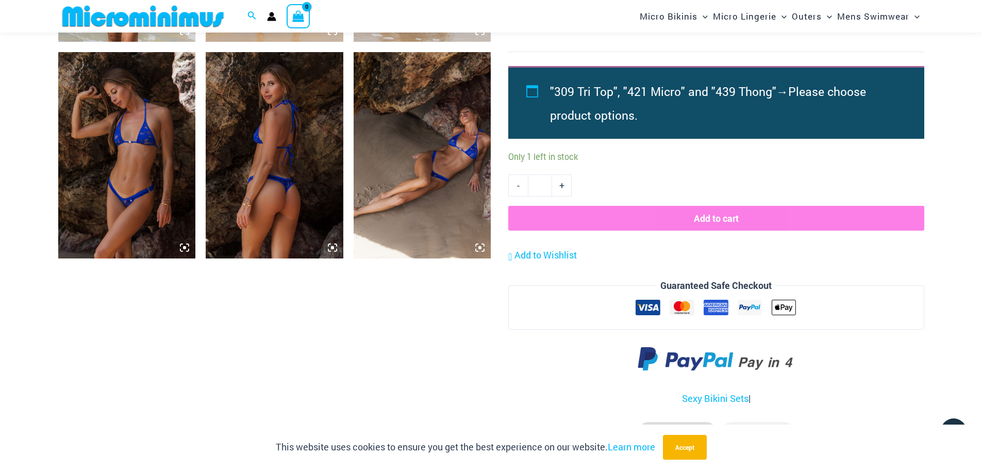
scroll to position [919, 0]
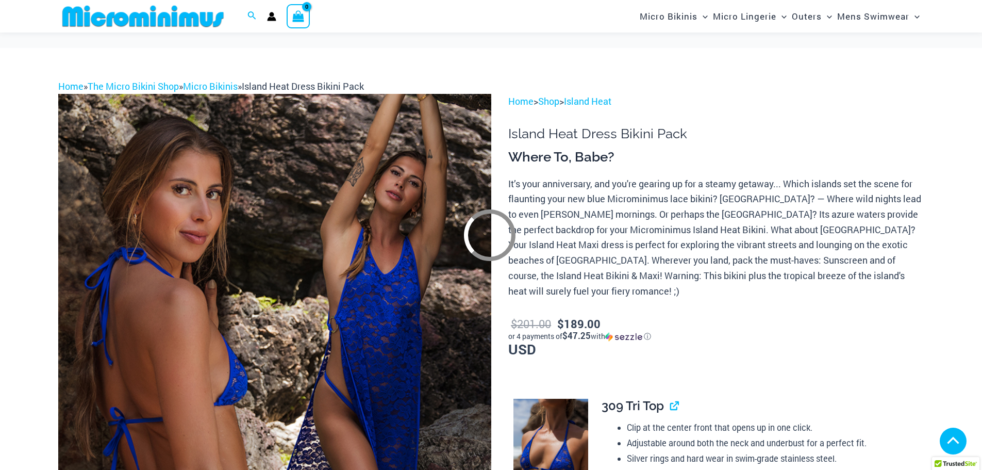
scroll to position [301, 0]
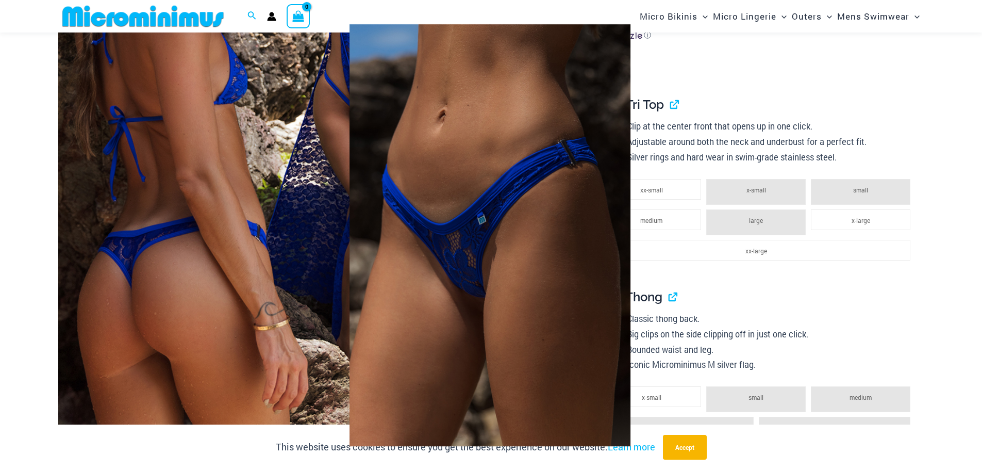
click at [914, 57] on div at bounding box center [491, 235] width 982 height 470
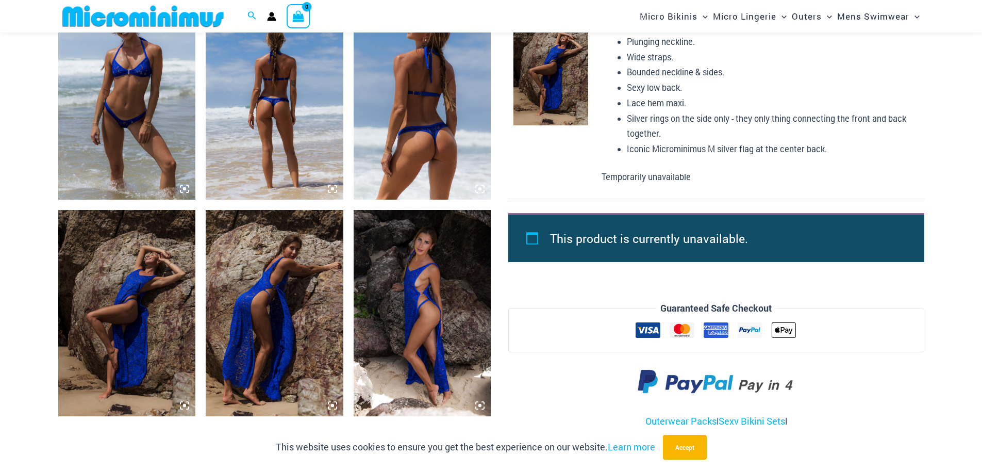
scroll to position [765, 0]
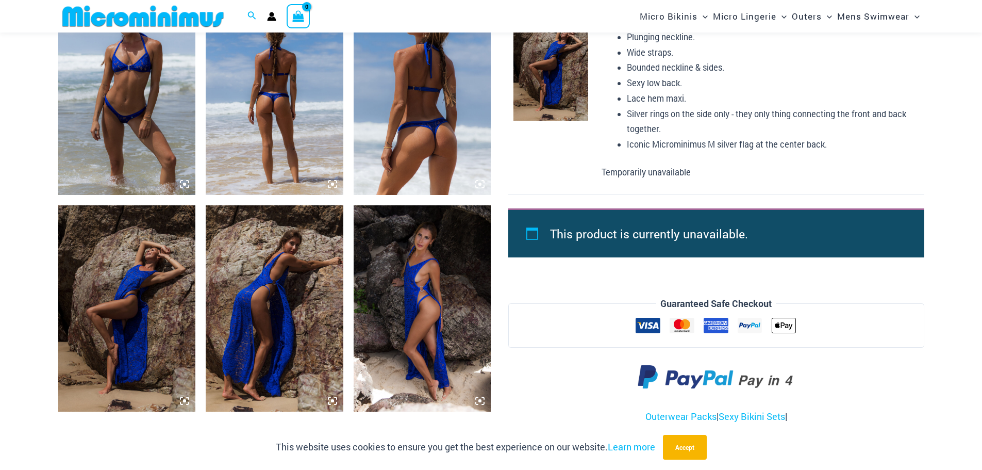
click at [141, 107] on img at bounding box center [127, 92] width 138 height 206
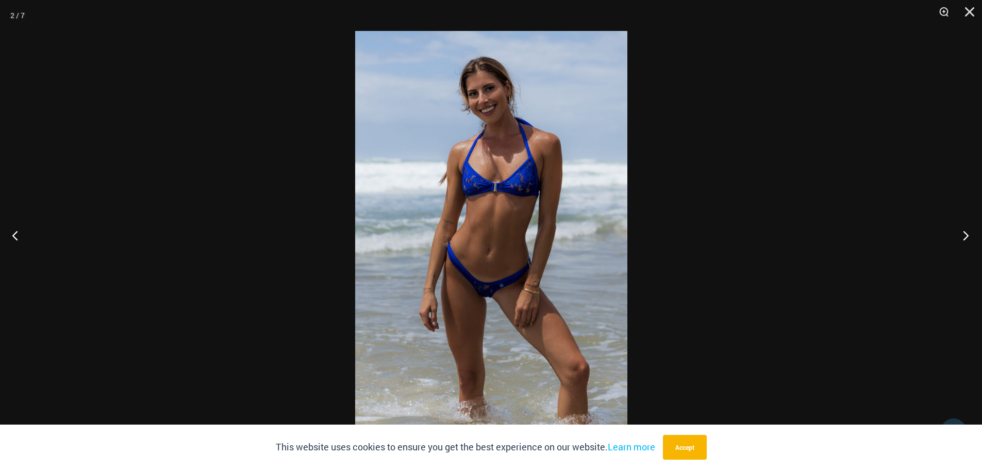
click at [965, 230] on button "Next" at bounding box center [963, 235] width 39 height 52
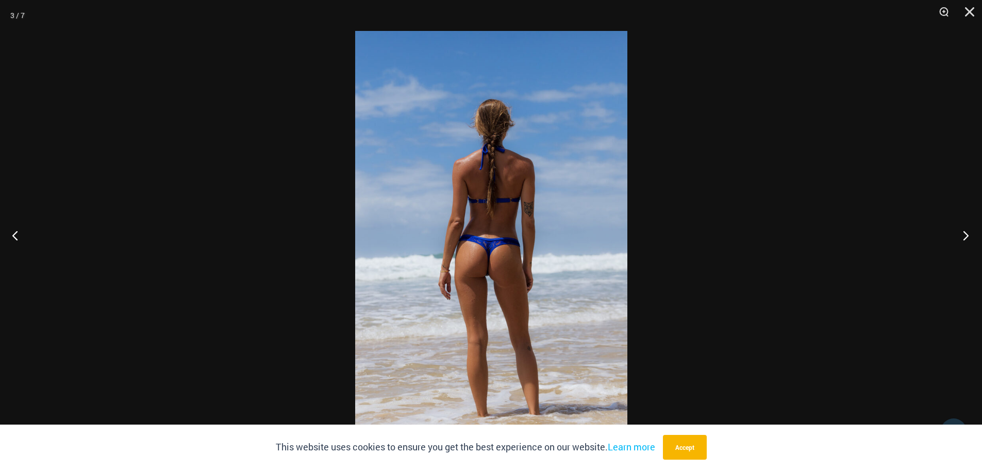
click at [970, 232] on button "Next" at bounding box center [963, 235] width 39 height 52
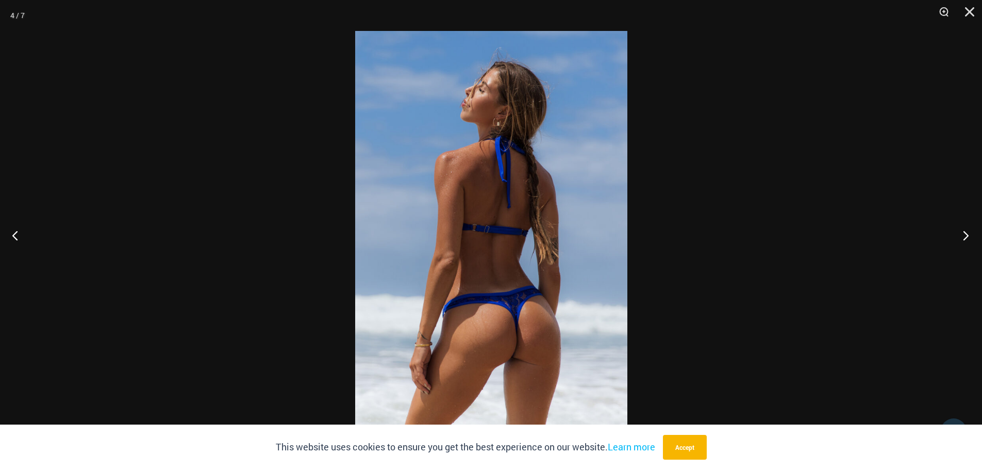
click at [968, 227] on button "Next" at bounding box center [963, 235] width 39 height 52
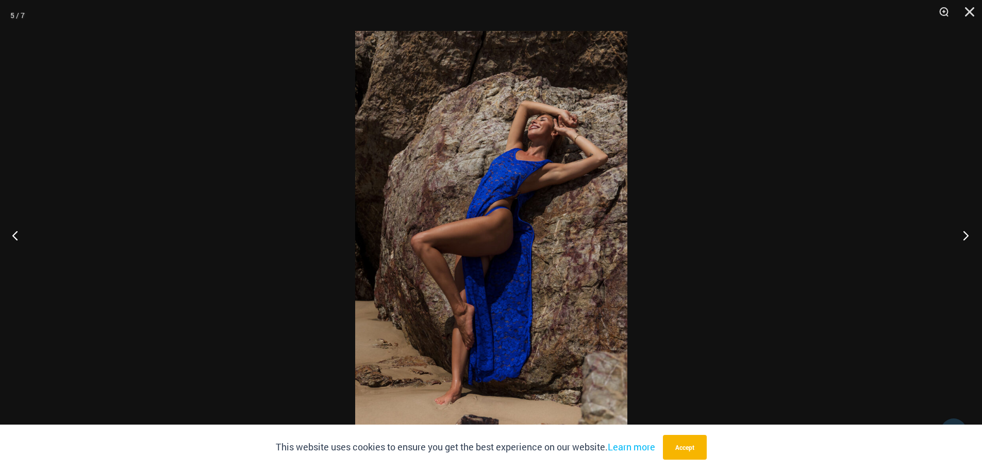
click at [968, 227] on button "Next" at bounding box center [963, 235] width 39 height 52
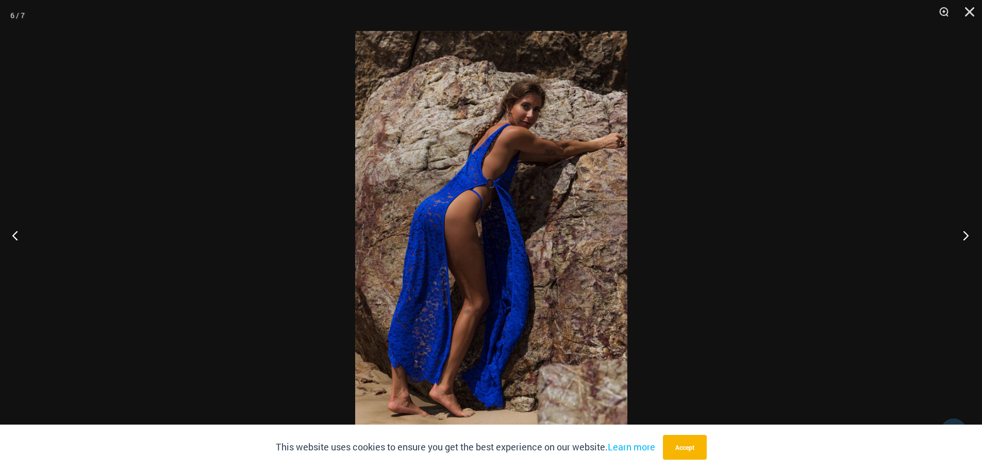
click at [968, 227] on button "Next" at bounding box center [963, 235] width 39 height 52
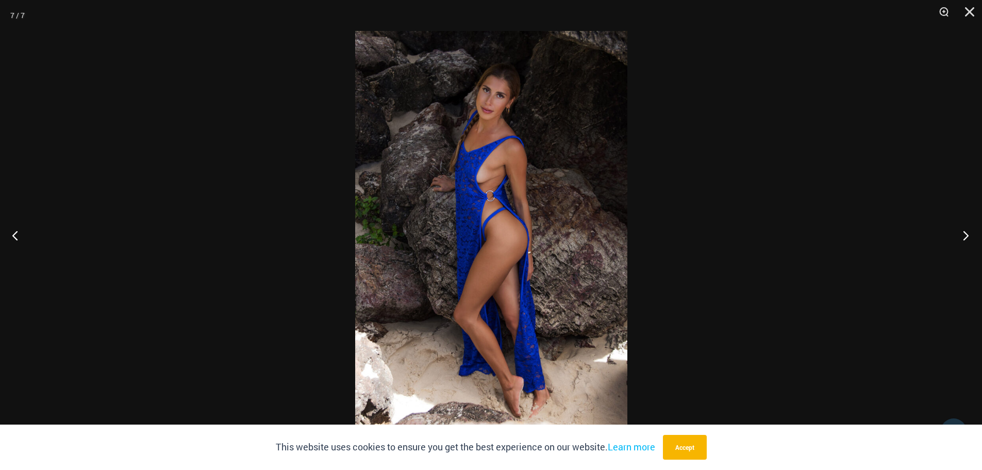
click at [968, 227] on button "Next" at bounding box center [963, 235] width 39 height 52
